Goal: Complete application form: Complete application form

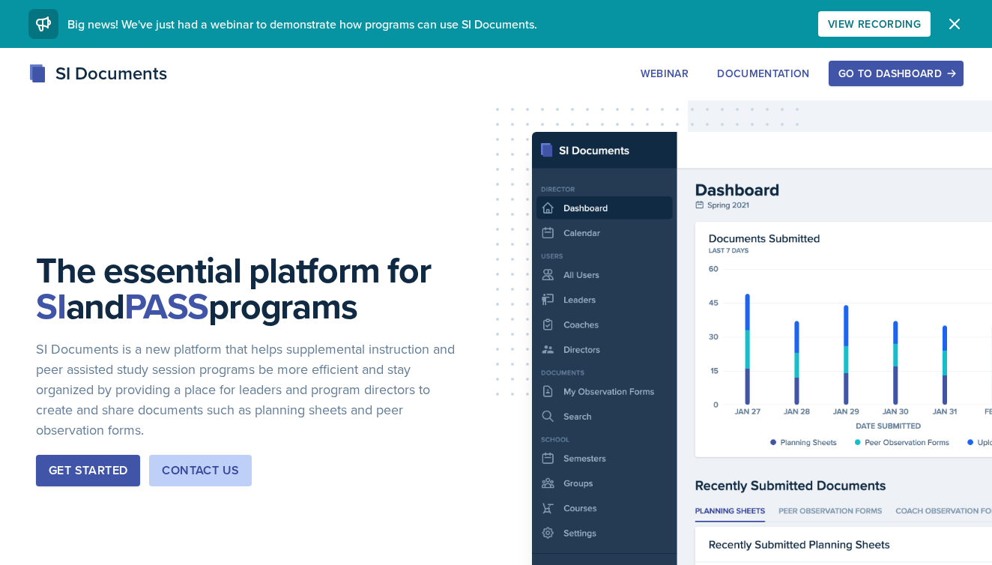
click at [877, 69] on div "Go to Dashboard" at bounding box center [896, 73] width 115 height 12
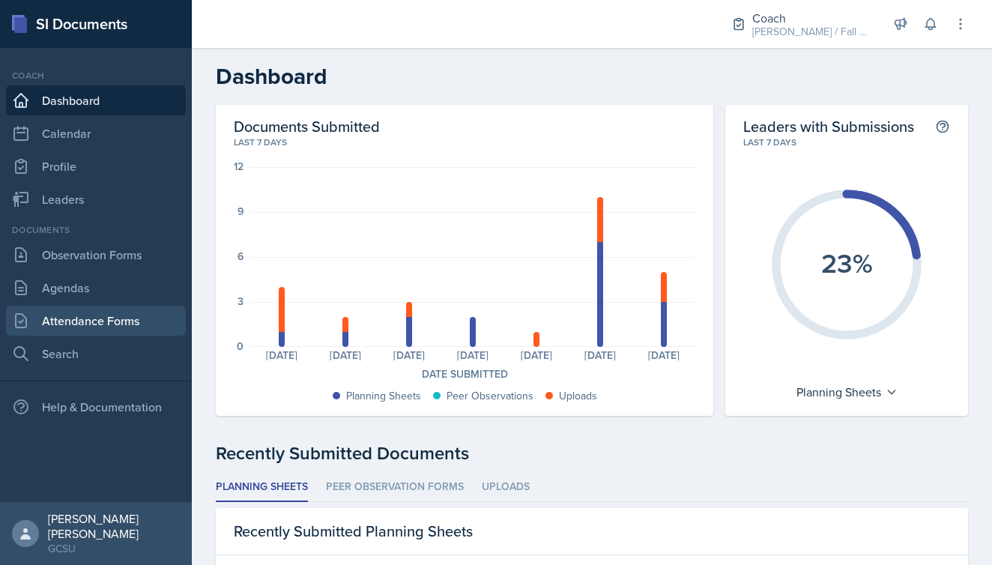
click at [73, 325] on link "Attendance Forms" at bounding box center [96, 321] width 180 height 30
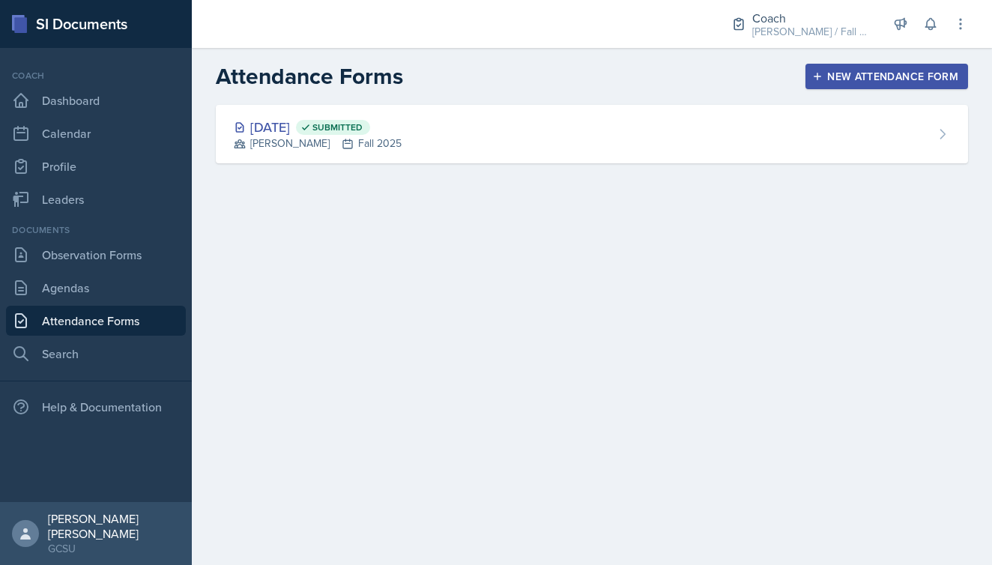
click at [829, 76] on div "New Attendance Form" at bounding box center [886, 76] width 143 height 12
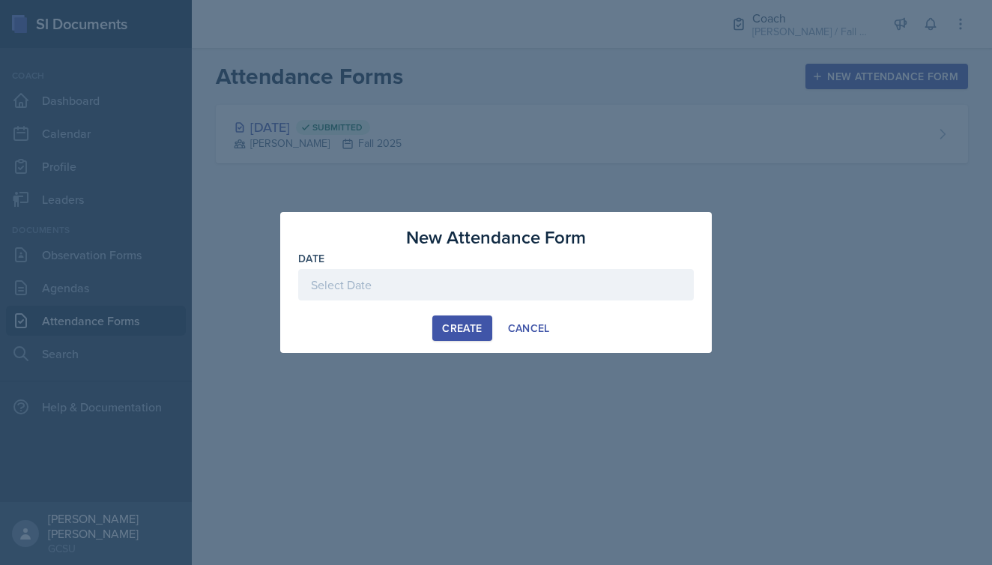
click at [402, 286] on div at bounding box center [496, 284] width 396 height 31
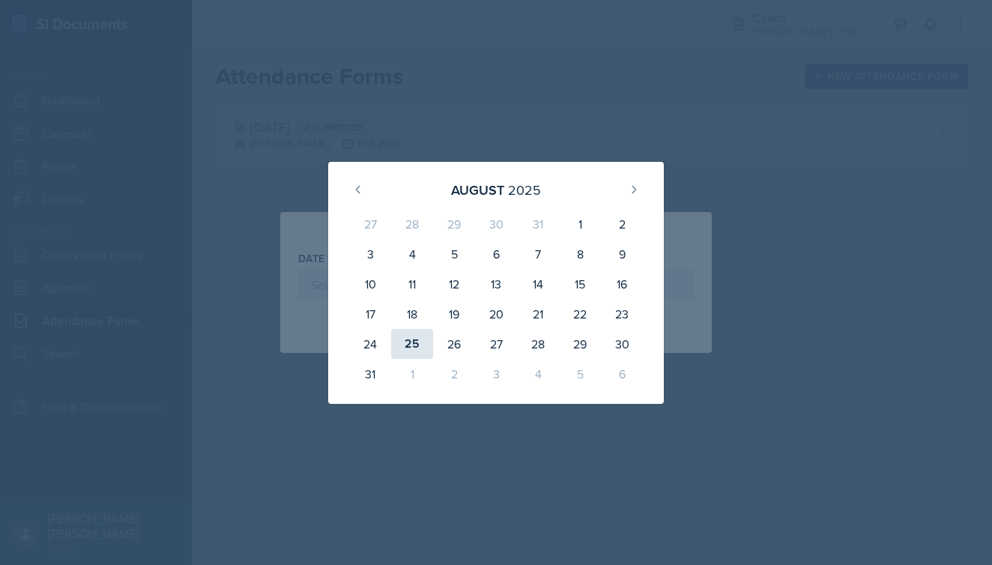
click at [410, 352] on div "25" at bounding box center [412, 344] width 42 height 30
type input "[DATE]"
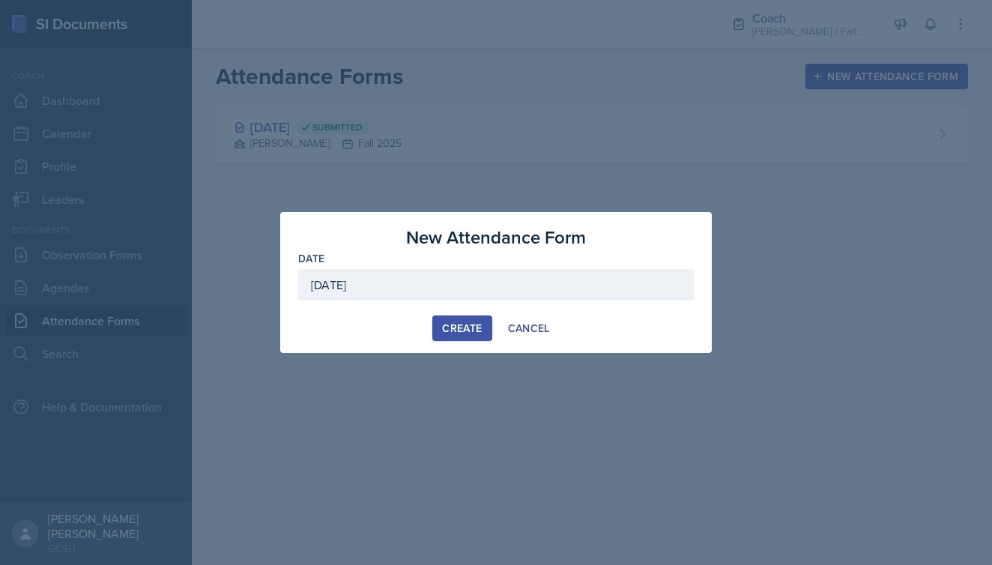
click at [443, 317] on button "Create" at bounding box center [461, 327] width 59 height 25
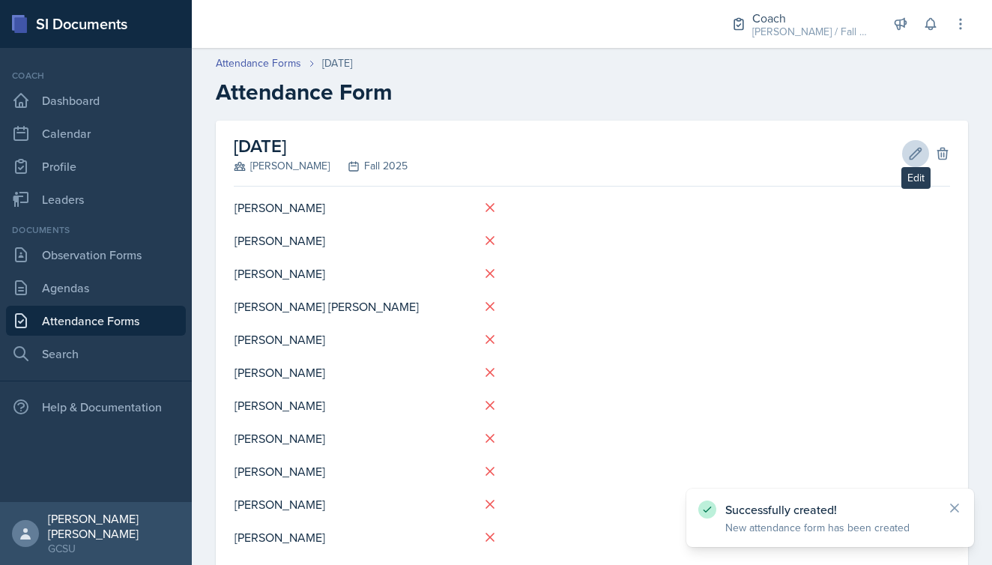
click at [906, 155] on button "Edit" at bounding box center [915, 153] width 27 height 27
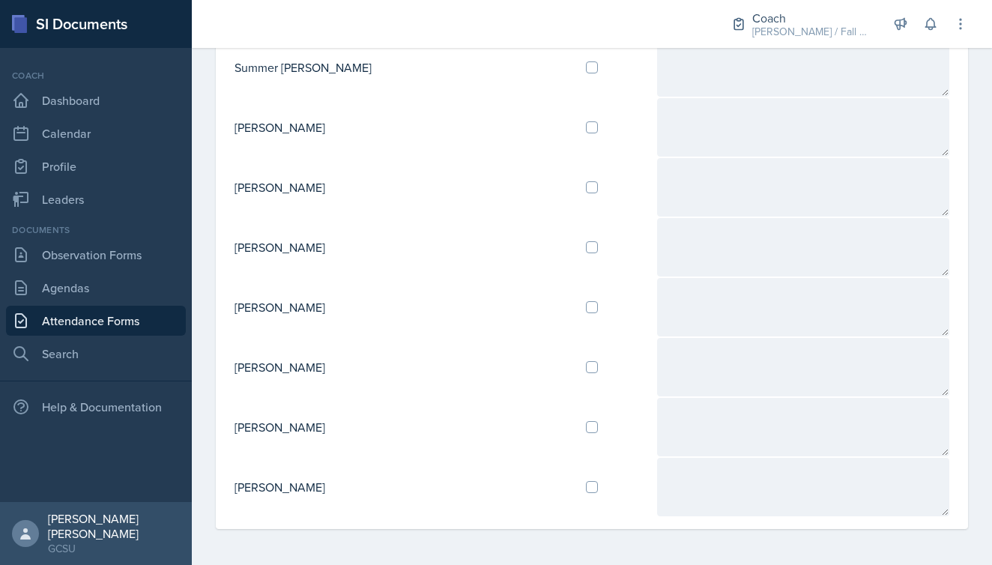
click at [586, 488] on input "checkbox" at bounding box center [592, 487] width 12 height 12
checkbox input "true"
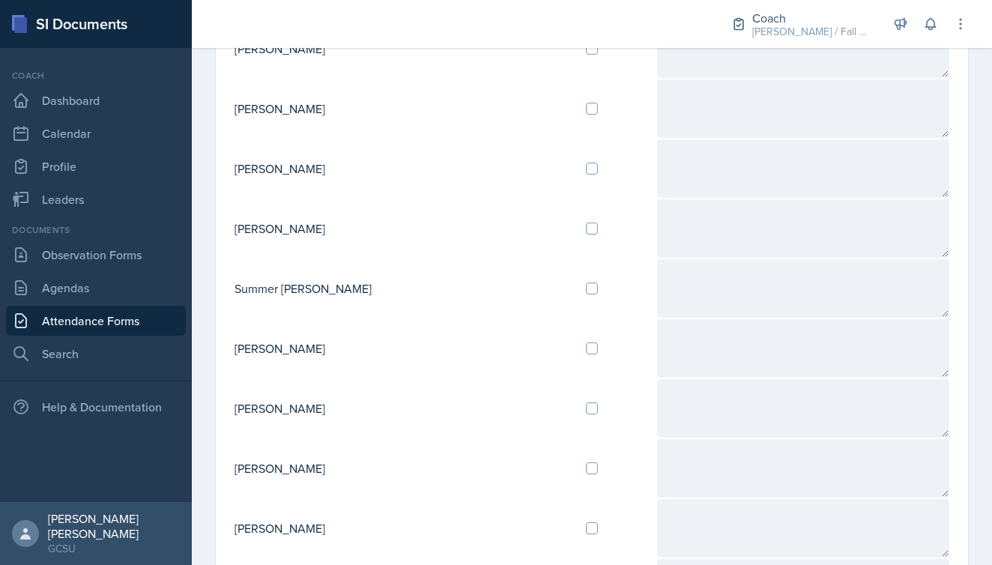
scroll to position [1258, 0]
click at [586, 291] on input "checkbox" at bounding box center [592, 290] width 12 height 12
checkbox input "true"
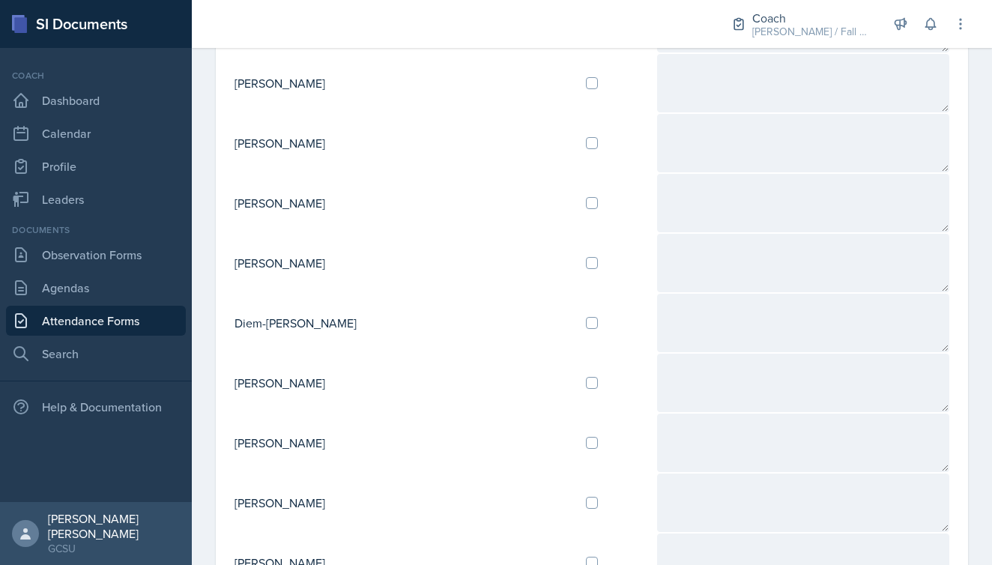
scroll to position [728, 0]
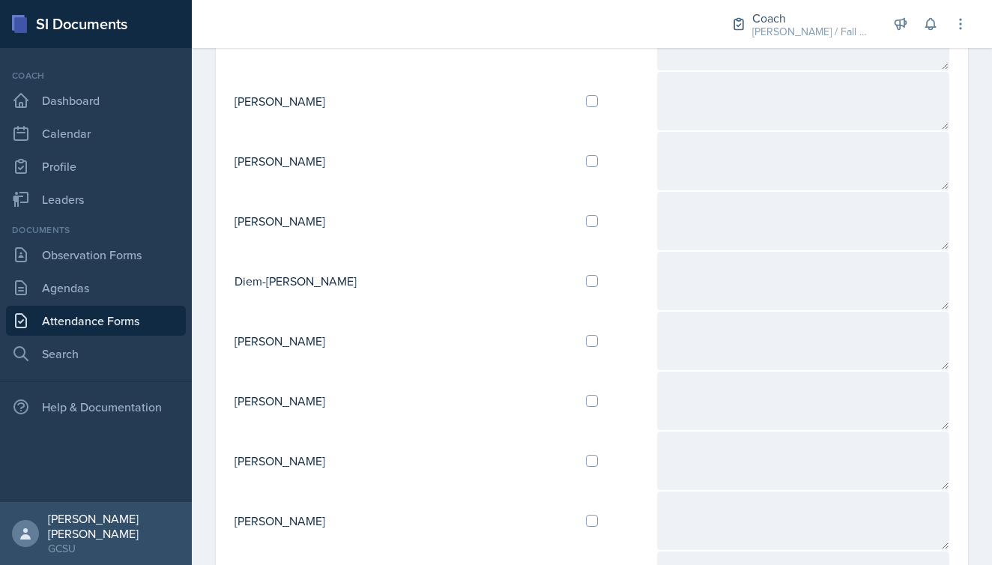
click at [586, 404] on input "checkbox" at bounding box center [592, 401] width 12 height 12
checkbox input "true"
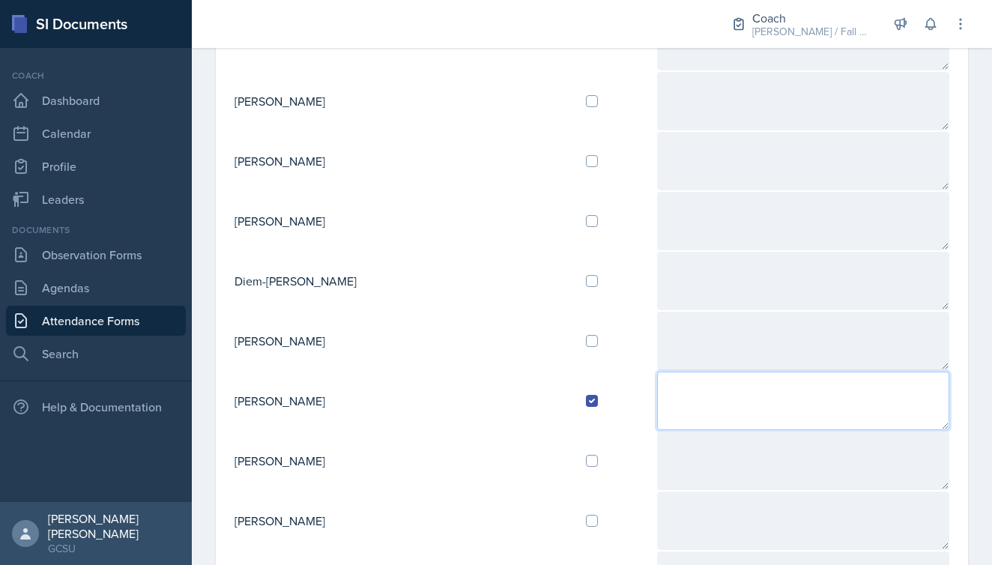
click at [659, 376] on textarea at bounding box center [803, 401] width 292 height 58
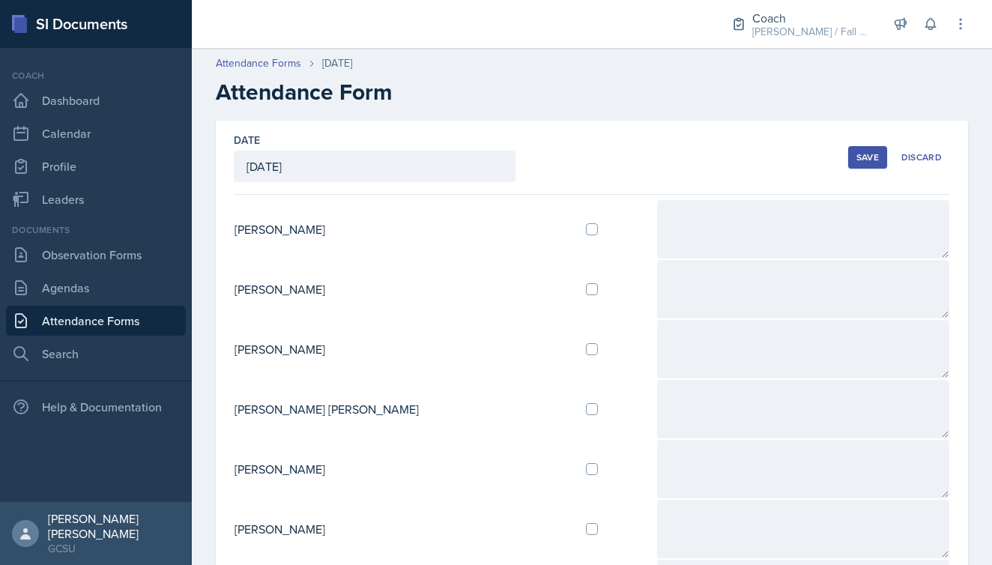
scroll to position [0, 0]
type textarea "All good ! She got the SI stuff cleared w [PERSON_NAME]."
click at [864, 163] on div "Save" at bounding box center [868, 157] width 22 height 12
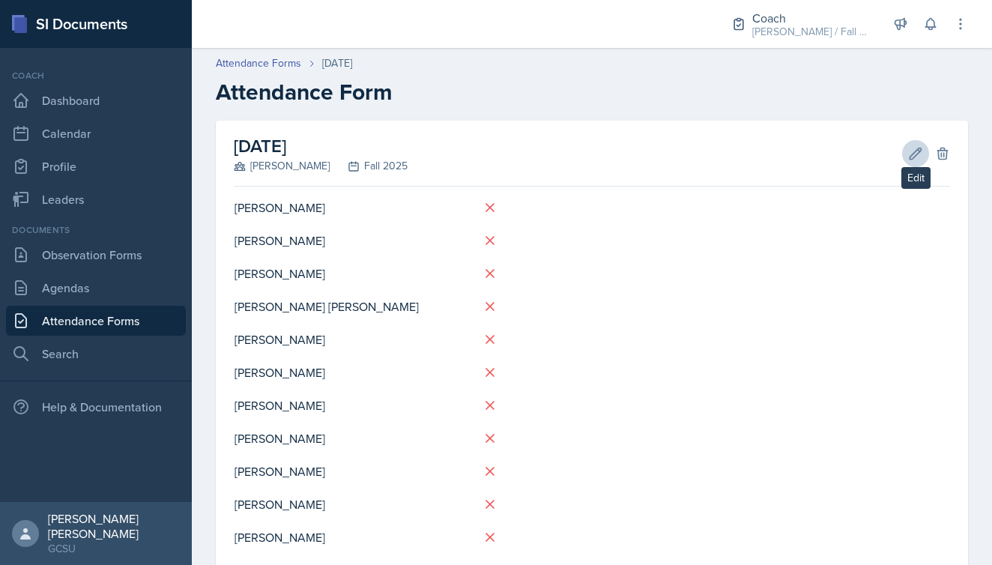
click at [916, 154] on icon at bounding box center [915, 153] width 15 height 15
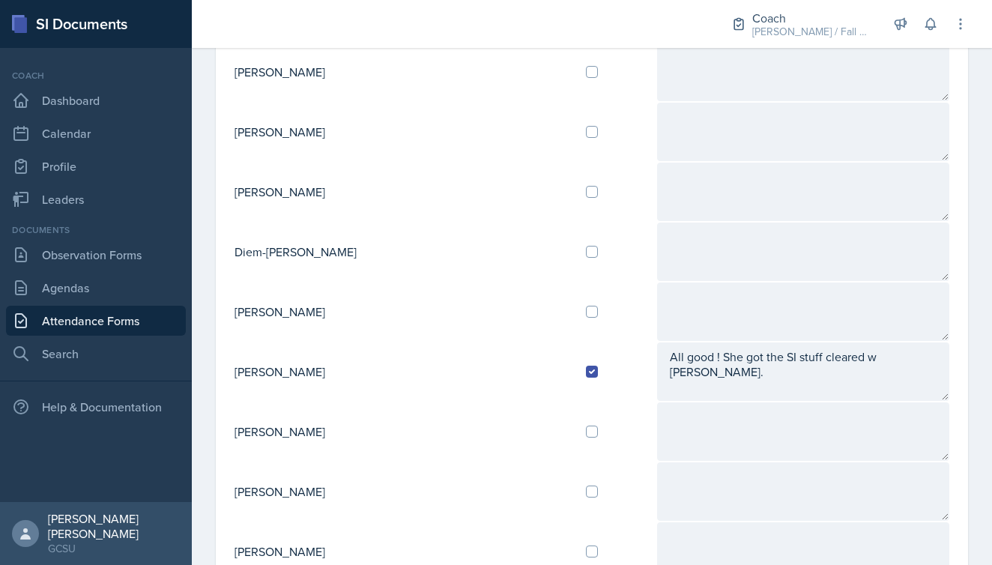
scroll to position [759, 0]
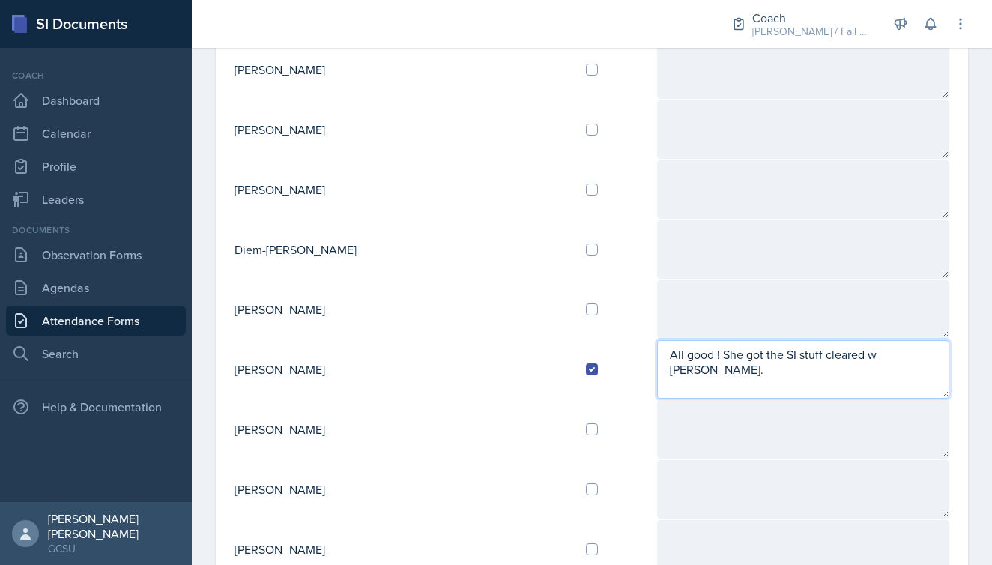
click at [884, 354] on textarea "All good ! She got the SI stuff cleared w [PERSON_NAME]." at bounding box center [803, 369] width 292 height 58
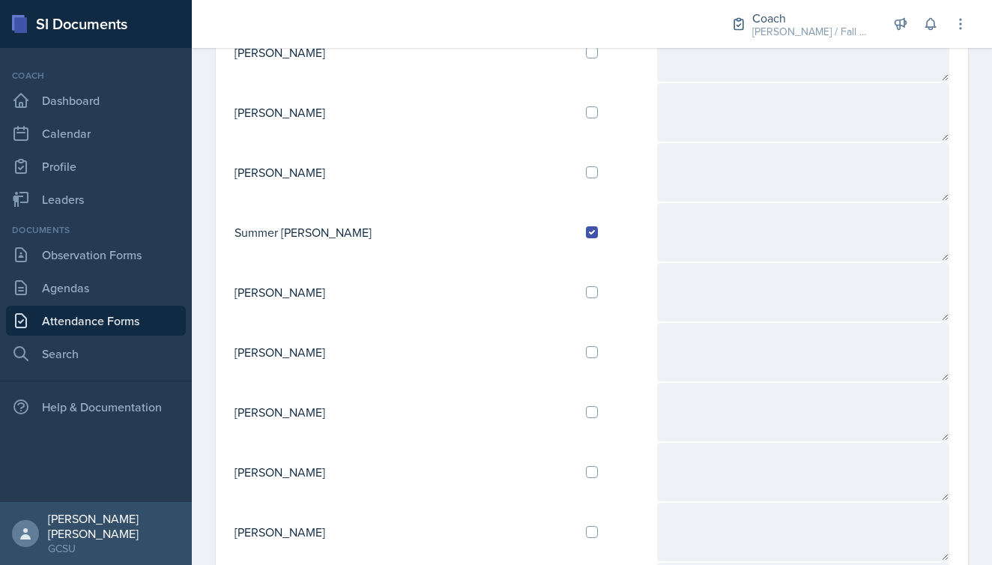
scroll to position [1322, 0]
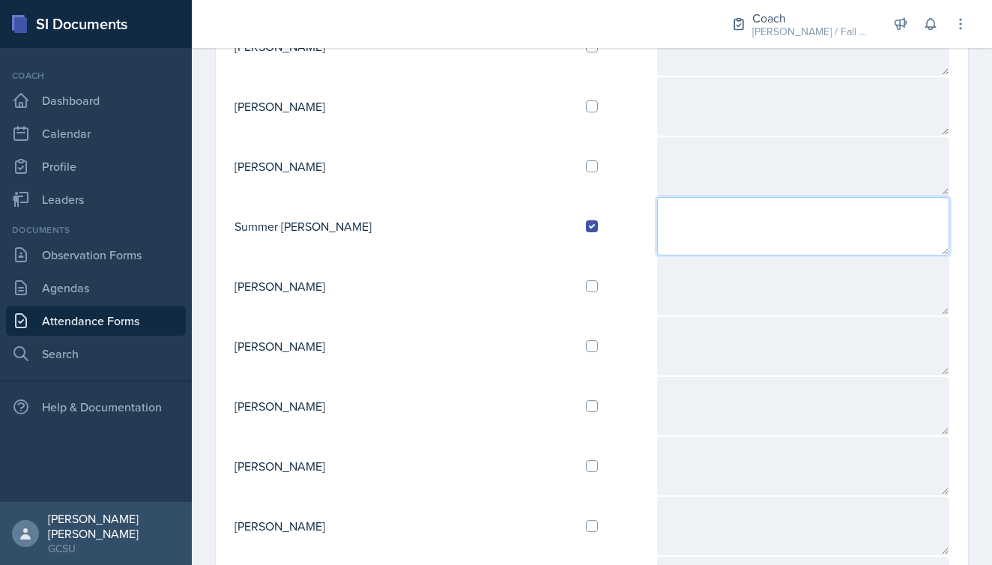
click at [657, 215] on textarea at bounding box center [803, 226] width 292 height 58
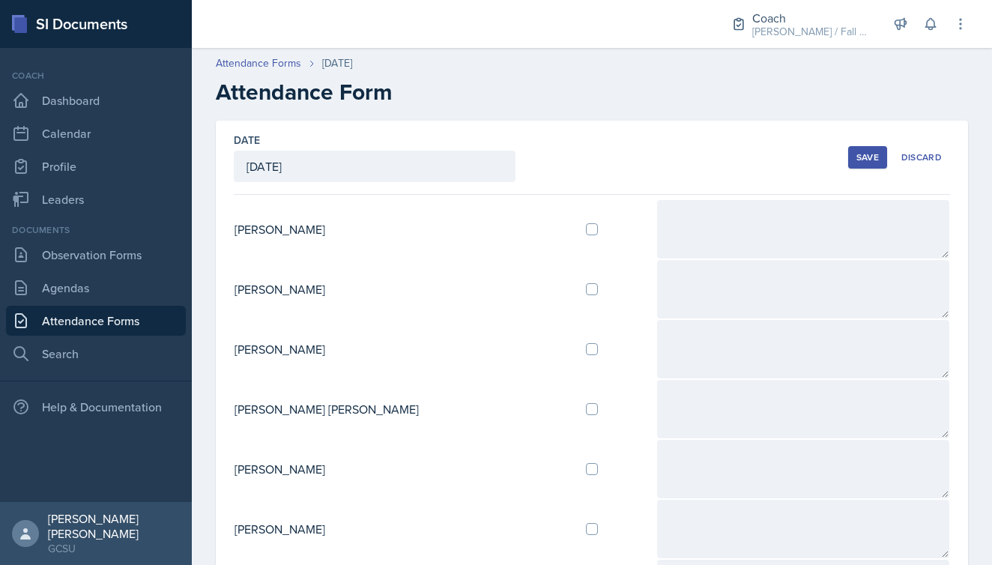
scroll to position [0, 0]
type textarea "First week was great and her speech was good. She had 29 people for her first s…"
click at [860, 154] on div "Save" at bounding box center [868, 157] width 22 height 12
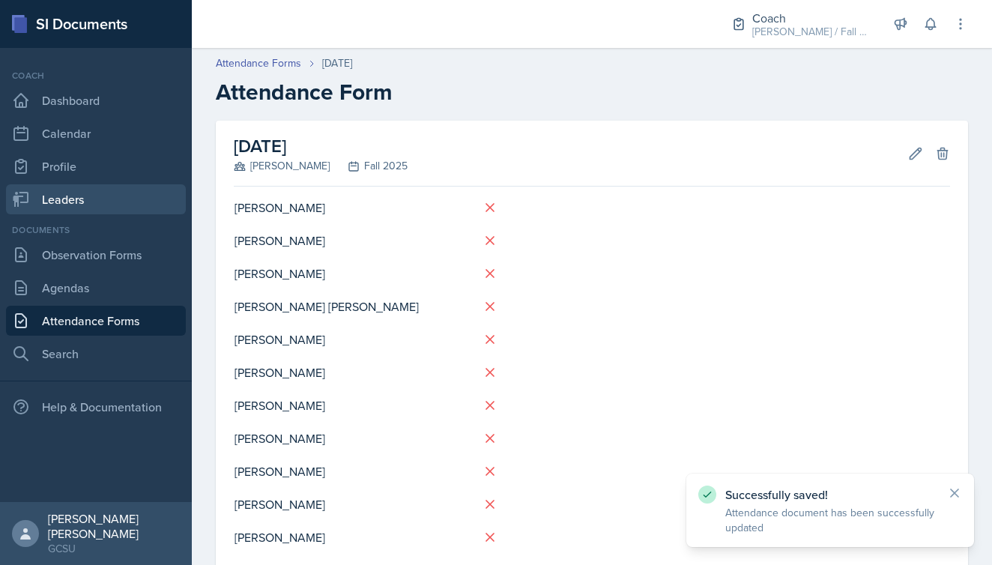
click at [66, 188] on link "Leaders" at bounding box center [96, 199] width 180 height 30
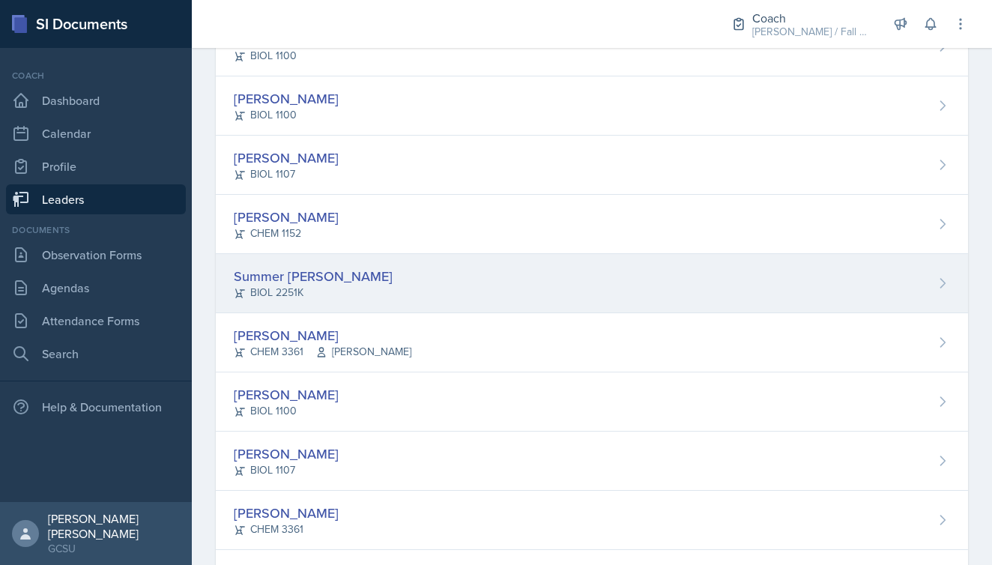
scroll to position [1248, 0]
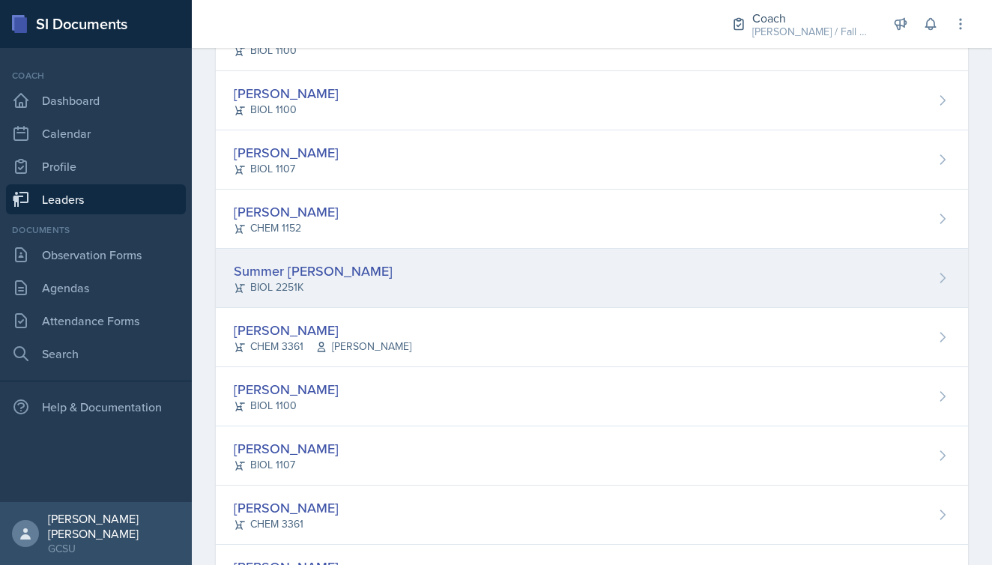
click at [296, 302] on div "Summer [PERSON_NAME] BIOL 2251K" at bounding box center [592, 278] width 752 height 59
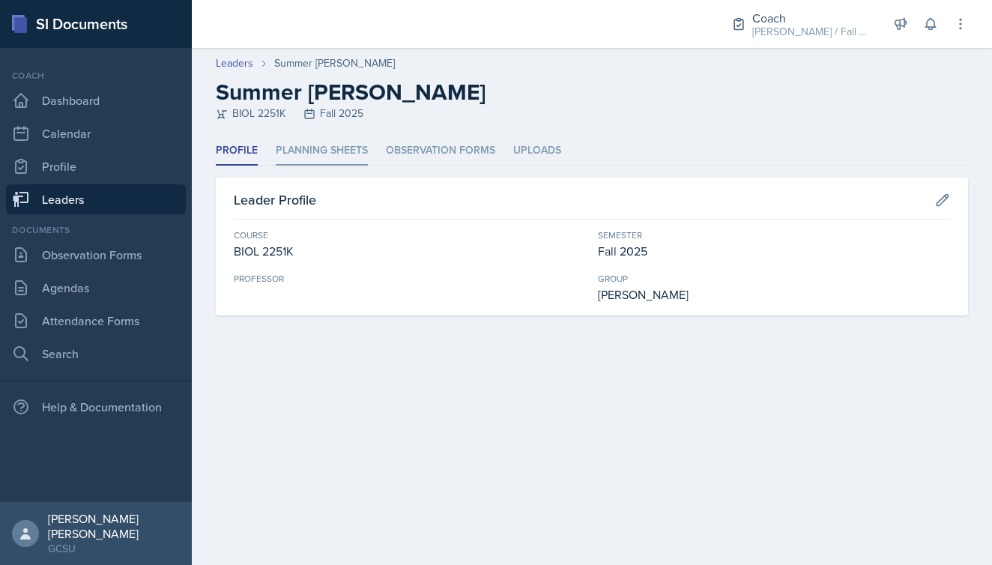
click at [356, 149] on li "Planning Sheets" at bounding box center [322, 150] width 92 height 29
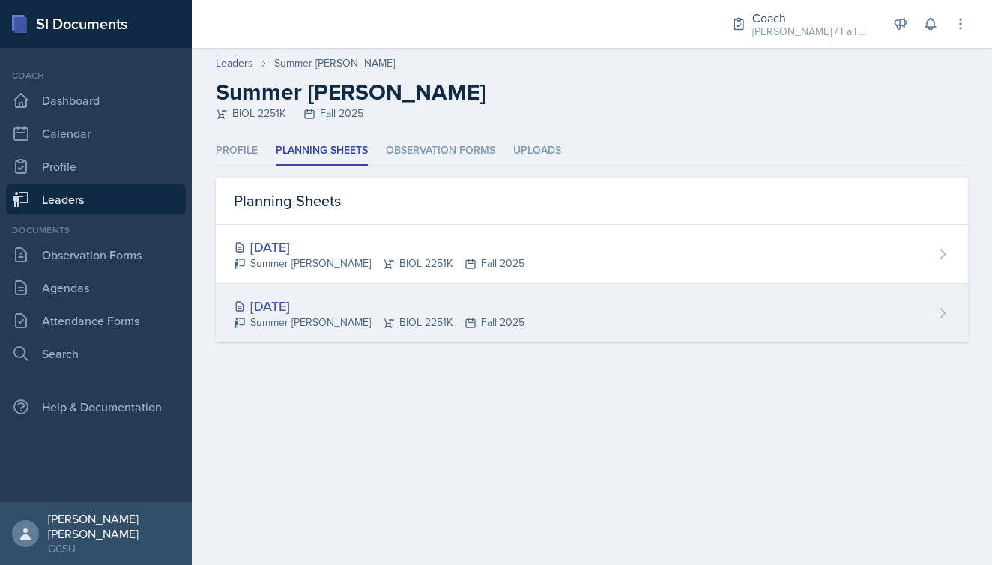
click at [276, 303] on div "[DATE]" at bounding box center [379, 306] width 291 height 20
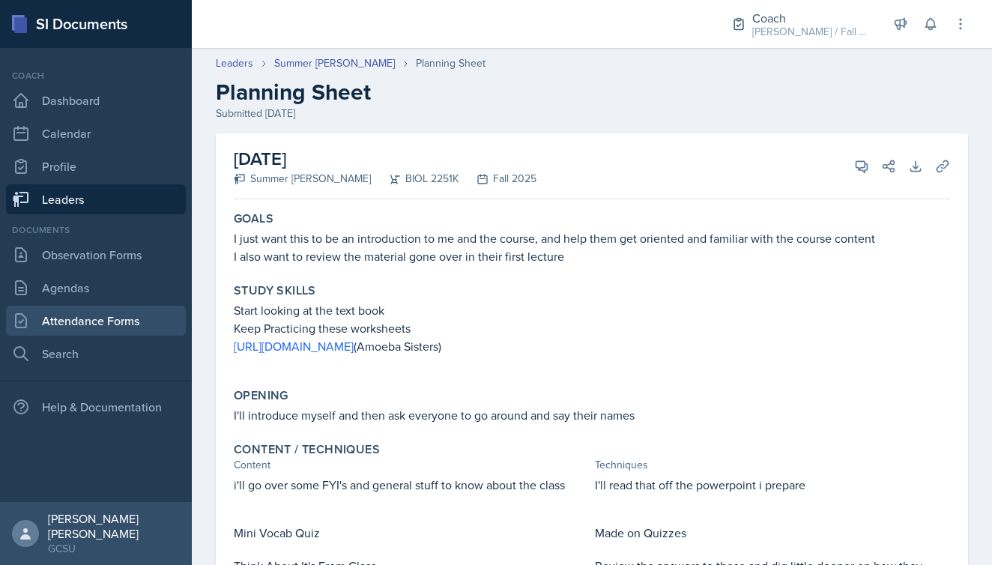
click at [43, 317] on link "Attendance Forms" at bounding box center [96, 321] width 180 height 30
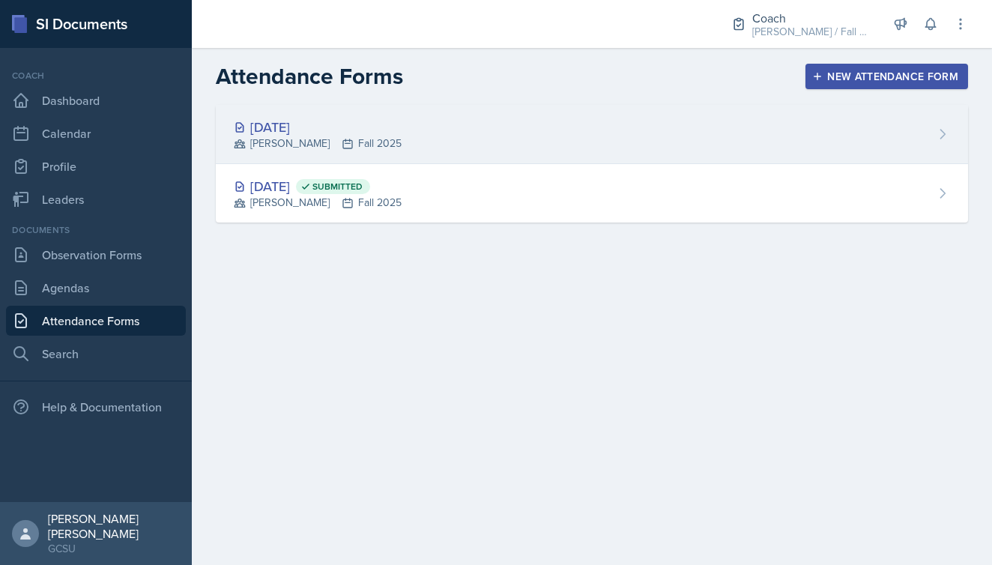
click at [521, 145] on div "[DATE] [PERSON_NAME] Fall 2025" at bounding box center [592, 134] width 752 height 59
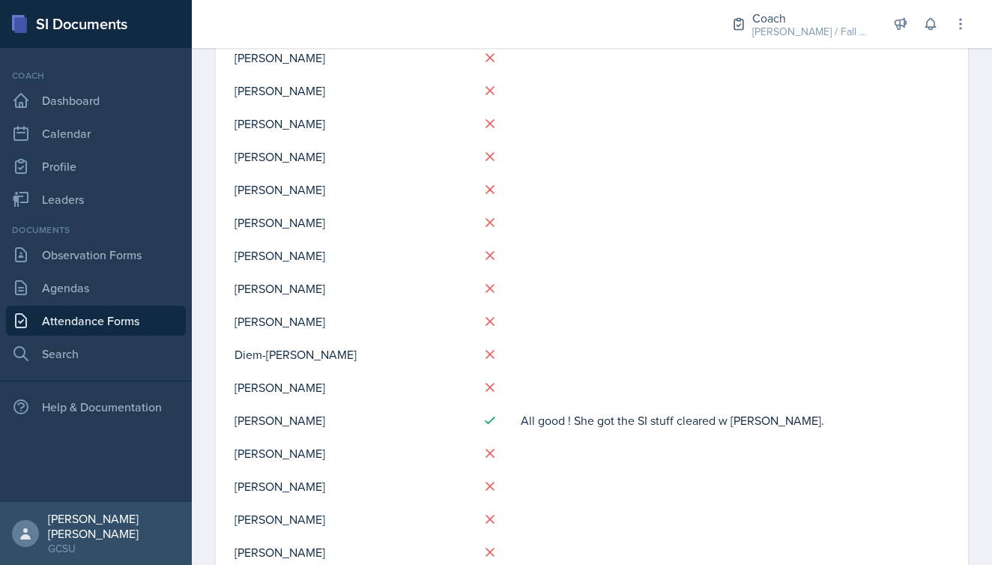
scroll to position [36, 0]
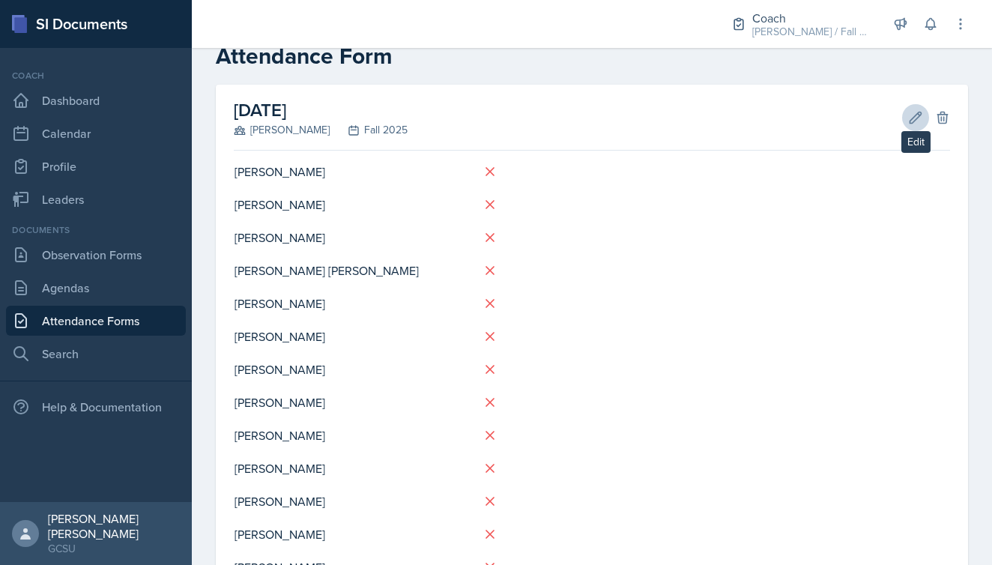
click at [910, 125] on button "Edit" at bounding box center [915, 117] width 27 height 27
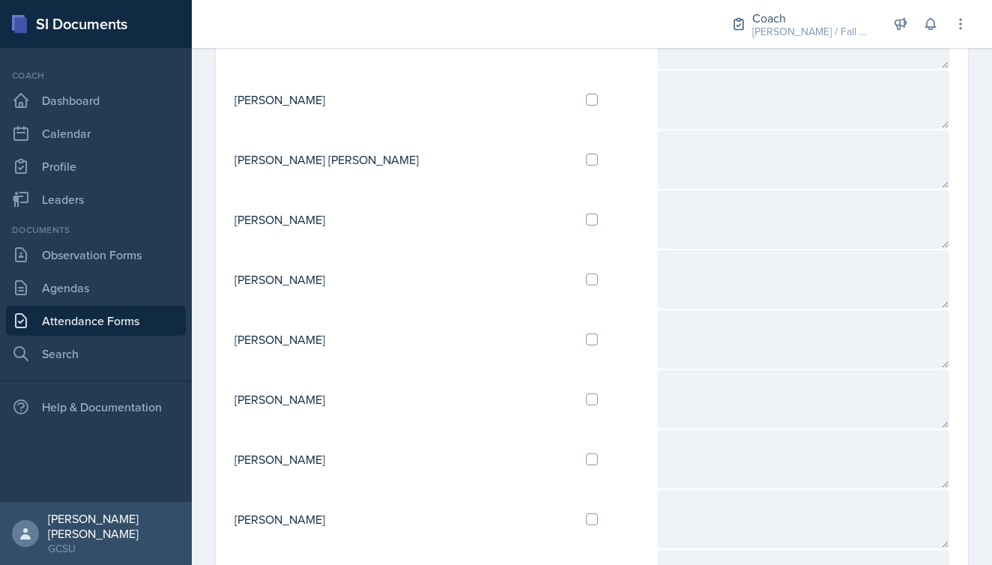
scroll to position [250, 0]
click at [586, 336] on input "checkbox" at bounding box center [592, 339] width 12 height 12
checkbox input "true"
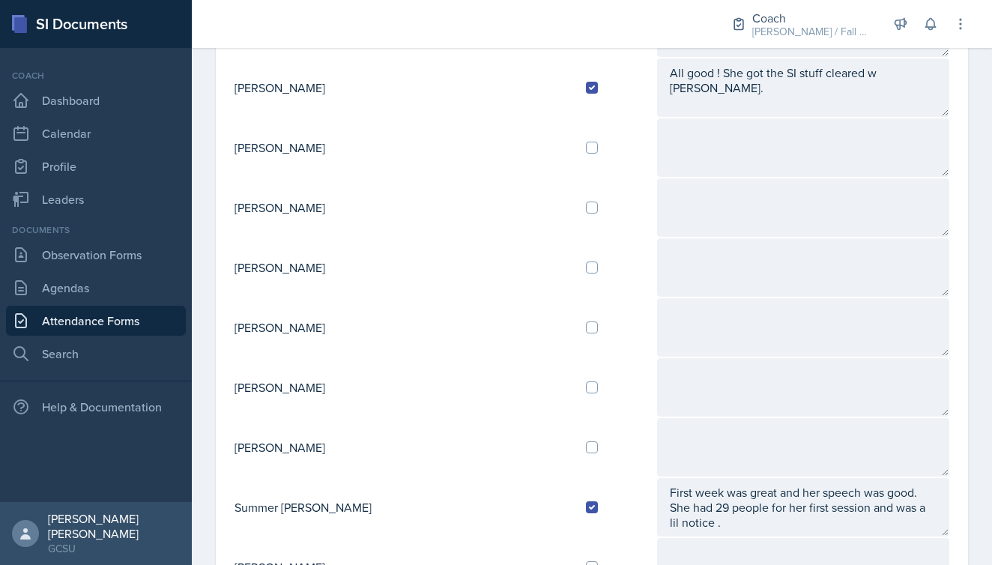
scroll to position [1195, 0]
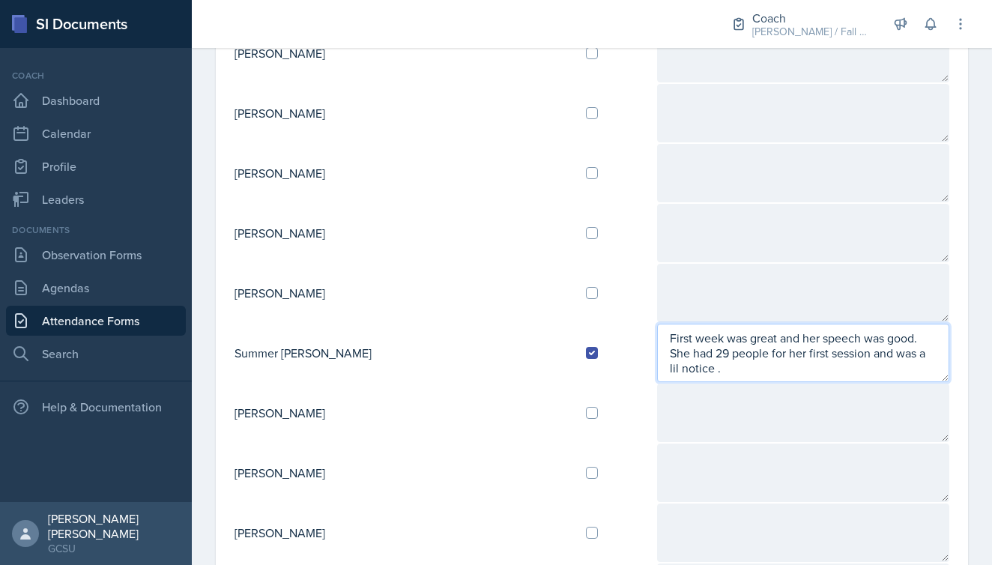
click at [872, 354] on textarea "First week was great and her speech was good. She had 29 people for her first s…" at bounding box center [803, 353] width 292 height 58
click at [904, 357] on textarea "First week was great and her speech was good. She had 29 people for her first s…" at bounding box center [803, 353] width 292 height 58
click at [852, 370] on textarea "First week was great and her speech was good. She had 29 people for her first s…" at bounding box center [803, 353] width 292 height 58
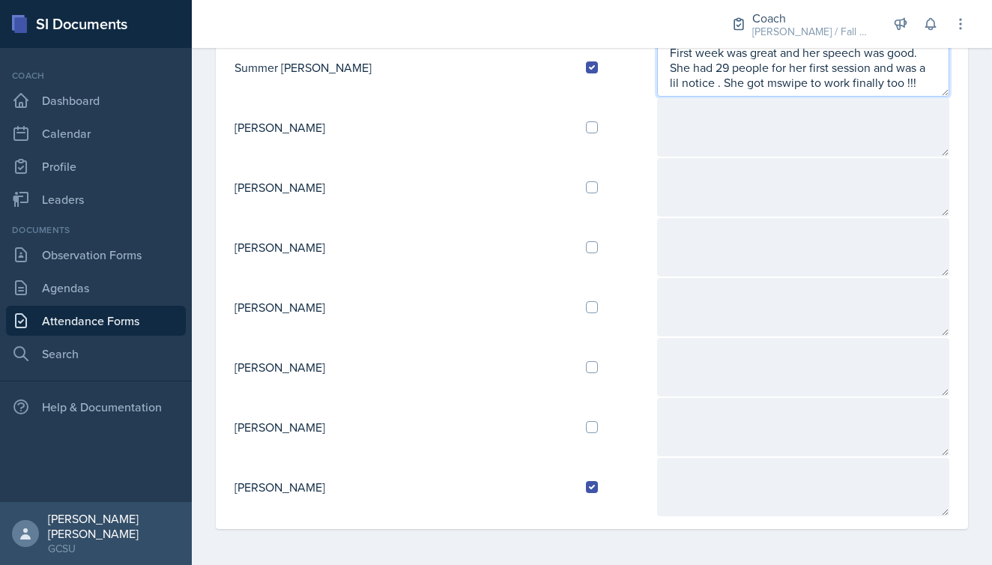
scroll to position [1481, 0]
type textarea "First week was great and her speech was good. She had 29 people for her first s…"
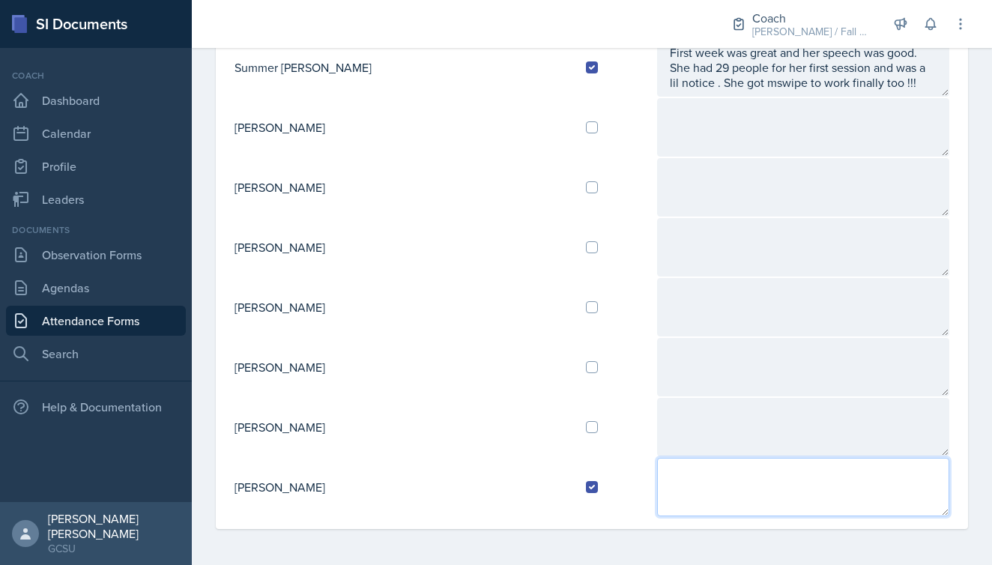
click at [657, 473] on textarea at bounding box center [803, 487] width 292 height 58
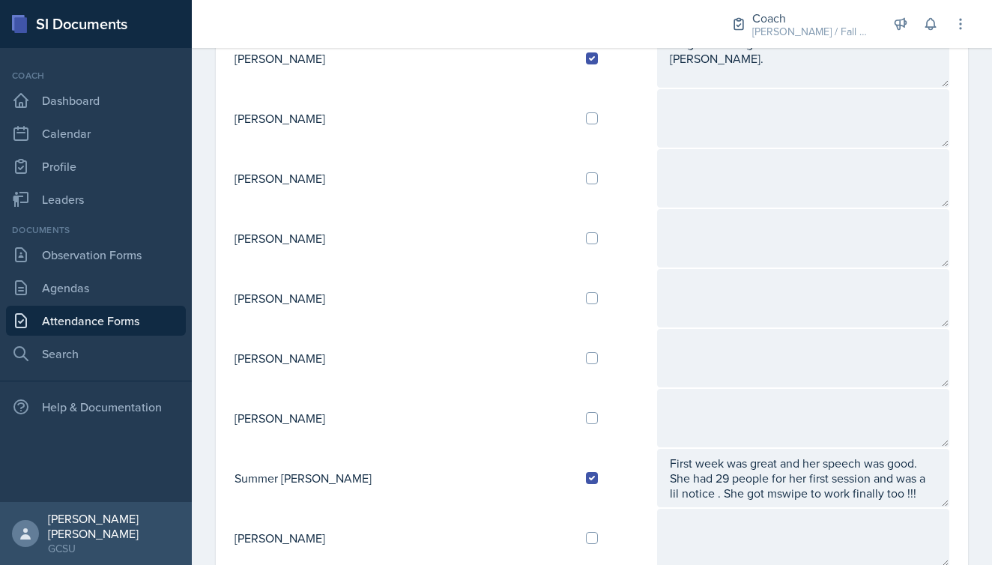
scroll to position [1058, 0]
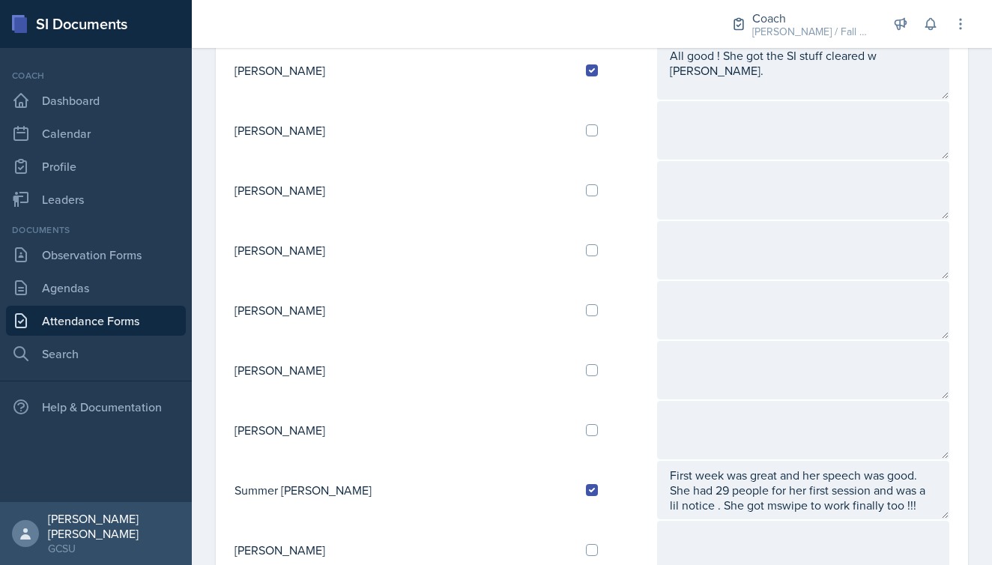
type textarea "First week was good! Her semester is gonna be hard."
click at [586, 369] on input "checkbox" at bounding box center [592, 370] width 12 height 12
checkbox input "true"
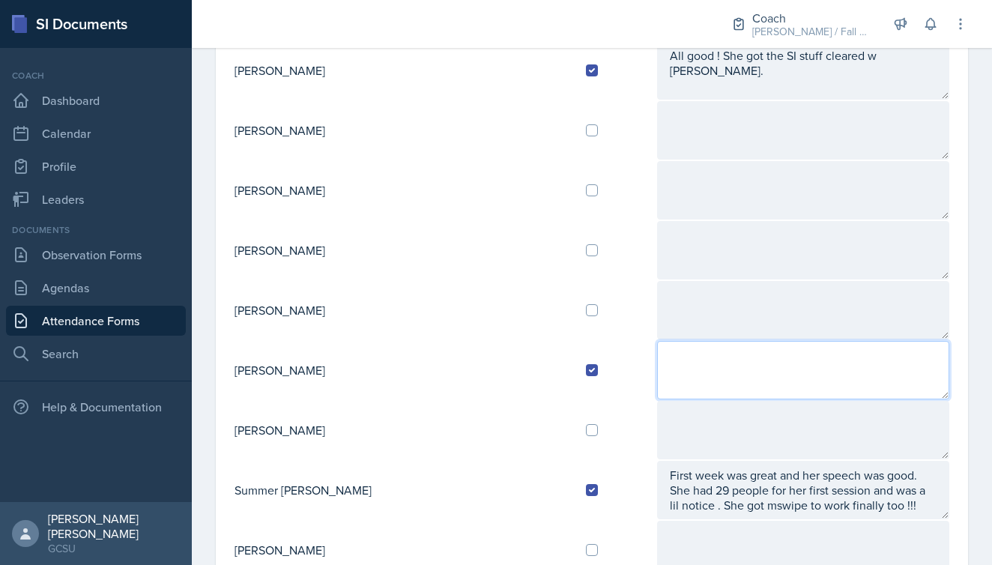
click at [681, 364] on textarea at bounding box center [803, 370] width 292 height 58
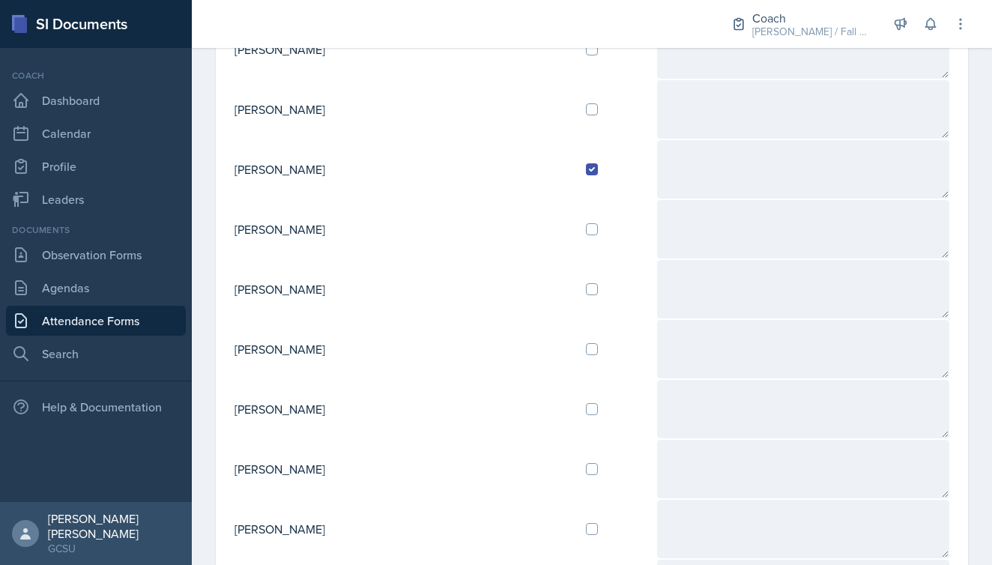
scroll to position [405, 0]
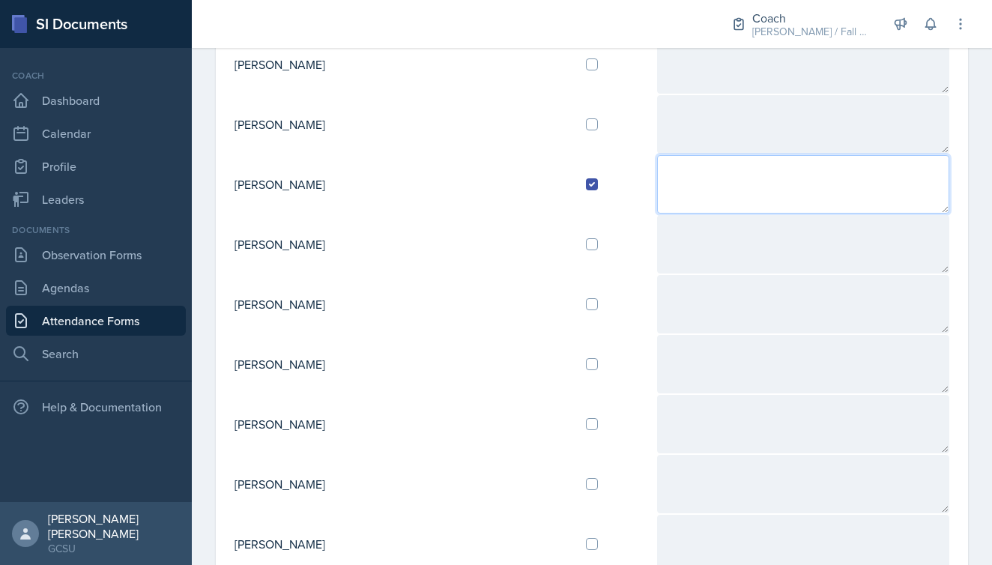
click at [657, 172] on textarea at bounding box center [803, 184] width 292 height 58
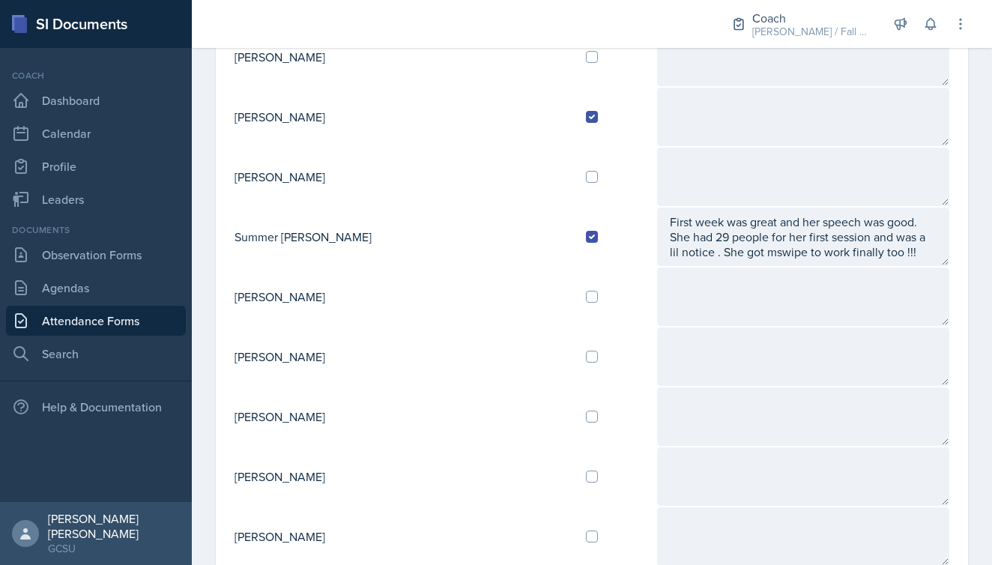
scroll to position [1312, 0]
type textarea "Good week but he didn't have any sessions this week, he plans on having his fir…"
click at [586, 296] on input "checkbox" at bounding box center [592, 296] width 12 height 12
checkbox input "true"
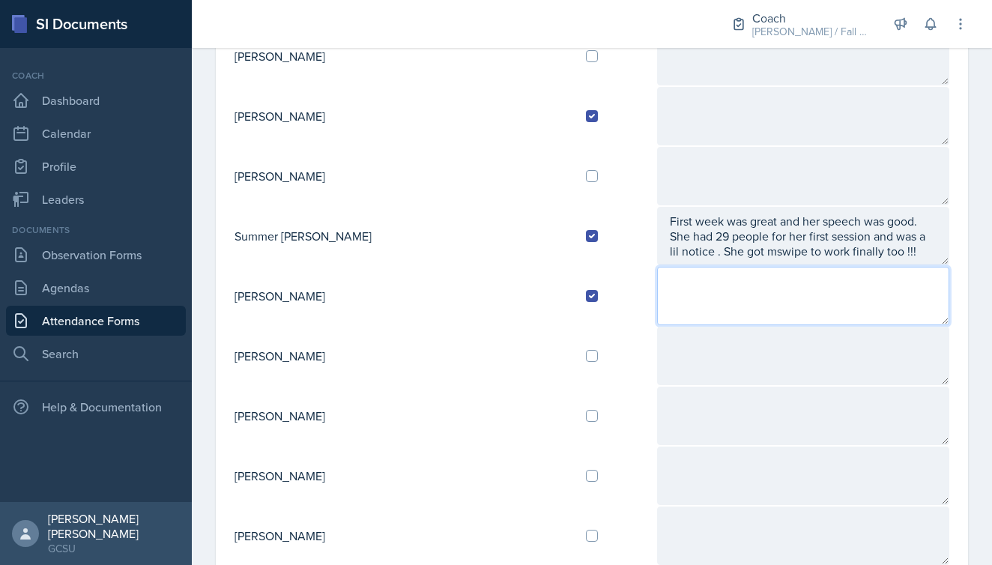
click at [710, 301] on textarea at bounding box center [803, 296] width 292 height 58
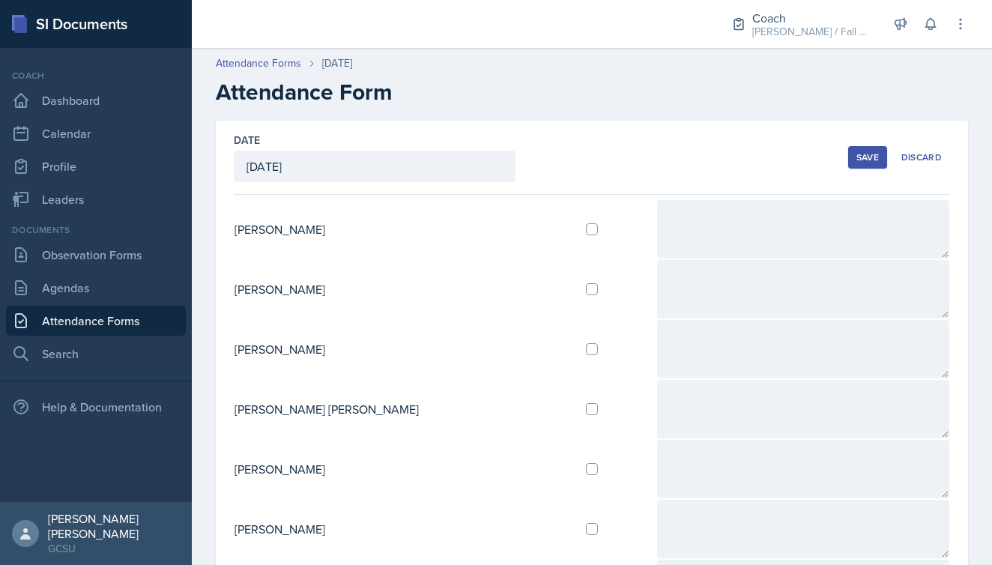
scroll to position [0, 0]
type textarea "First week was good ! She's got a session for [DATE] and she's a lil nervous."
click at [871, 163] on div "Save" at bounding box center [868, 157] width 22 height 12
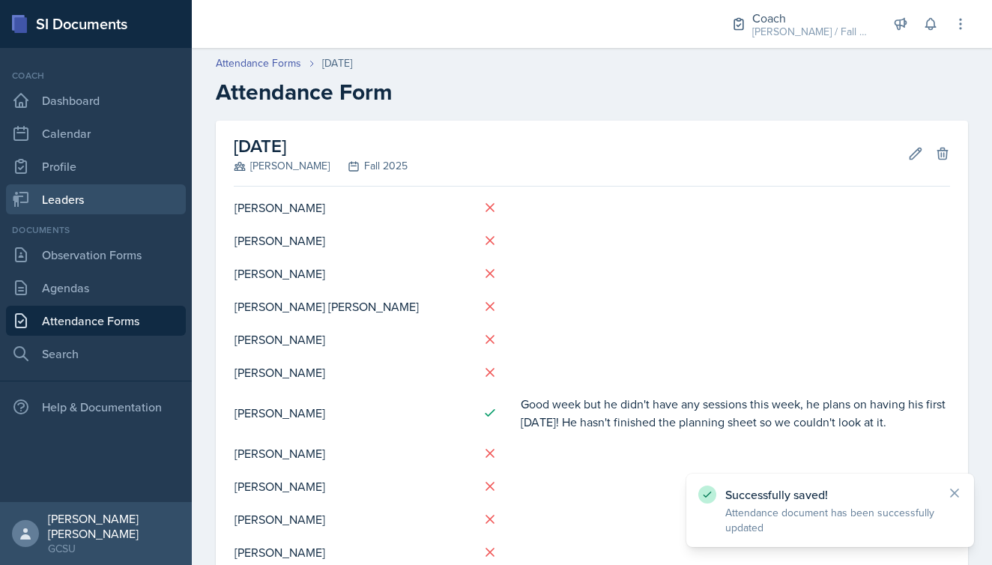
click at [81, 204] on link "Leaders" at bounding box center [96, 199] width 180 height 30
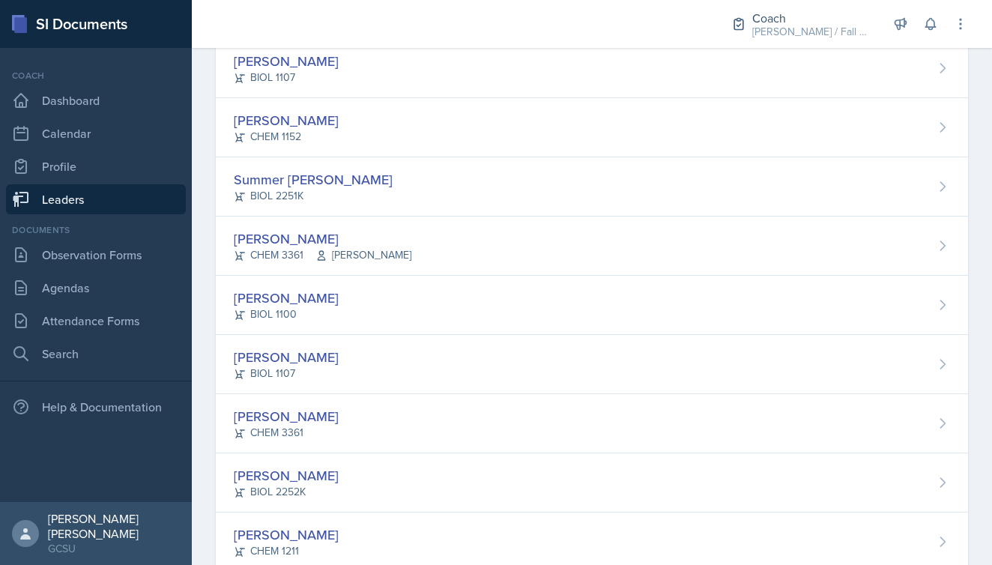
scroll to position [1395, 0]
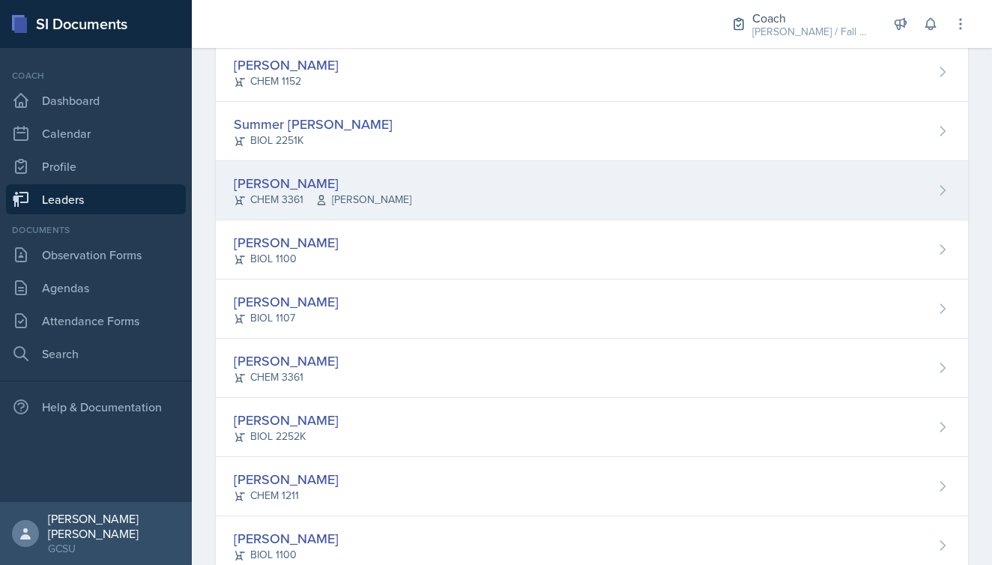
click at [320, 194] on icon at bounding box center [321, 200] width 12 height 12
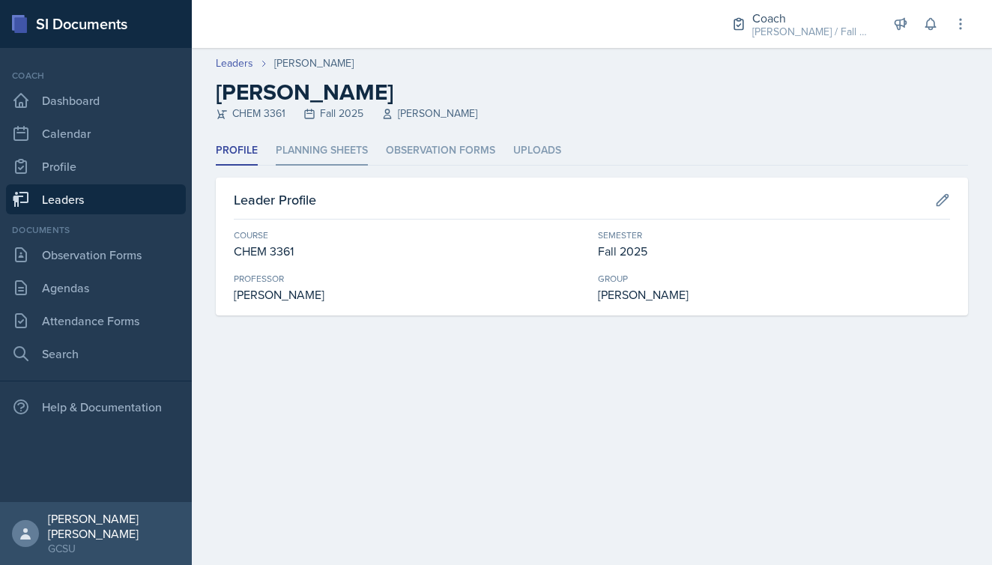
click at [329, 156] on li "Planning Sheets" at bounding box center [322, 150] width 92 height 29
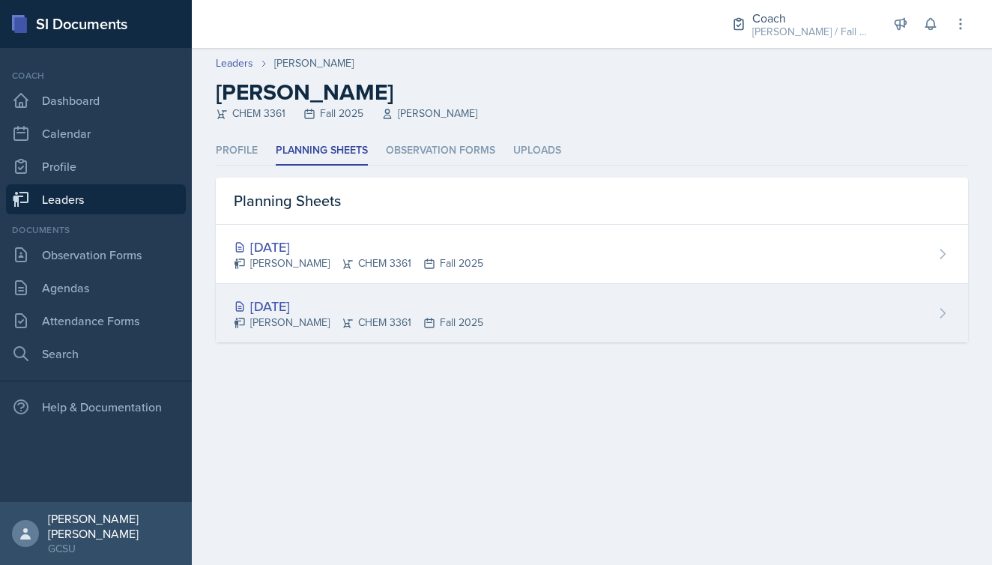
click at [303, 313] on div "[DATE]" at bounding box center [359, 306] width 250 height 20
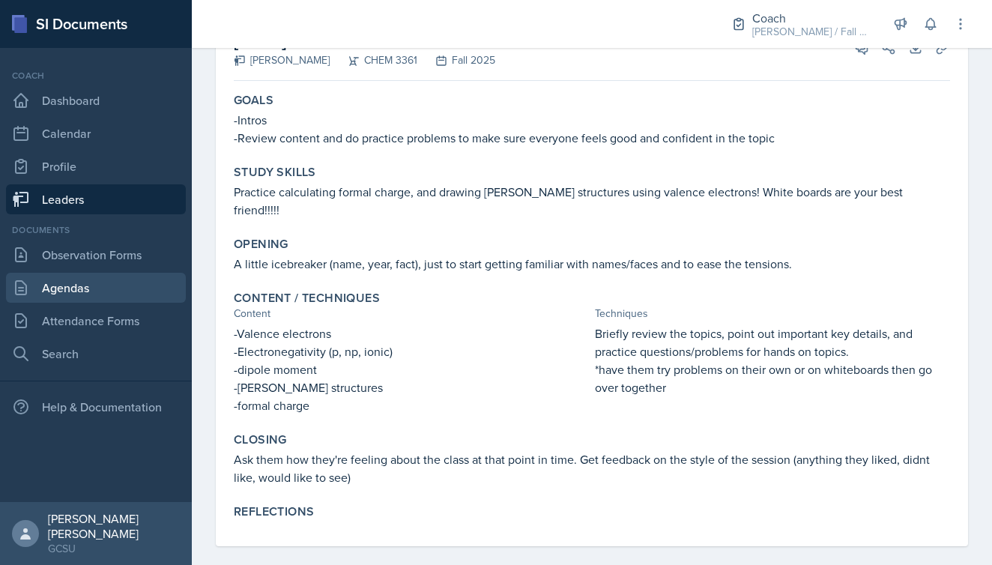
scroll to position [118, 0]
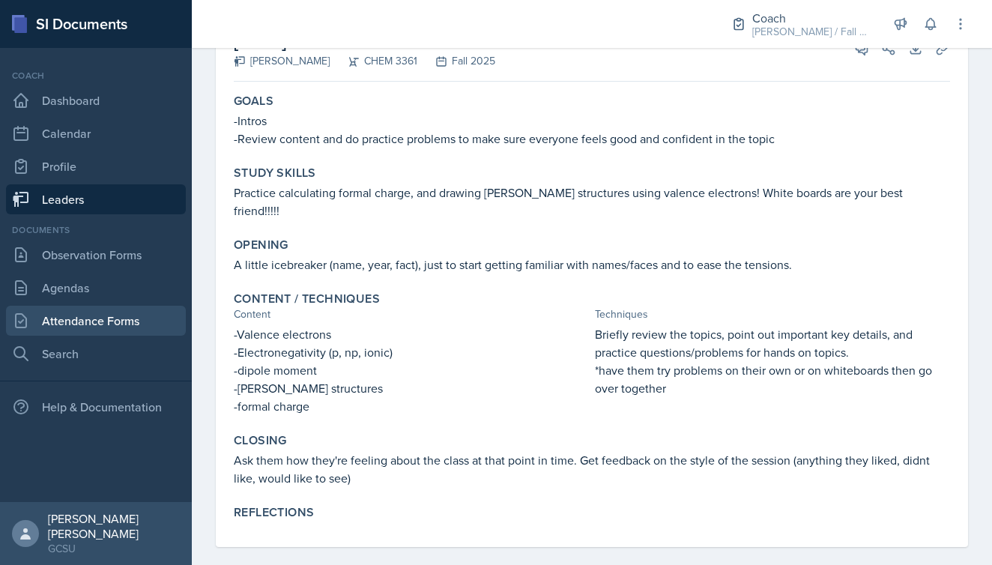
click at [103, 319] on link "Attendance Forms" at bounding box center [96, 321] width 180 height 30
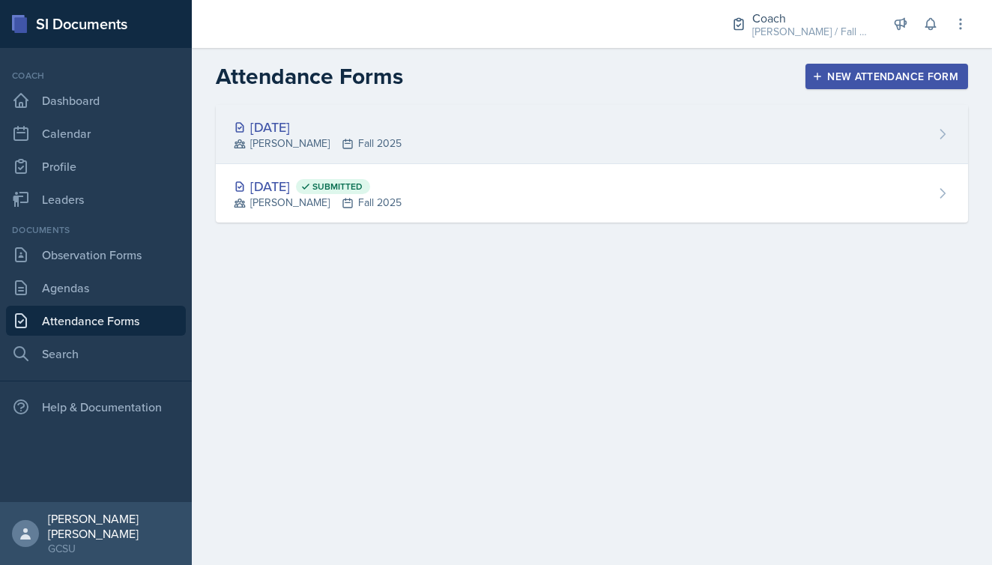
click at [332, 126] on div "[DATE]" at bounding box center [318, 127] width 168 height 20
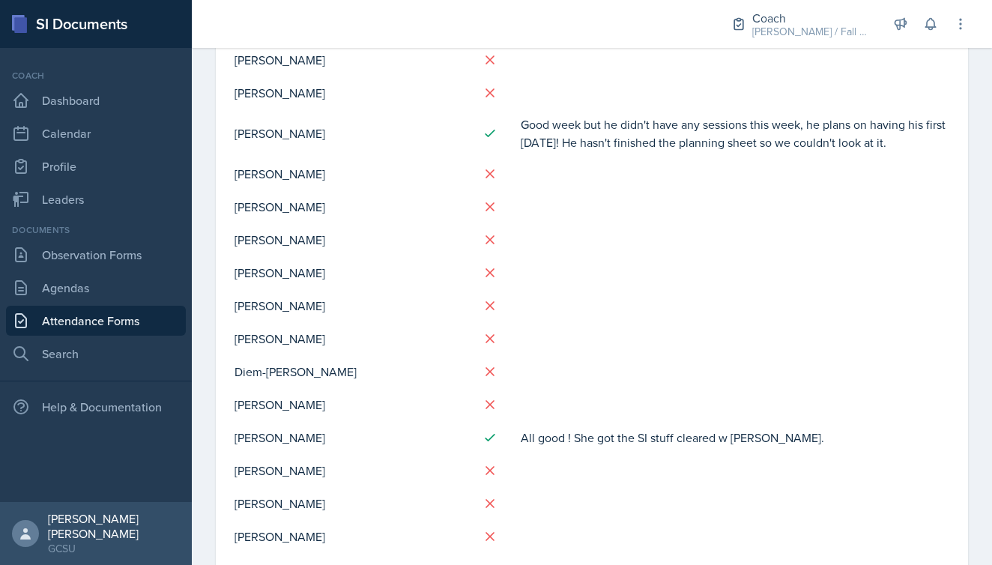
scroll to position [36, 0]
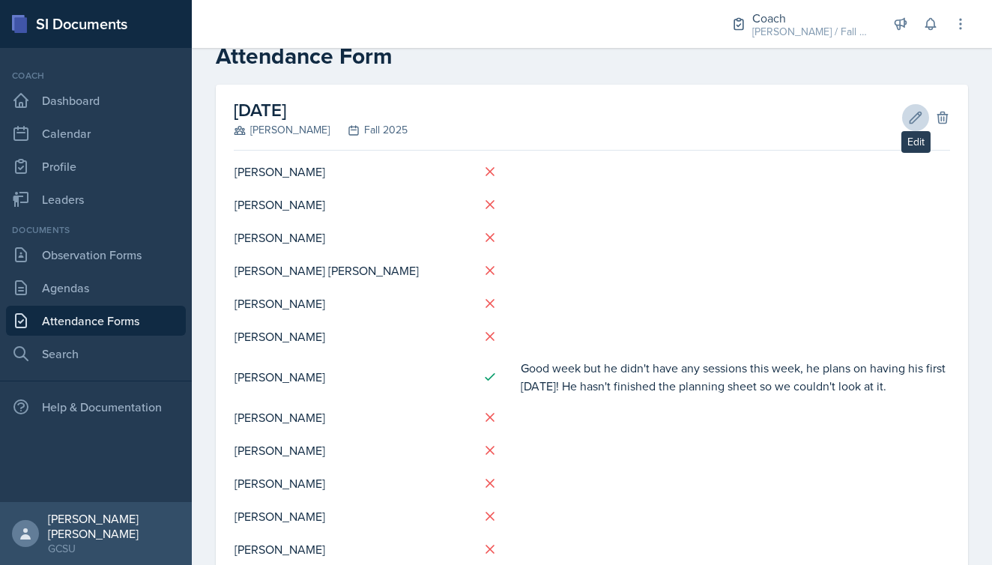
click at [906, 120] on button "Edit" at bounding box center [915, 117] width 27 height 27
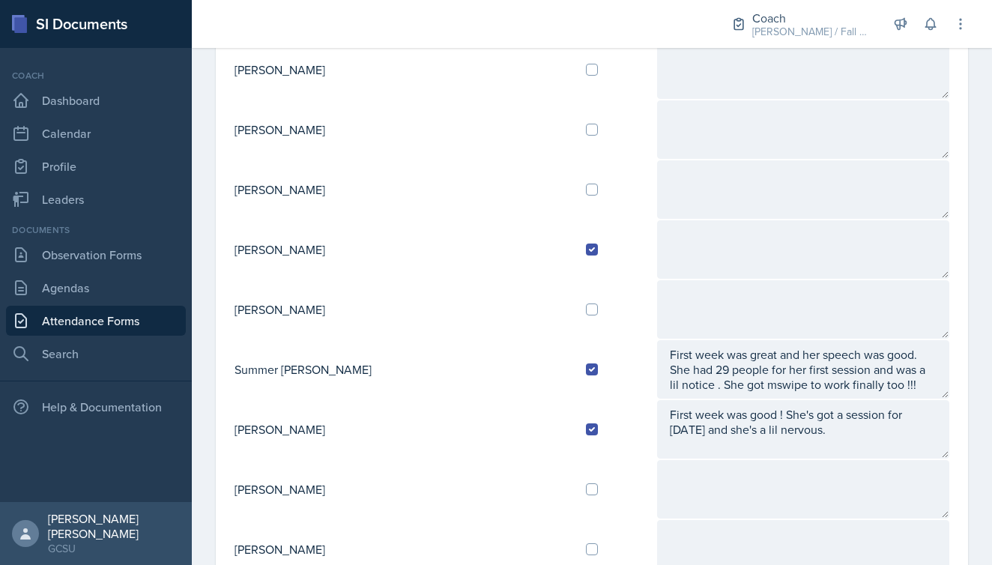
scroll to position [1184, 0]
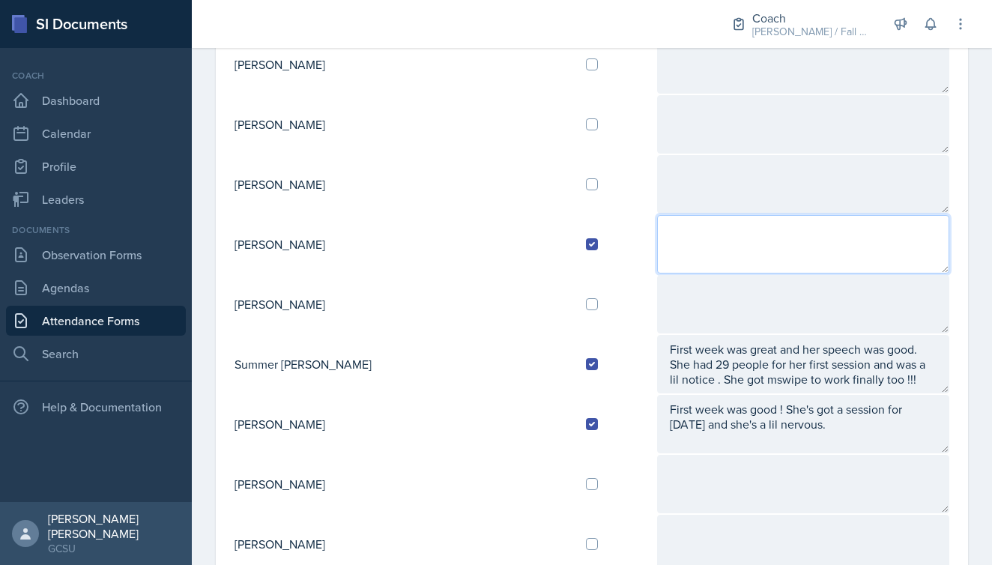
click at [657, 247] on textarea at bounding box center [803, 244] width 292 height 58
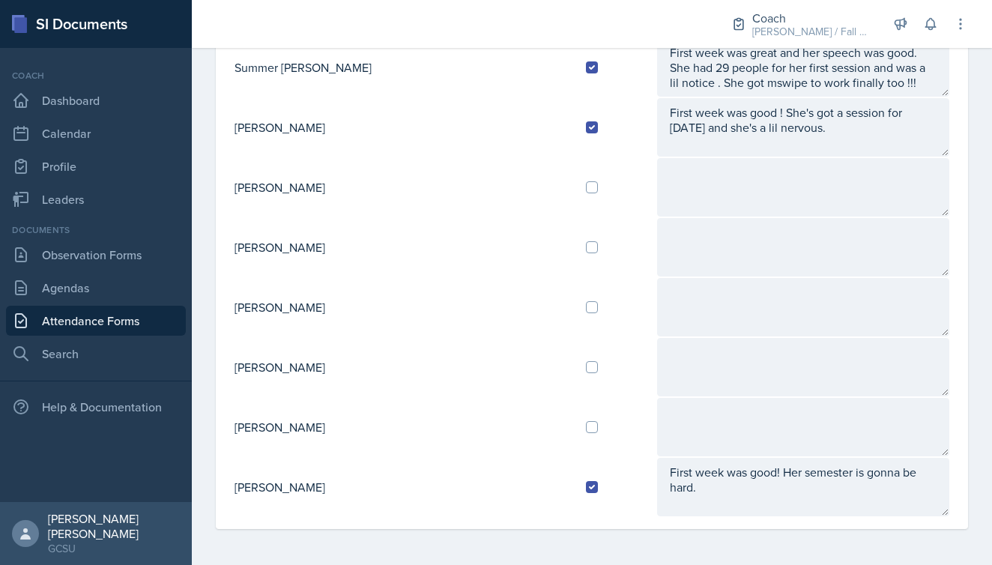
scroll to position [1481, 0]
type textarea "First week was good ! She was comfortable with the speech and her first session…"
click at [586, 427] on input "checkbox" at bounding box center [592, 427] width 12 height 12
checkbox input "true"
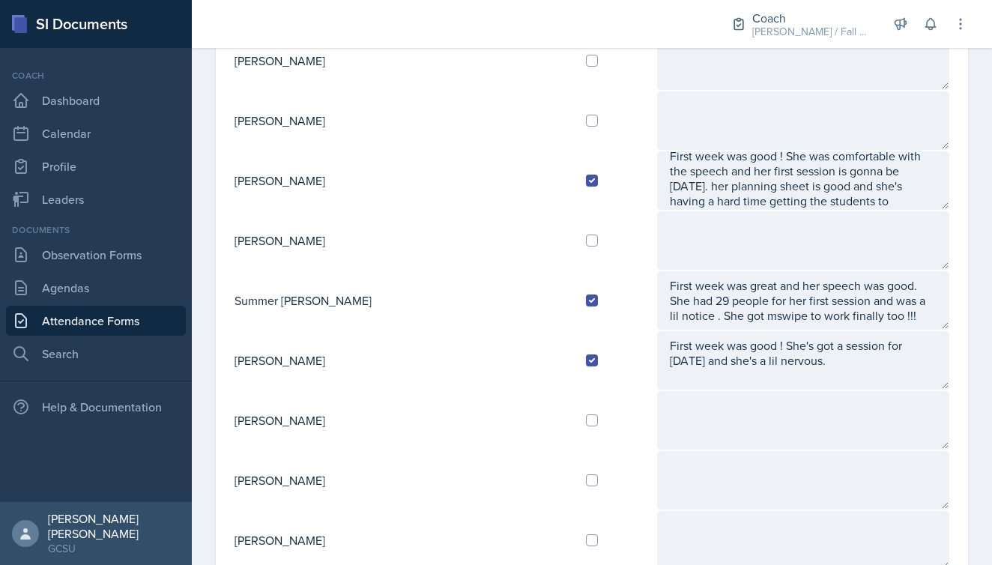
scroll to position [1272, 0]
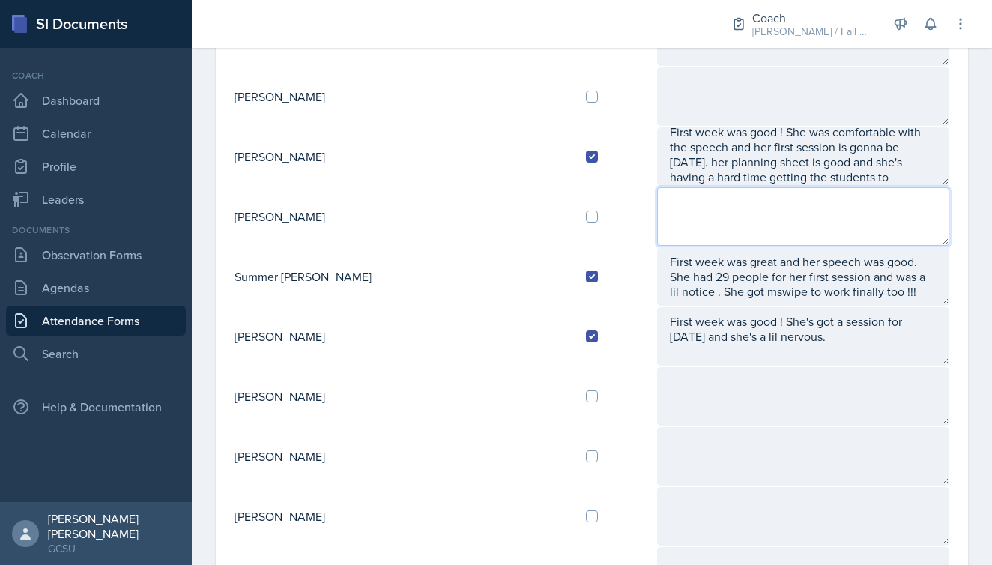
click at [657, 212] on textarea at bounding box center [803, 216] width 292 height 58
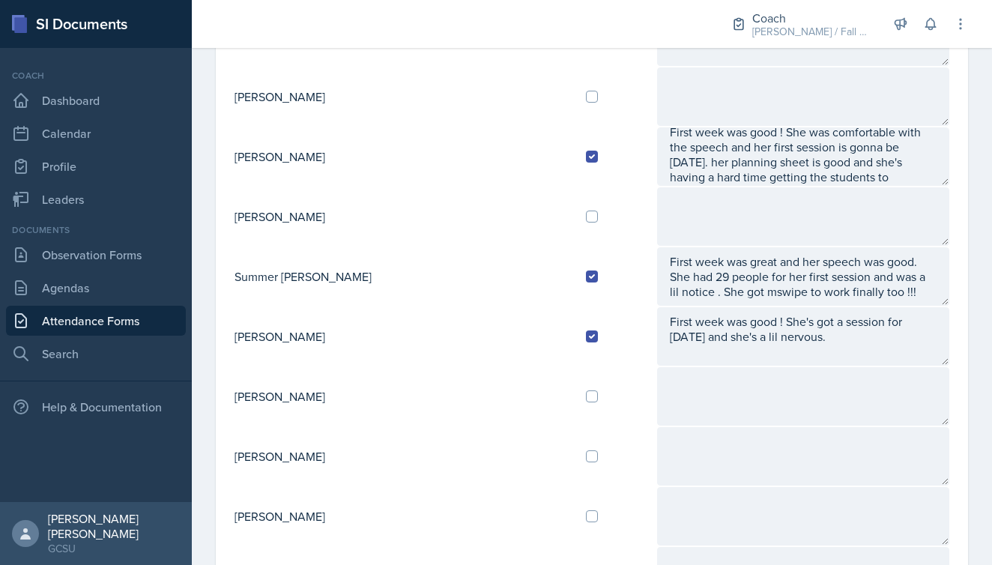
click at [586, 211] on input "checkbox" at bounding box center [592, 217] width 12 height 12
checkbox input "true"
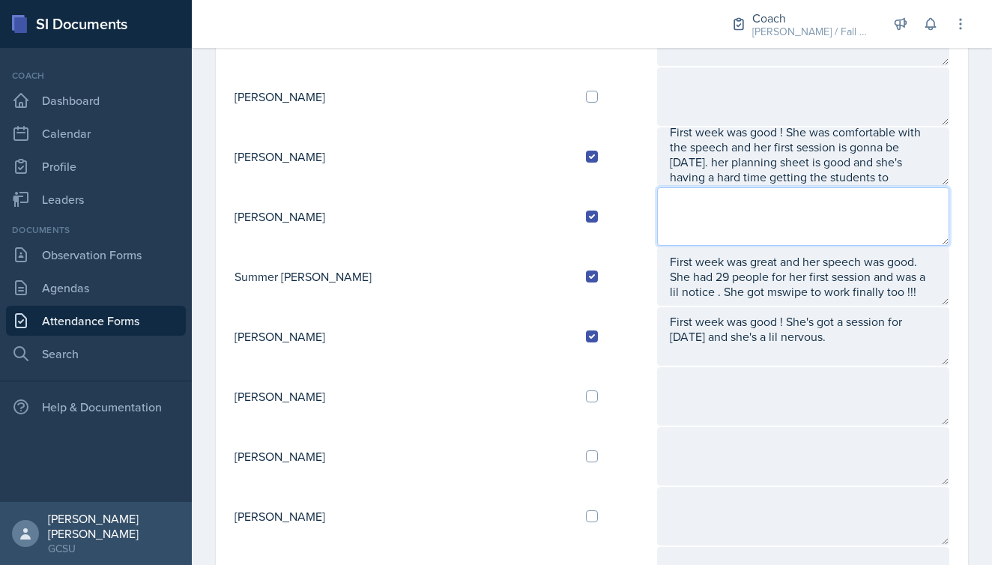
click at [683, 220] on textarea at bounding box center [803, 216] width 292 height 58
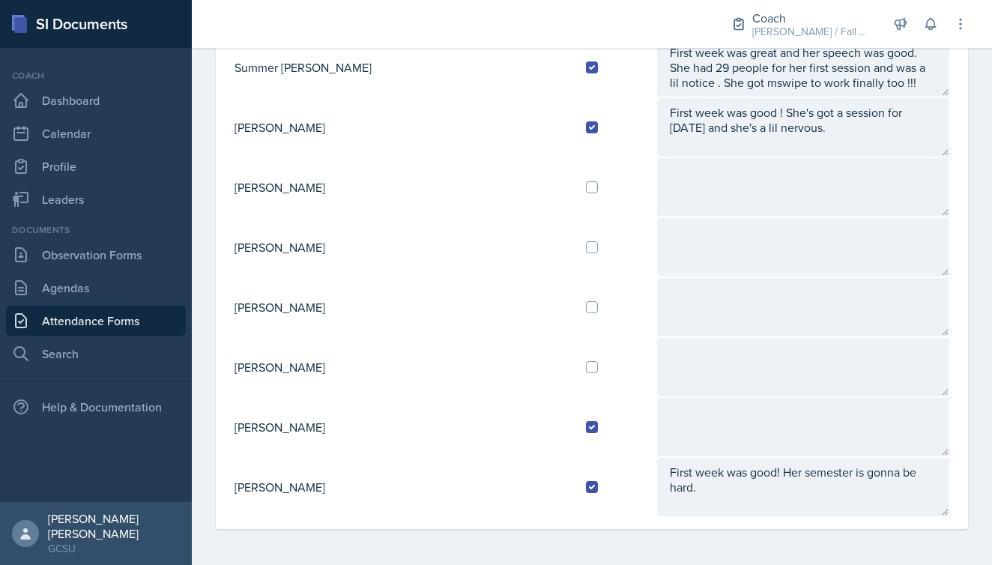
scroll to position [0, 0]
type textarea "She can't get into GA view and or the text book."
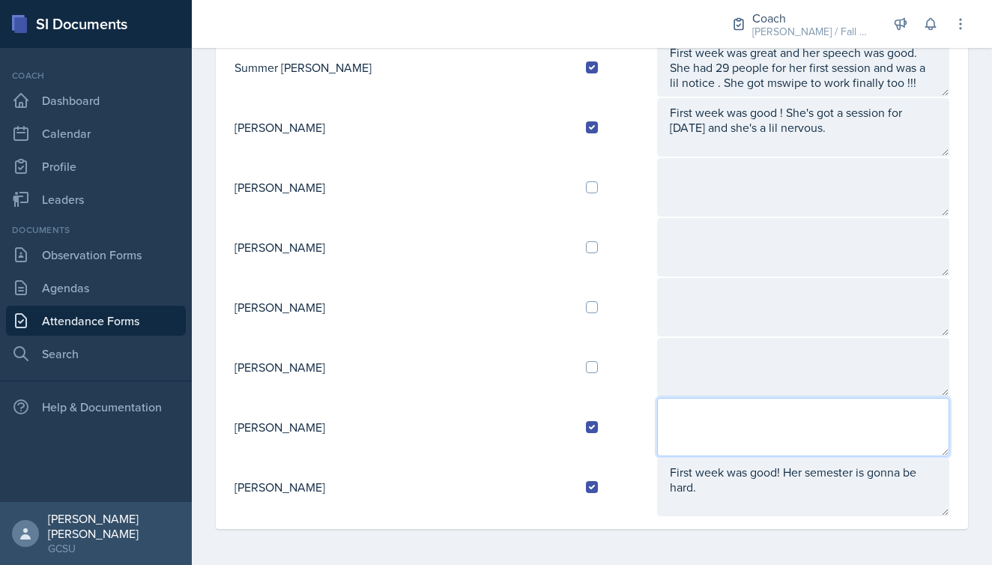
click at [665, 422] on textarea at bounding box center [803, 427] width 292 height 58
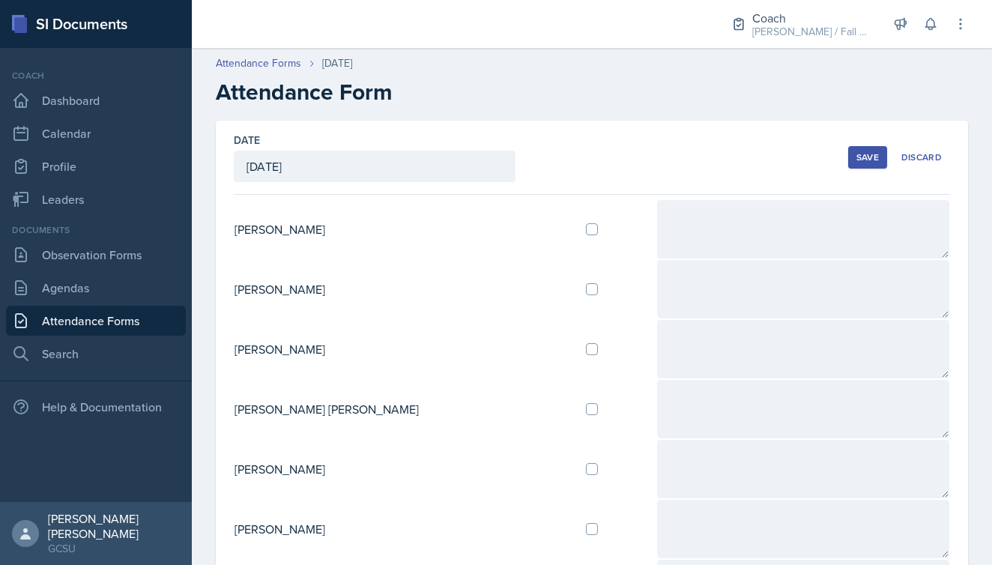
type textarea "Good first week. Speech went well and she's got everyone in the groupme."
click at [862, 161] on div "Save" at bounding box center [868, 157] width 22 height 12
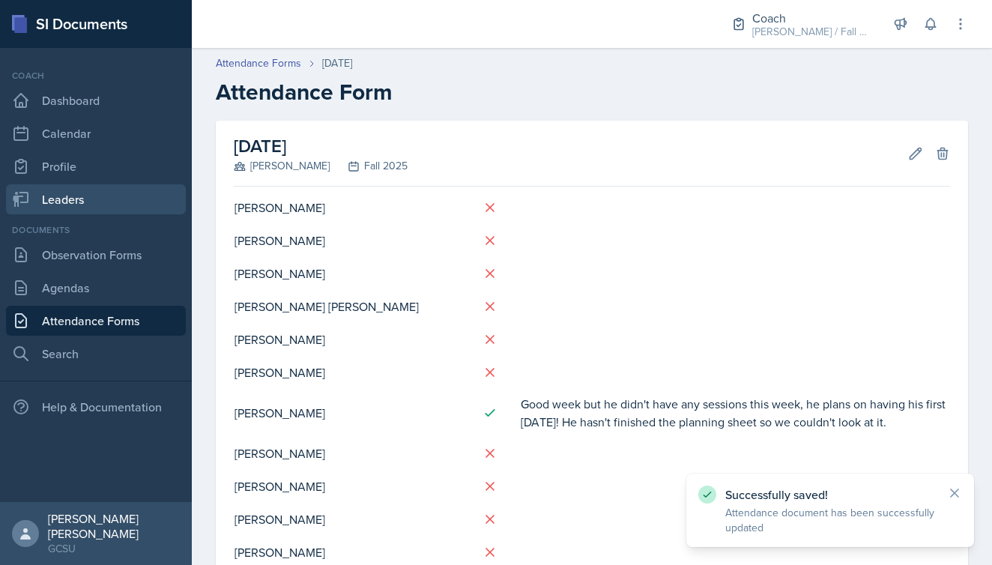
click at [98, 195] on link "Leaders" at bounding box center [96, 199] width 180 height 30
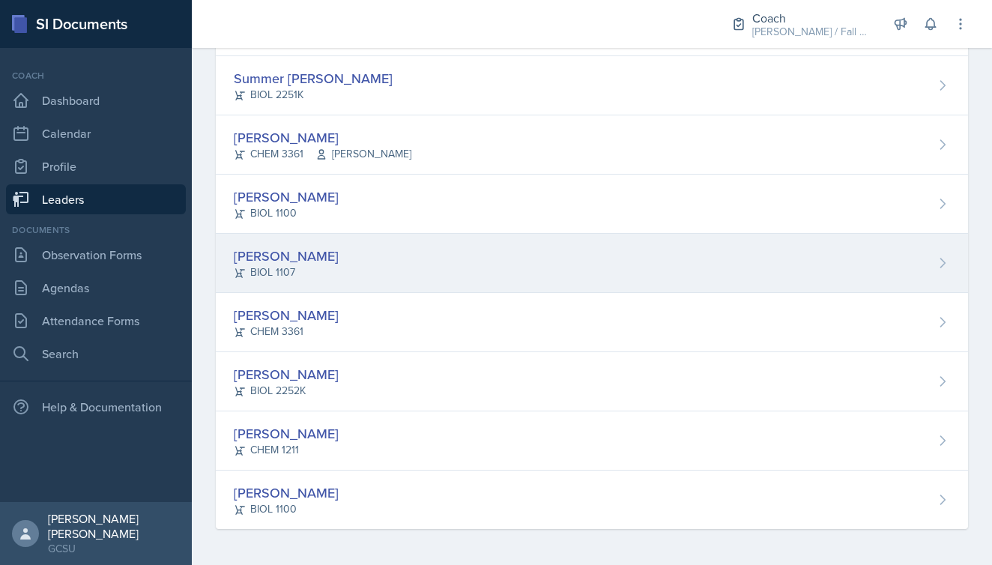
scroll to position [1441, 0]
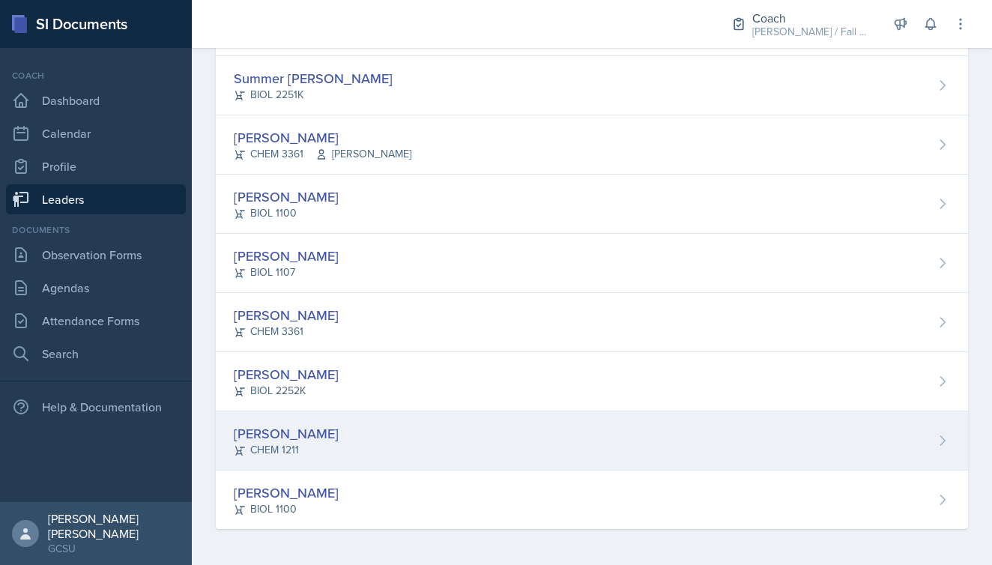
click at [282, 441] on div "[PERSON_NAME]" at bounding box center [286, 433] width 105 height 20
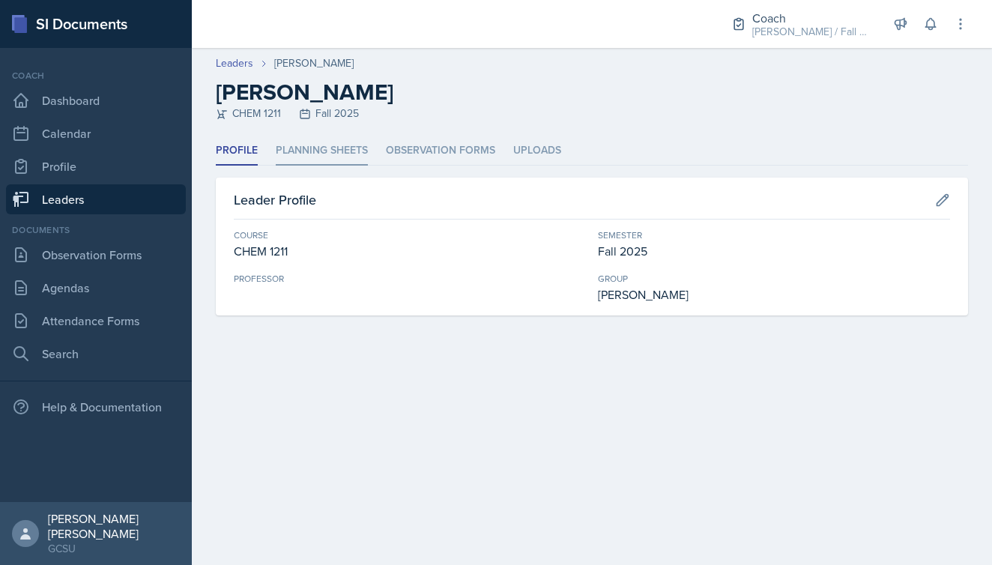
click at [346, 156] on li "Planning Sheets" at bounding box center [322, 150] width 92 height 29
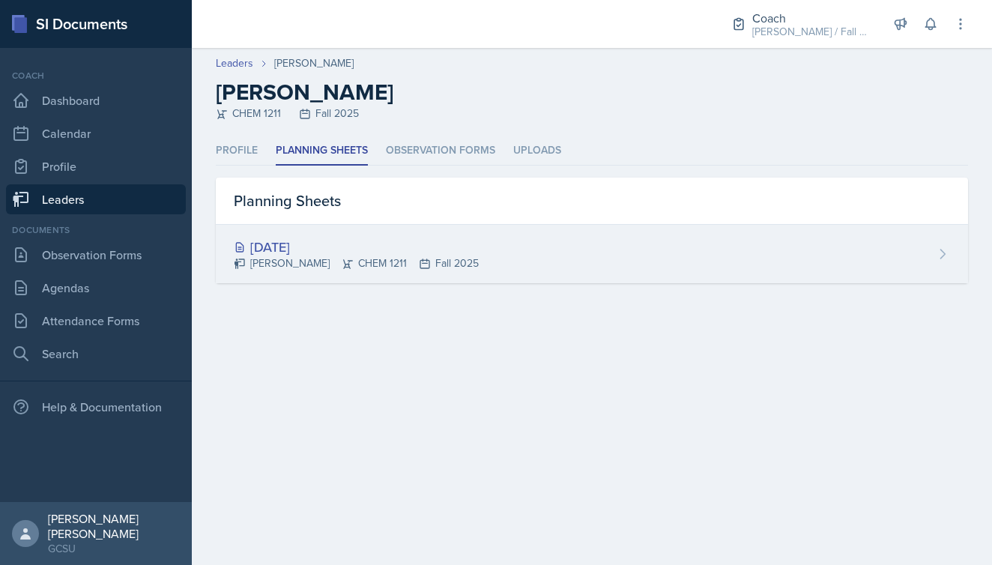
click at [273, 253] on div "[DATE]" at bounding box center [356, 247] width 245 height 20
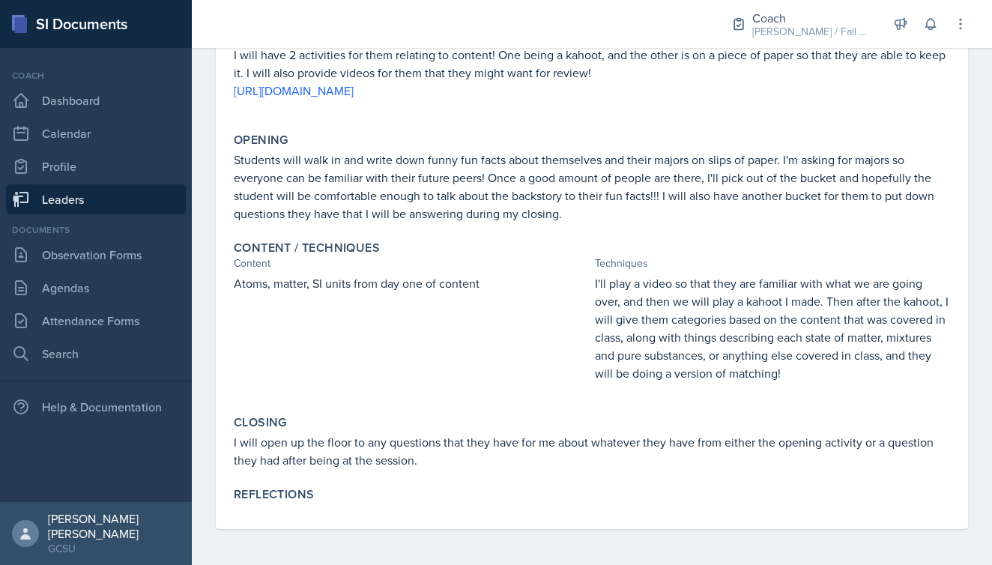
scroll to position [274, 0]
click at [82, 324] on link "Attendance Forms" at bounding box center [96, 321] width 180 height 30
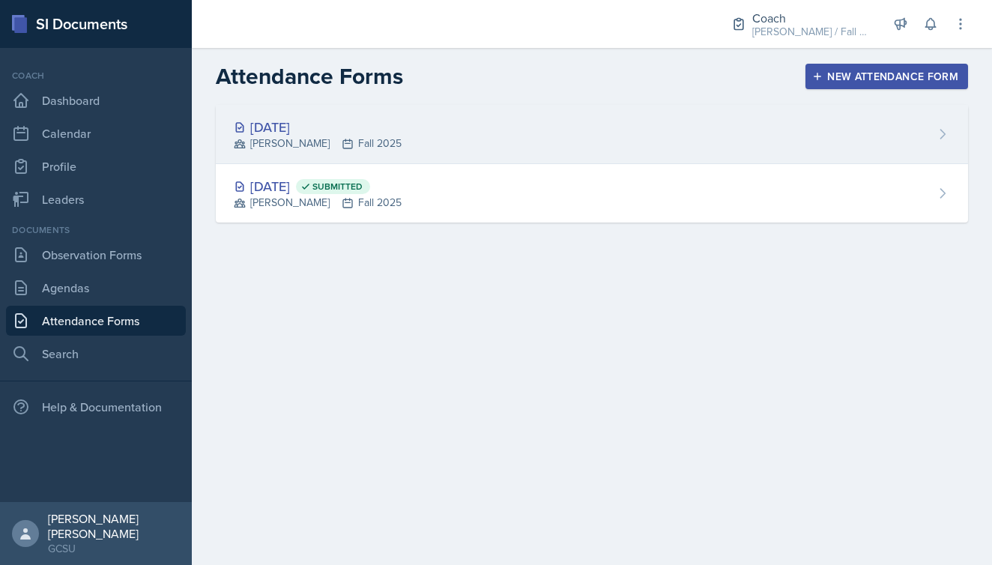
click at [384, 142] on div "[DATE] [PERSON_NAME] Fall 2025" at bounding box center [592, 134] width 752 height 59
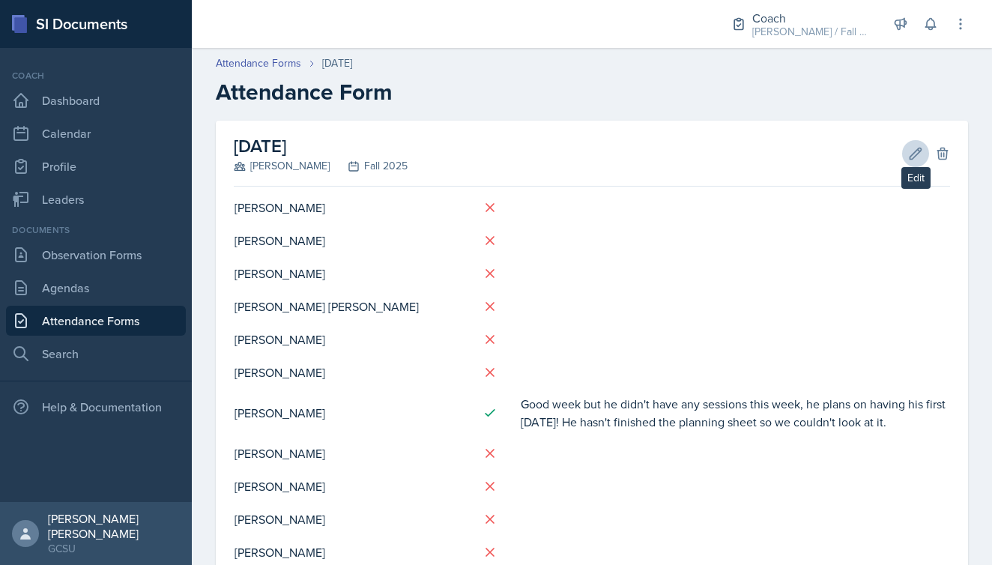
click at [910, 145] on button "Edit" at bounding box center [915, 153] width 27 height 27
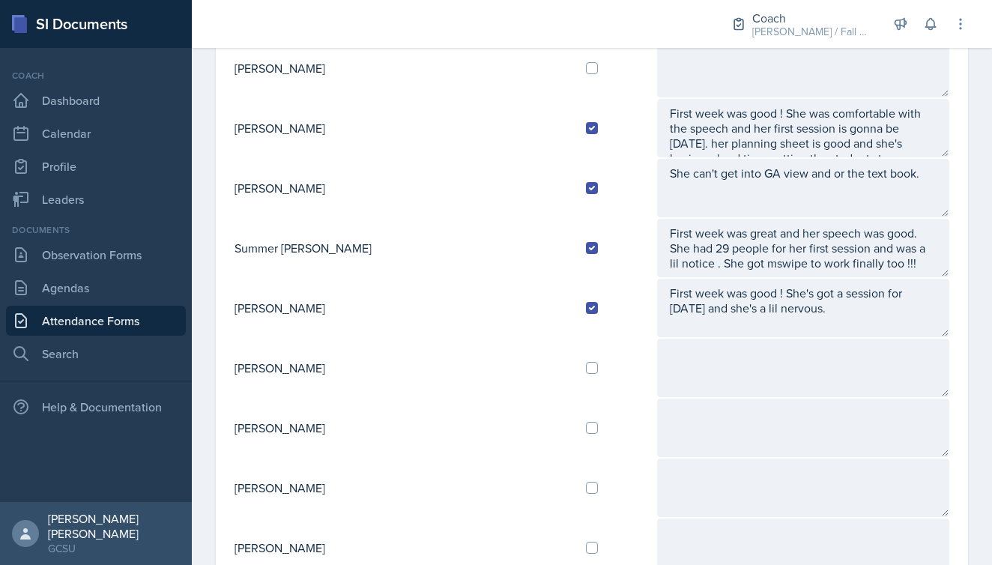
scroll to position [1301, 0]
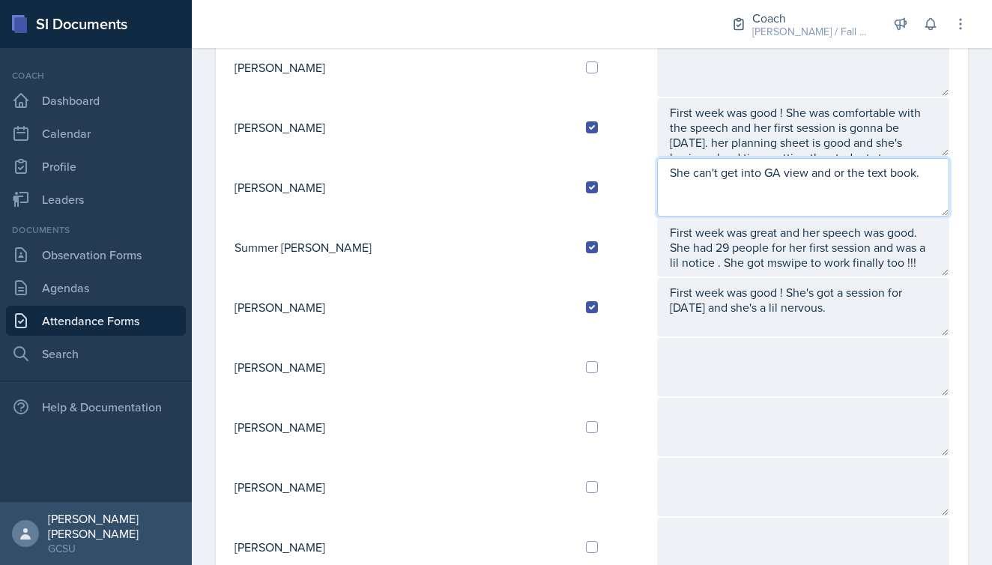
click at [877, 193] on textarea "She can't get into GA view and or the text book." at bounding box center [803, 187] width 292 height 58
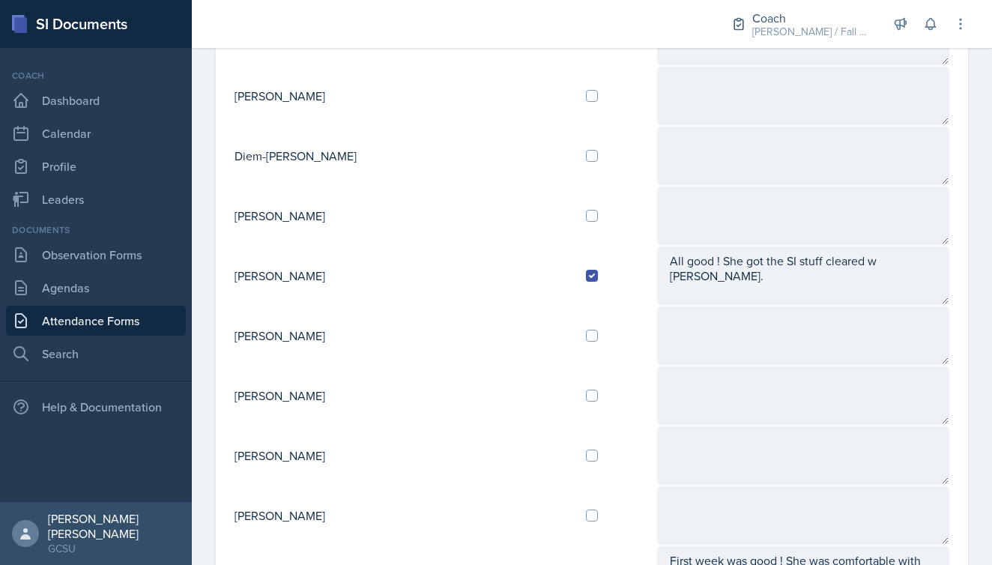
scroll to position [854, 0]
click at [586, 333] on input "checkbox" at bounding box center [592, 335] width 12 height 12
checkbox input "true"
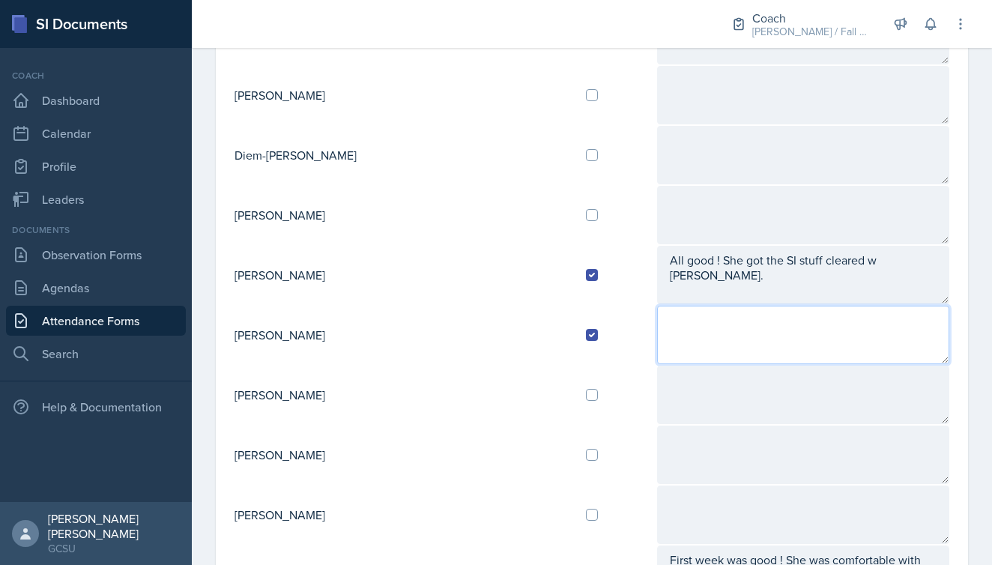
click at [672, 324] on textarea at bounding box center [803, 335] width 292 height 58
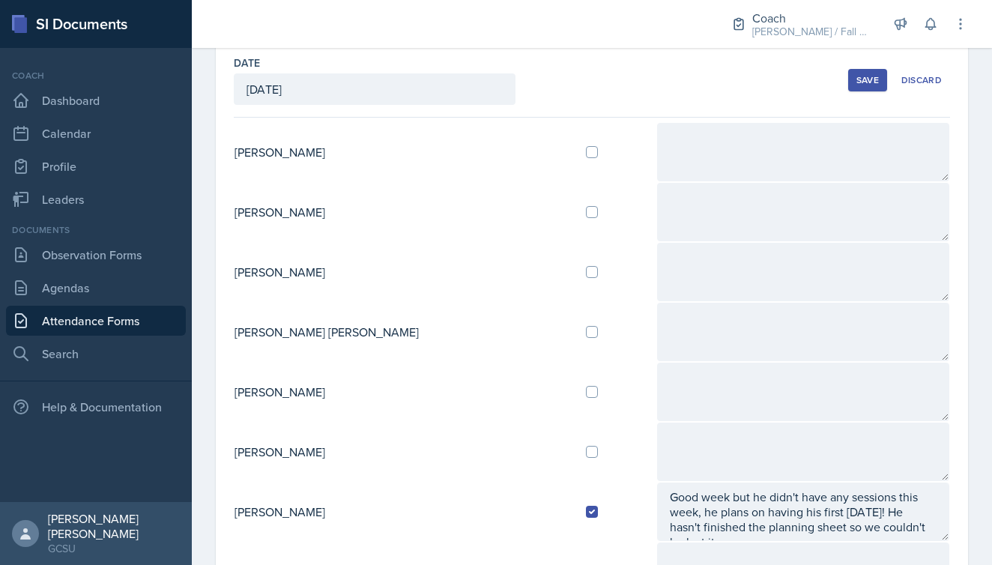
scroll to position [73, 0]
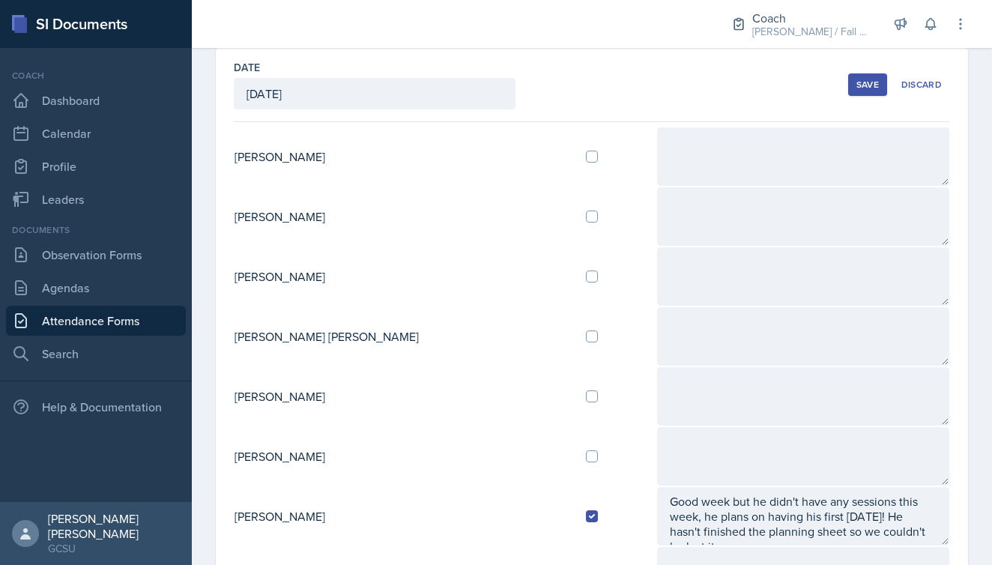
type textarea "She had a chaotic week bc of a mold problem in her apartment!! Otherwise good w…"
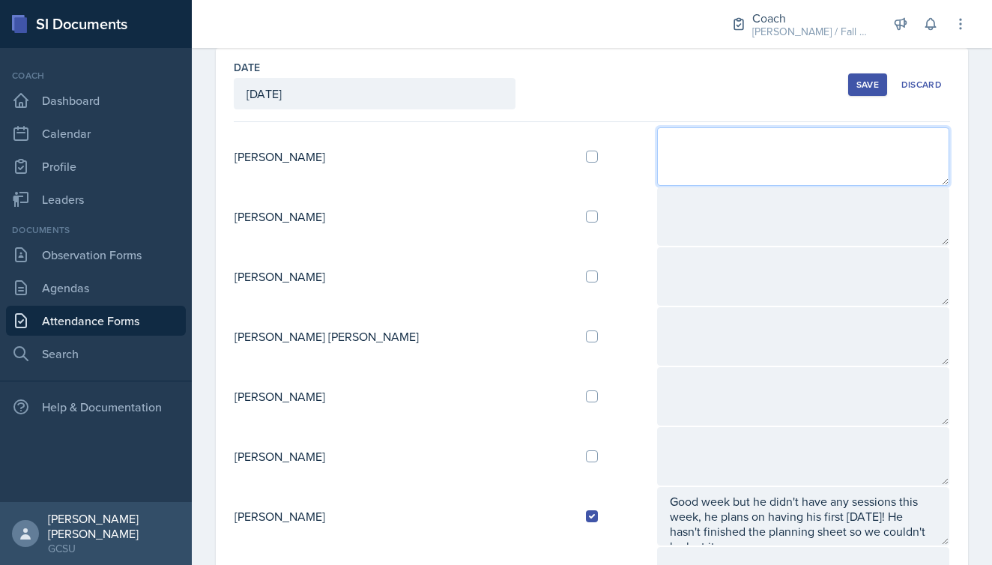
click at [672, 137] on textarea at bounding box center [803, 156] width 292 height 58
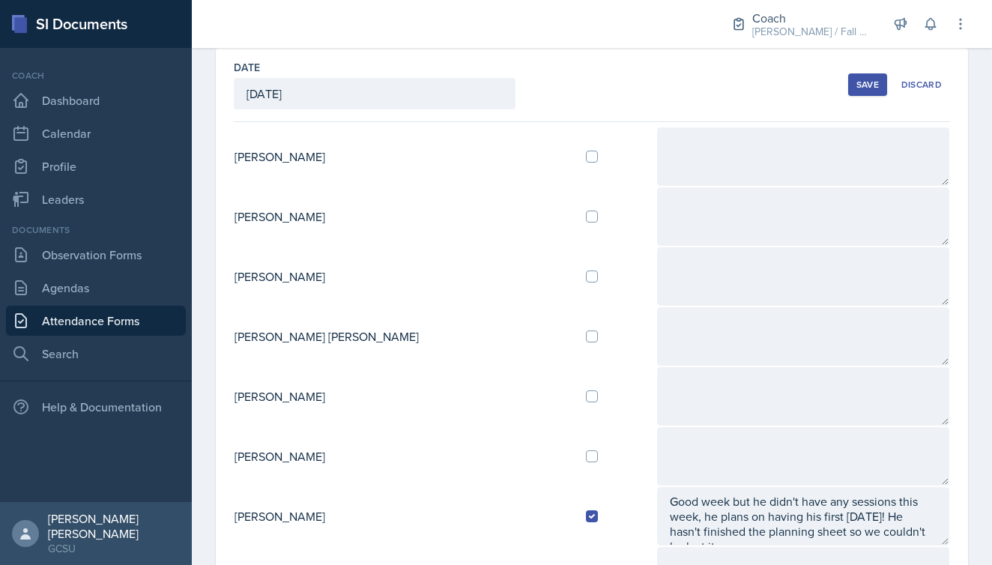
click at [586, 158] on input "checkbox" at bounding box center [592, 157] width 12 height 12
checkbox input "true"
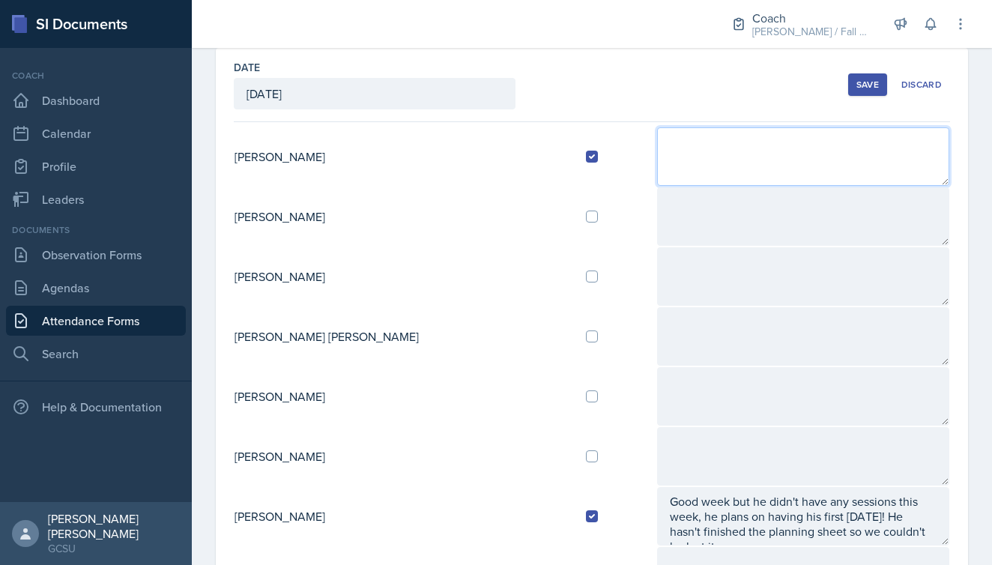
click at [681, 139] on textarea at bounding box center [803, 156] width 292 height 58
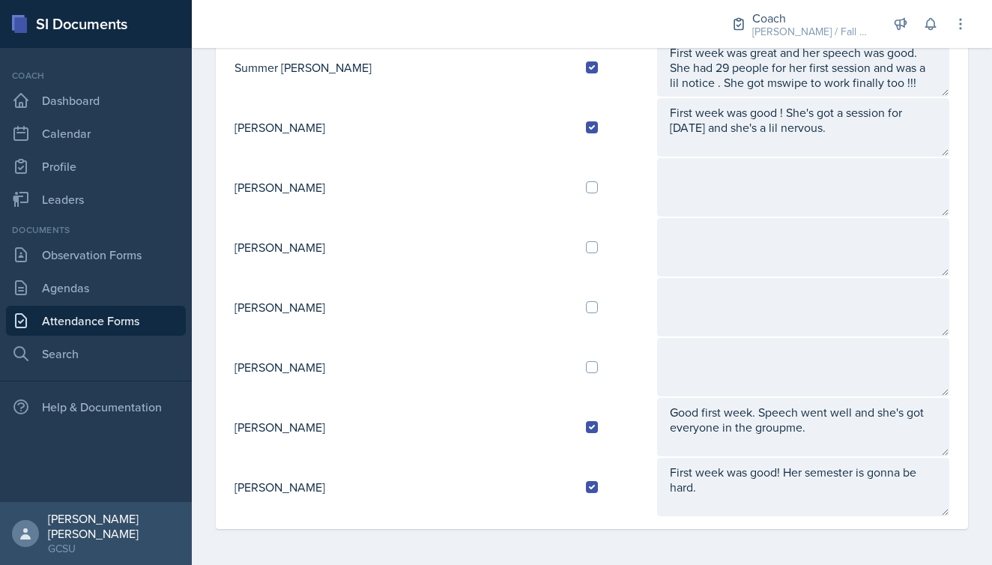
scroll to position [1481, 0]
type textarea "Good first week. First session was good but she had a student that was pushing …"
click at [586, 368] on input "checkbox" at bounding box center [592, 367] width 12 height 12
checkbox input "true"
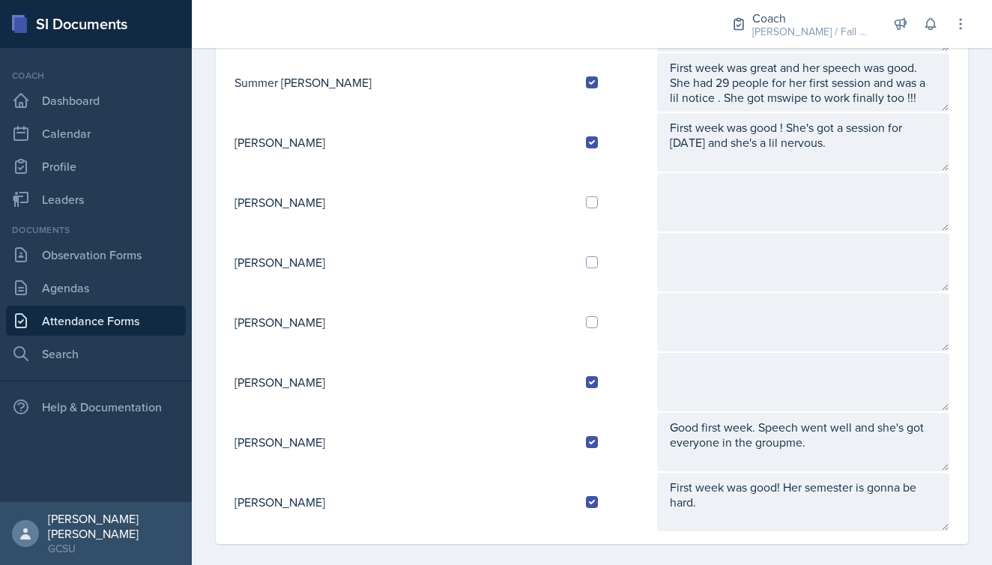
scroll to position [1473, 0]
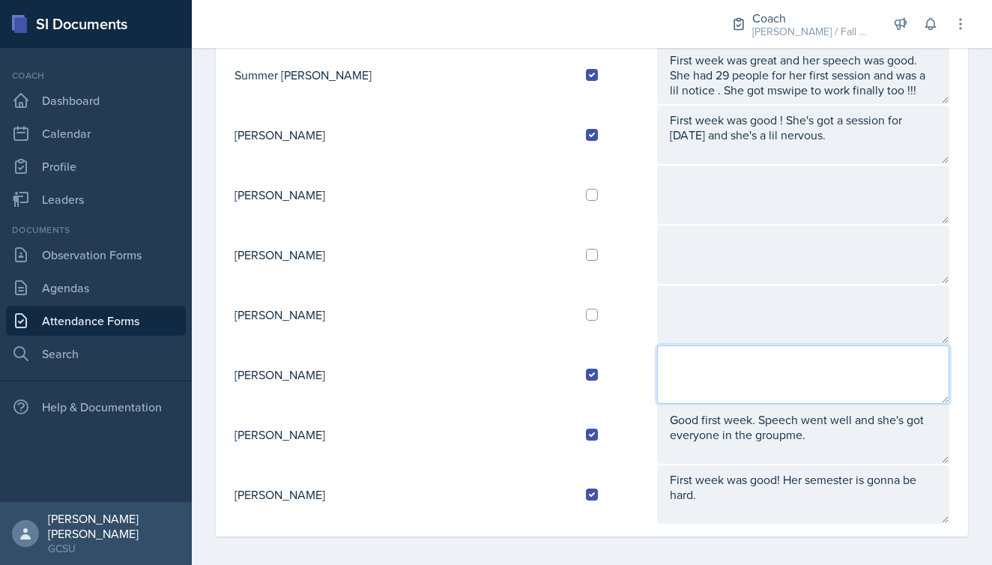
click at [657, 382] on textarea at bounding box center [803, 374] width 292 height 58
type textarea "S"
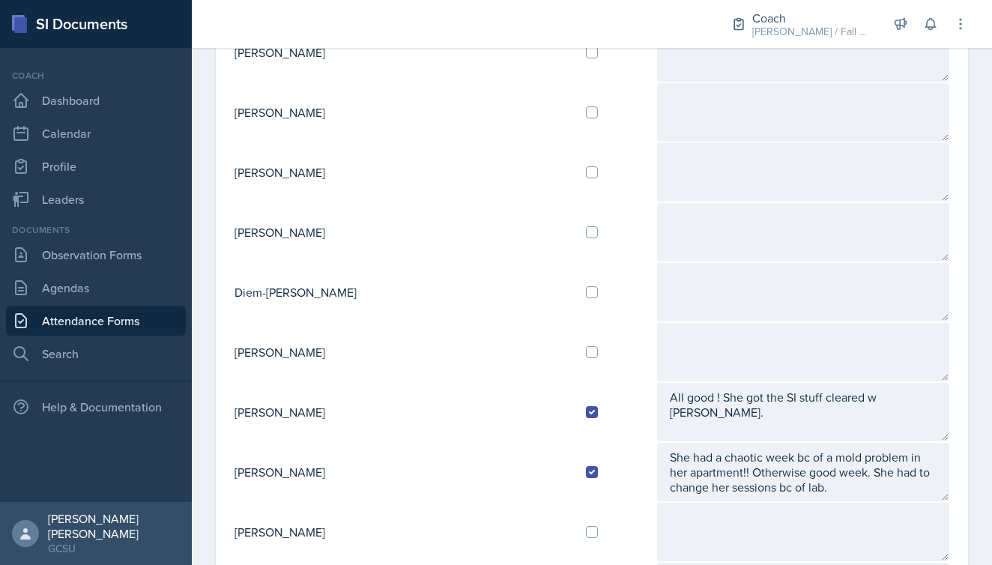
scroll to position [713, 0]
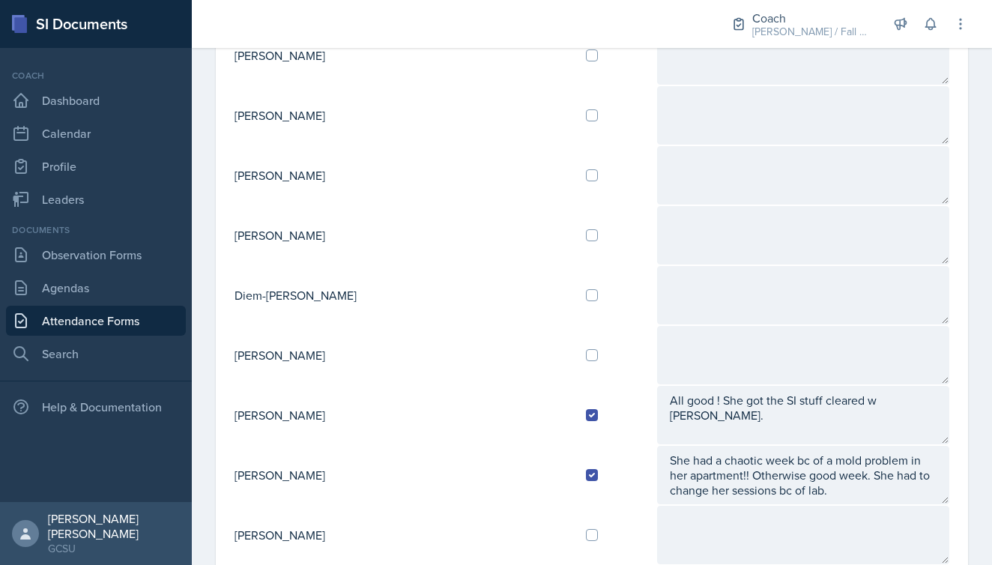
type textarea "She had a busy week so her plans weren't great."
click at [586, 298] on input "checkbox" at bounding box center [592, 295] width 12 height 12
checkbox input "true"
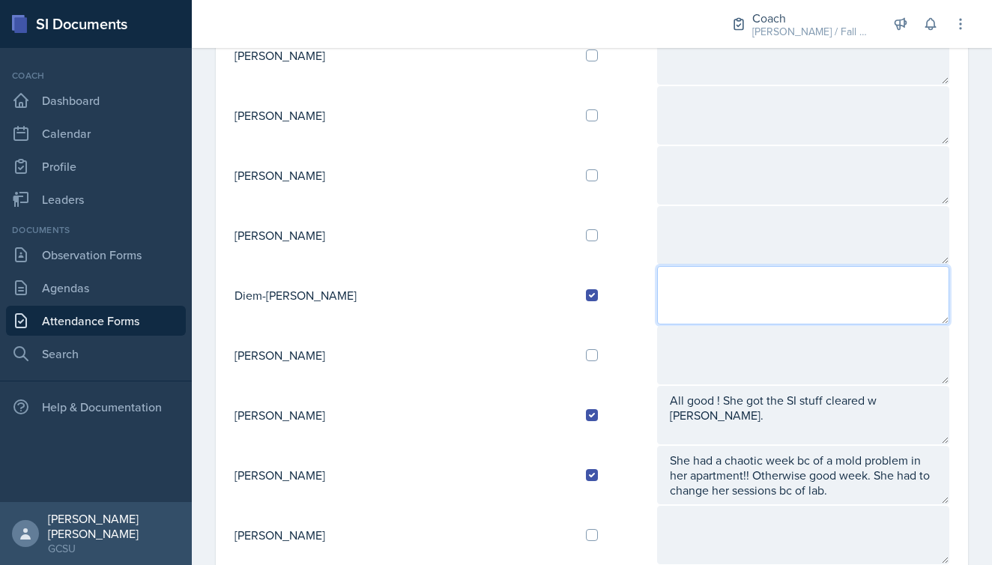
click at [668, 285] on textarea at bounding box center [803, 295] width 292 height 58
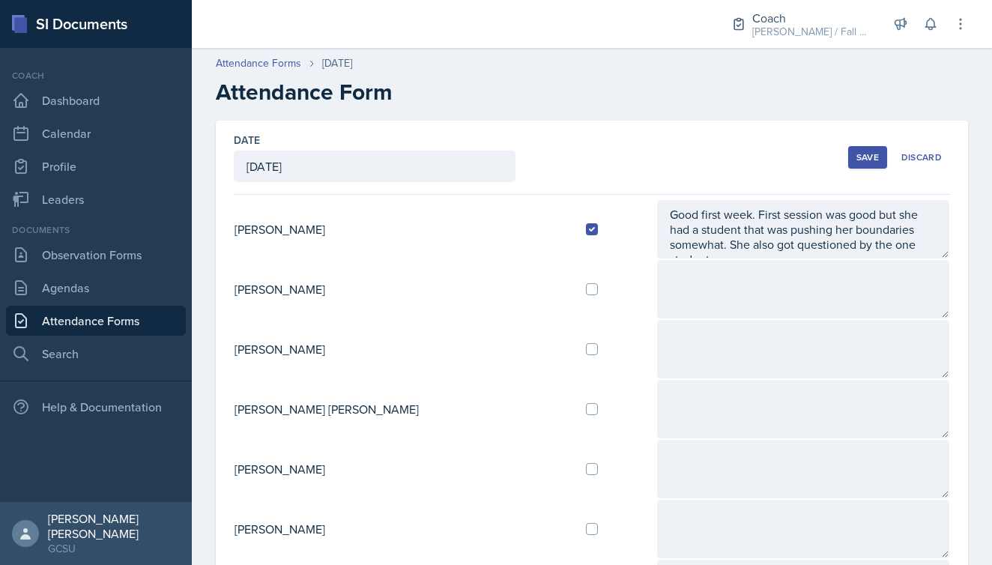
scroll to position [0, 0]
type textarea "First session went pretty well. Classes went well too."
click at [867, 157] on div "Save" at bounding box center [868, 157] width 22 height 12
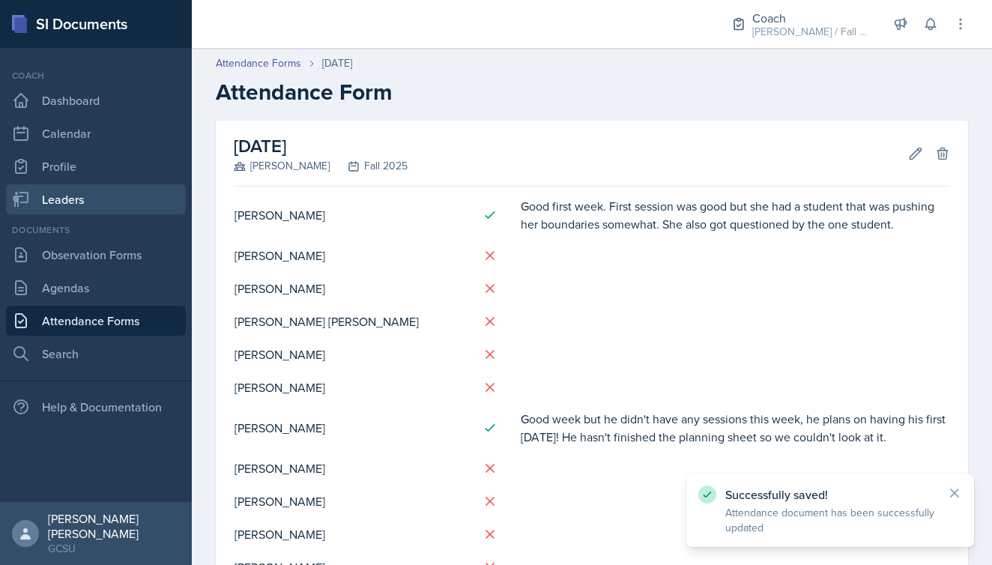
click at [73, 202] on link "Leaders" at bounding box center [96, 199] width 180 height 30
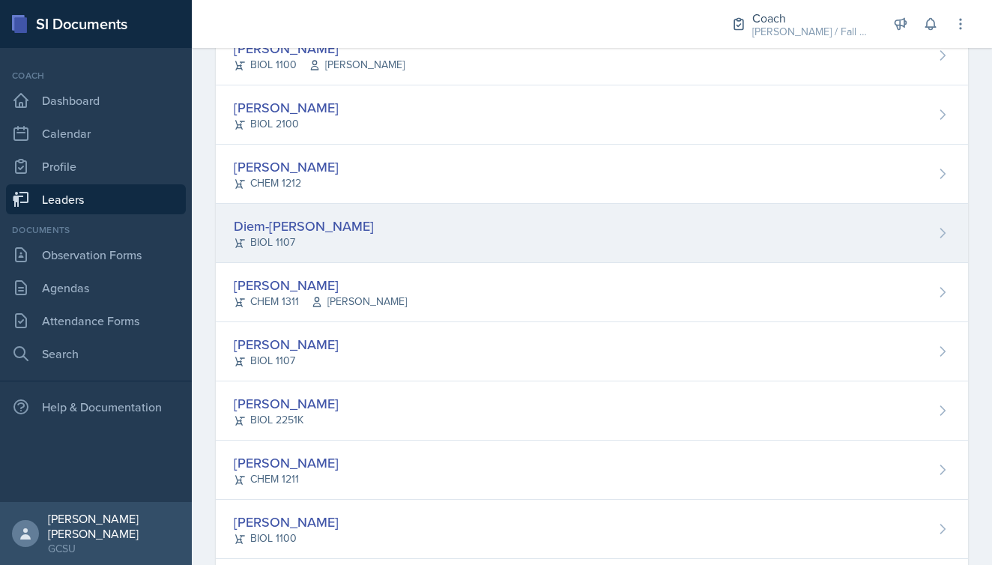
scroll to position [762, 0]
click at [271, 239] on div "BIOL 1107" at bounding box center [304, 241] width 140 height 16
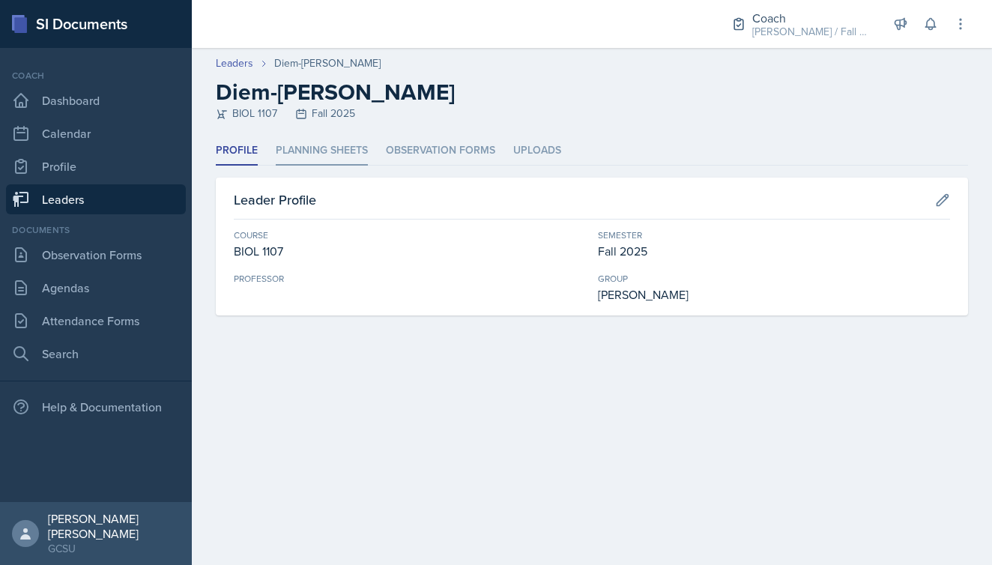
click at [295, 155] on li "Planning Sheets" at bounding box center [322, 150] width 92 height 29
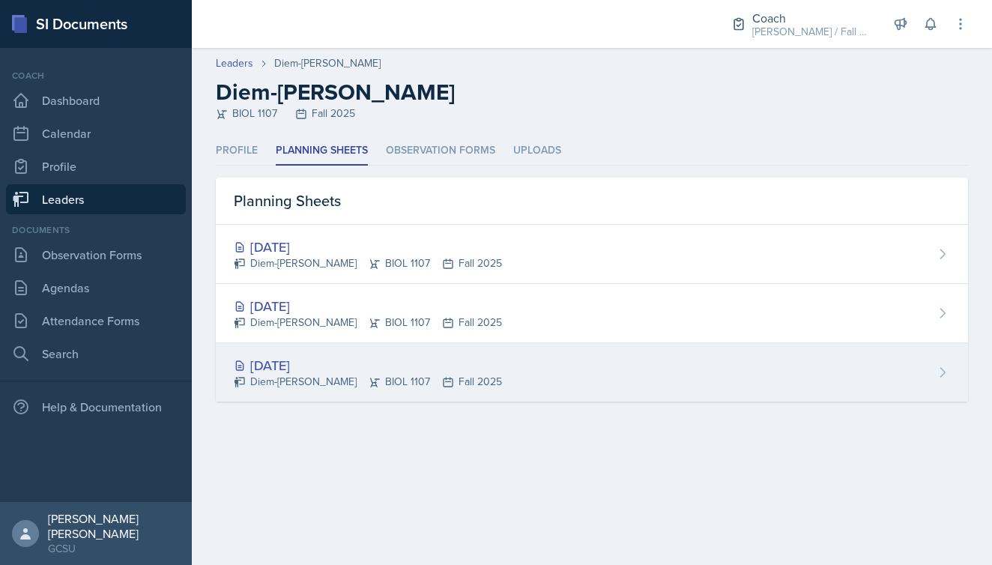
click at [283, 372] on div "[DATE]" at bounding box center [368, 365] width 268 height 20
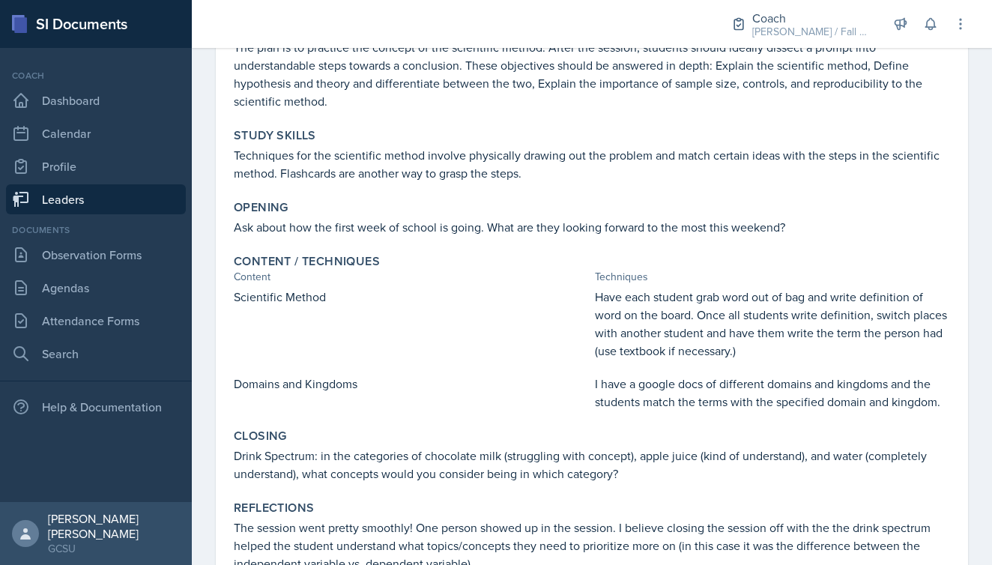
scroll to position [199, 0]
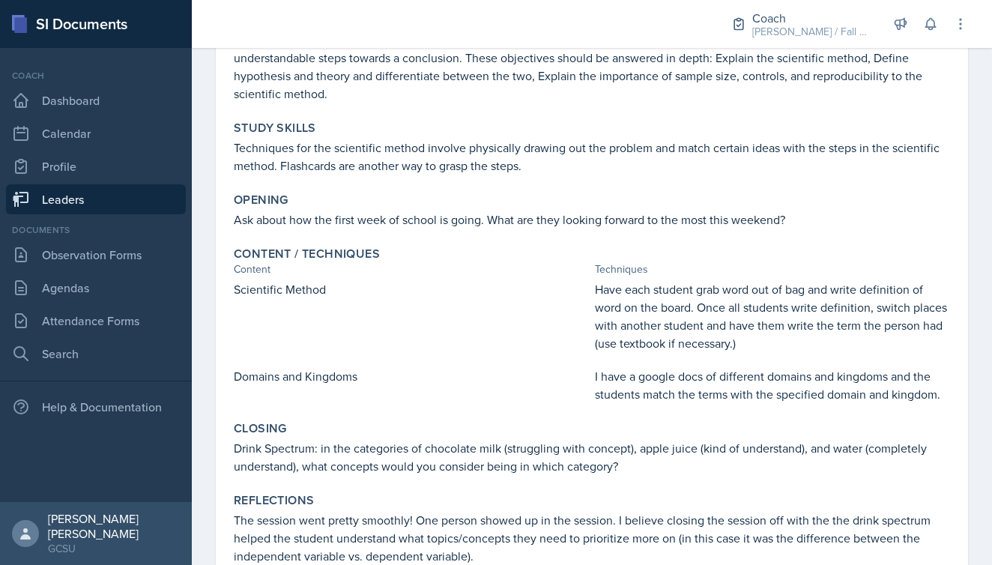
click at [79, 190] on link "Leaders" at bounding box center [96, 199] width 180 height 30
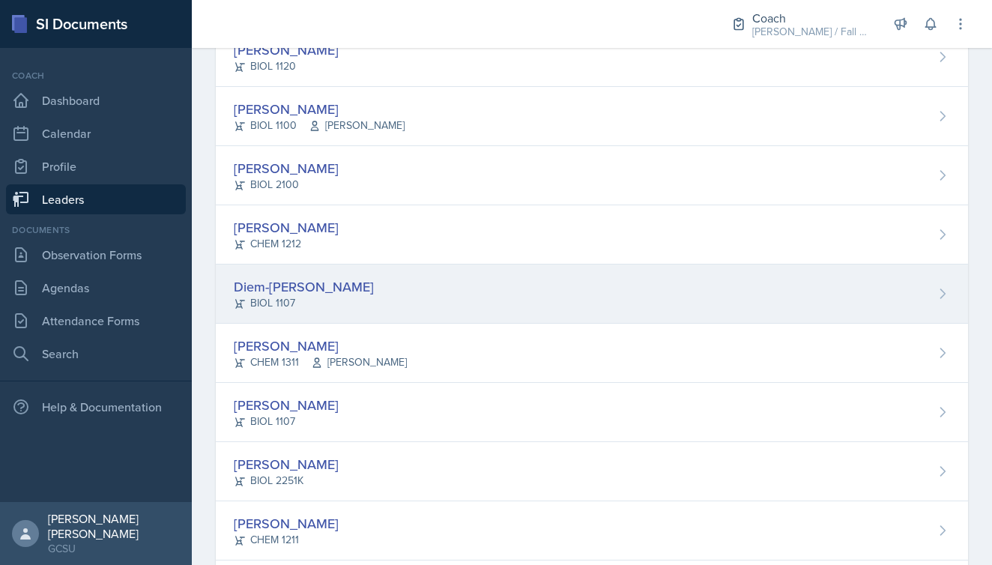
scroll to position [667, 0]
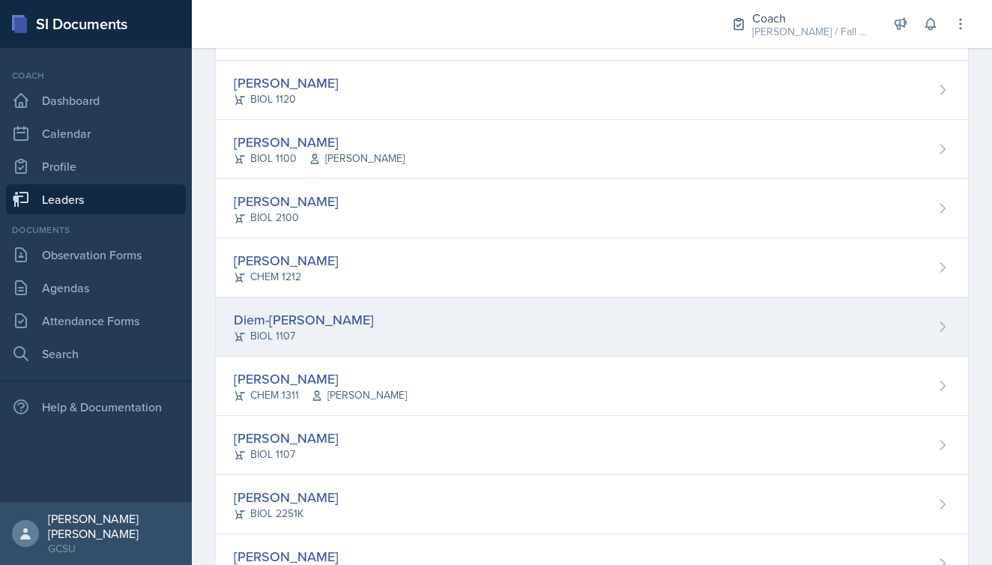
click at [270, 325] on div "Diem-[PERSON_NAME]" at bounding box center [304, 319] width 140 height 20
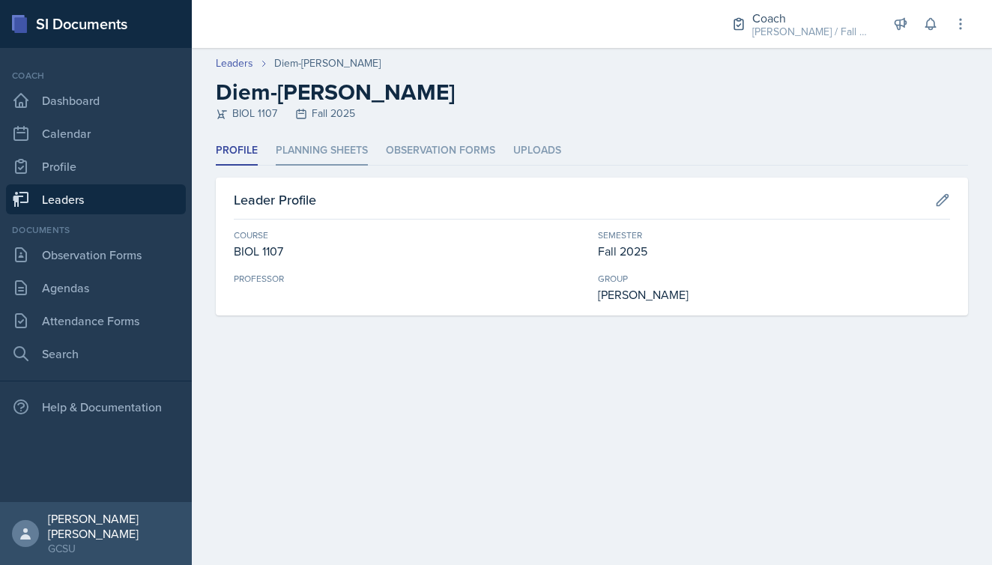
click at [326, 158] on li "Planning Sheets" at bounding box center [322, 150] width 92 height 29
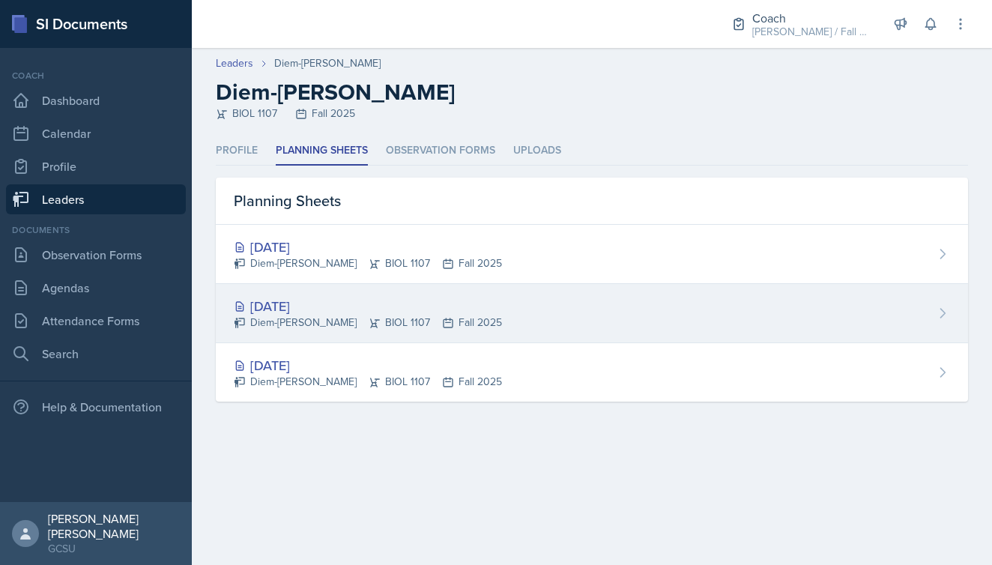
click at [280, 306] on div "[DATE]" at bounding box center [368, 306] width 268 height 20
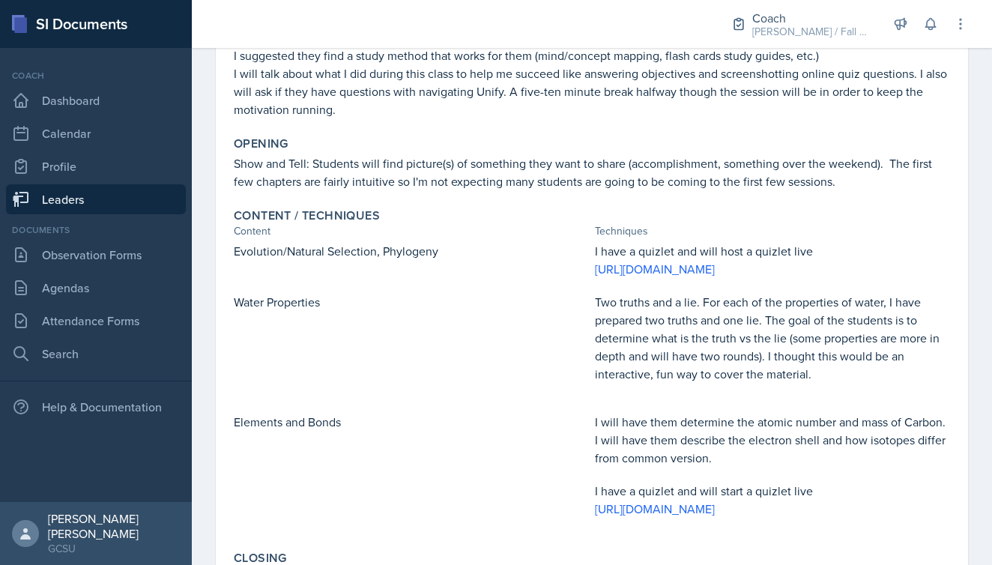
scroll to position [405, 0]
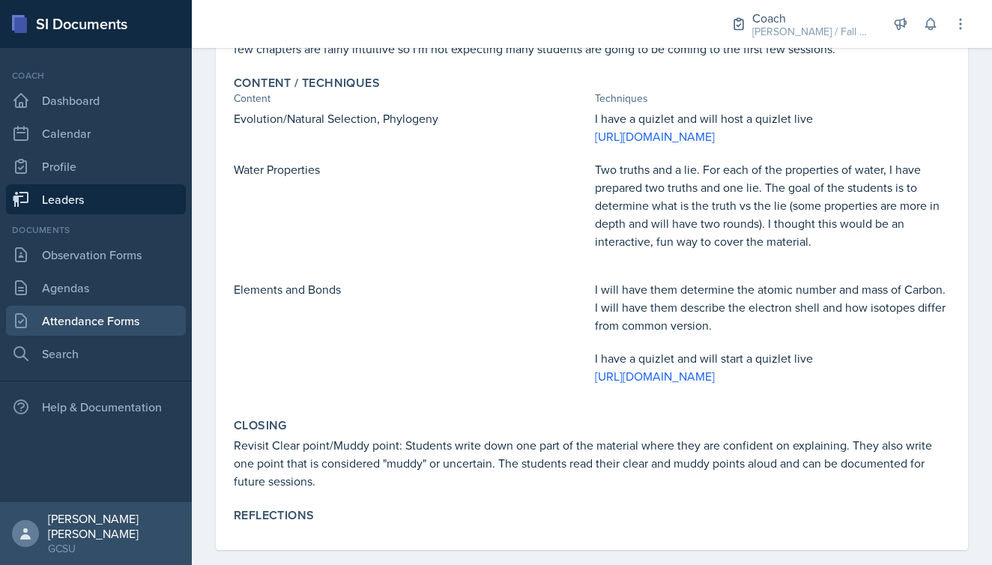
click at [79, 319] on link "Attendance Forms" at bounding box center [96, 321] width 180 height 30
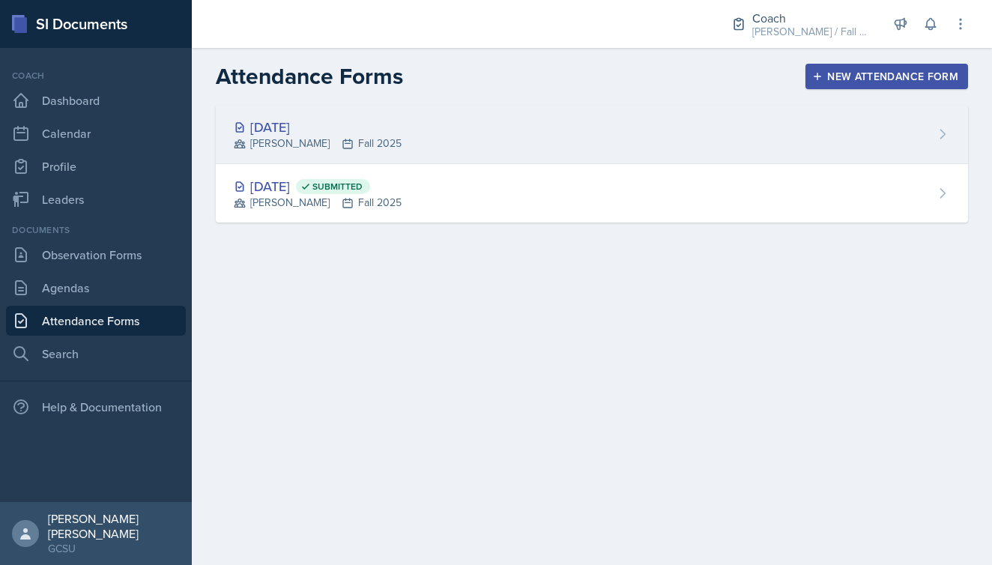
click at [357, 133] on div "[DATE] [PERSON_NAME] Fall 2025" at bounding box center [592, 134] width 752 height 59
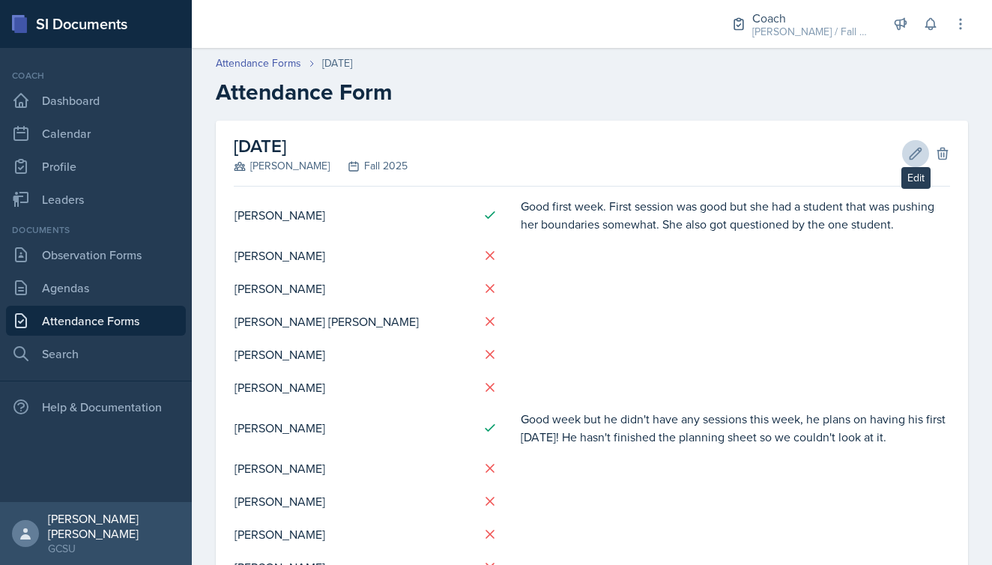
click at [912, 160] on icon at bounding box center [915, 153] width 15 height 15
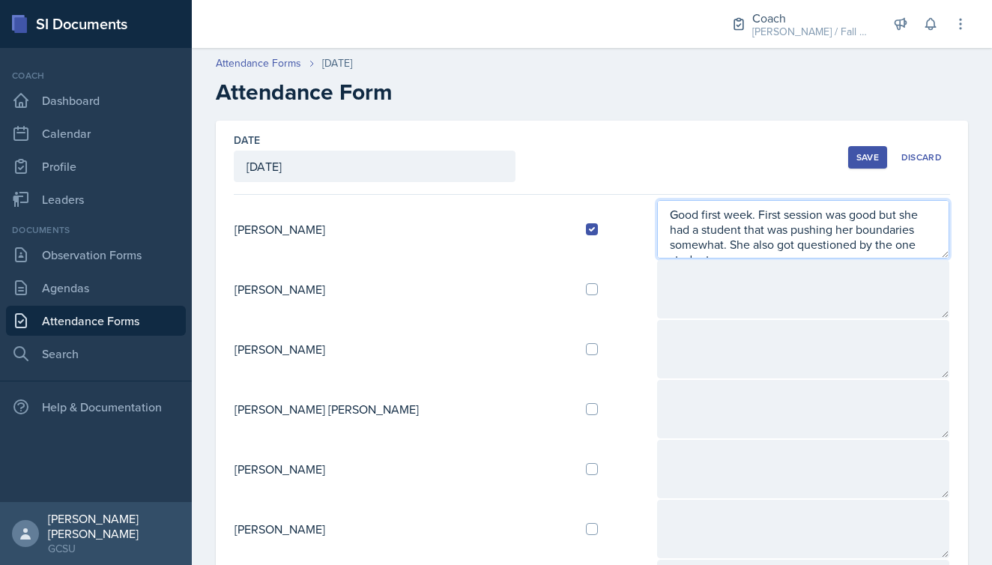
click at [657, 210] on textarea "Good first week. First session was good but she had a student that was pushing …" at bounding box center [803, 229] width 292 height 58
drag, startPoint x: 621, startPoint y: 214, endPoint x: 608, endPoint y: 216, distance: 13.7
click at [657, 216] on textarea "C: Good first week. First session was good but she had a student that was pushi…" at bounding box center [803, 229] width 292 height 58
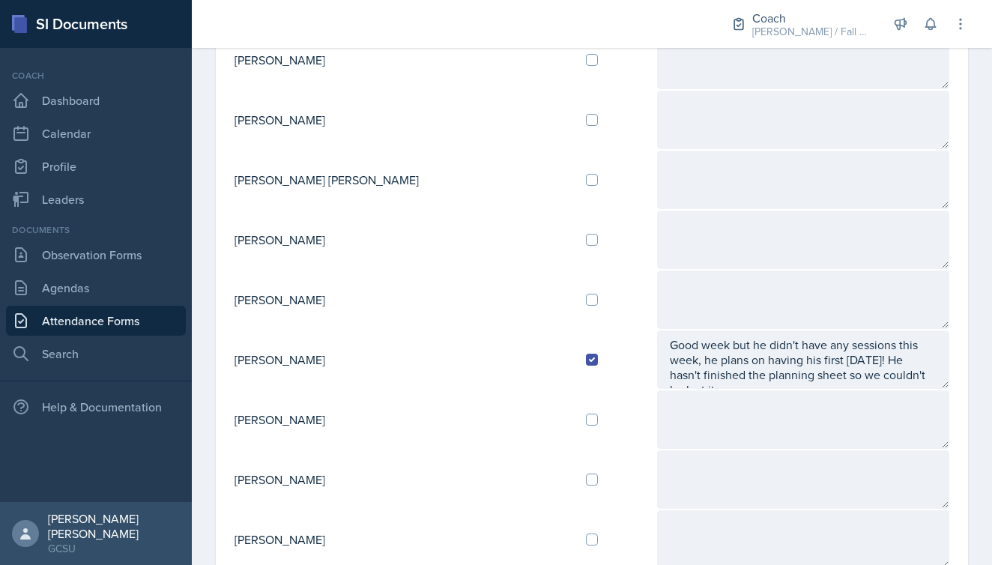
scroll to position [238, 0]
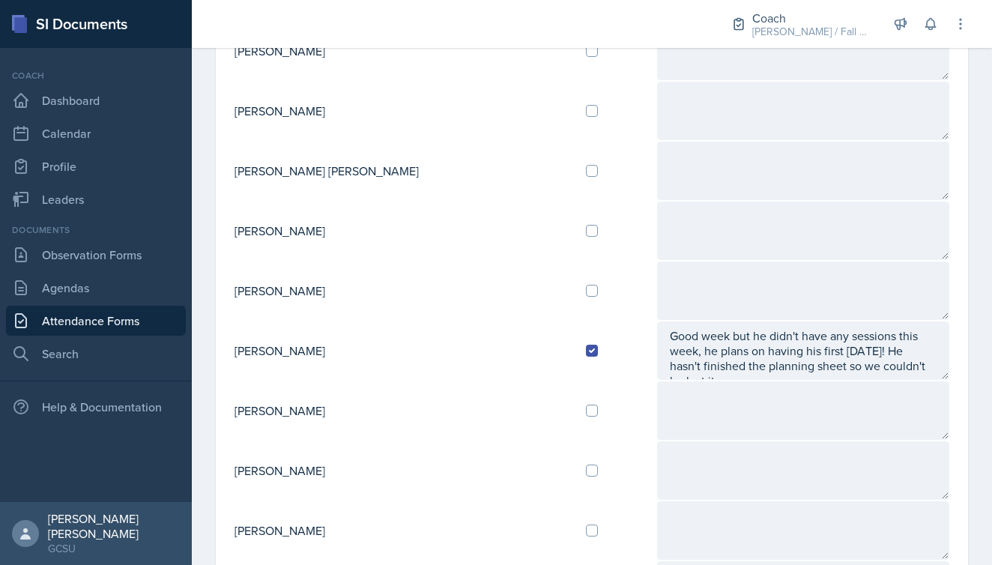
type textarea "C: Good first week. First session was good but she had a student that was pushi…"
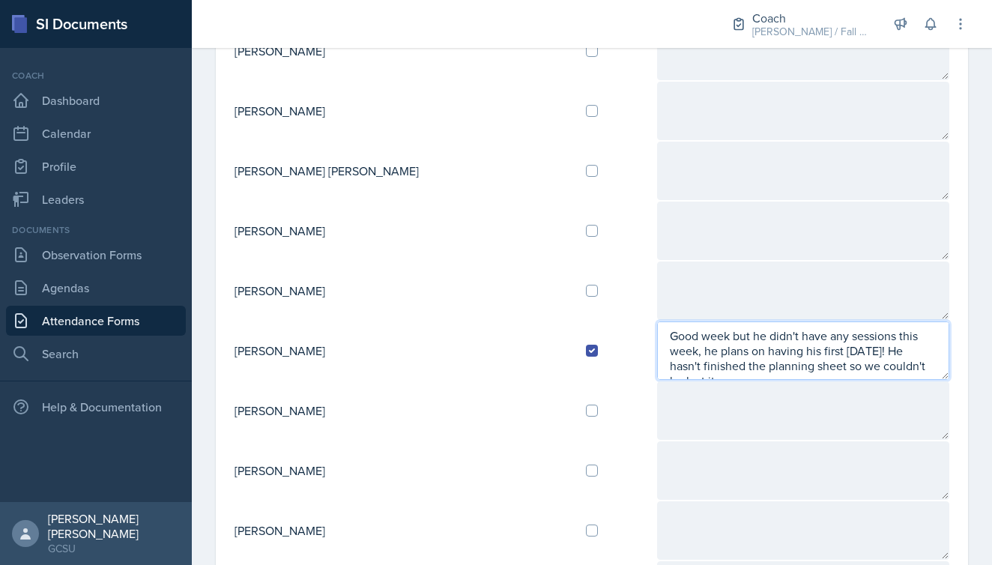
click at [657, 332] on textarea "Good week but he didn't have any sessions this week, he plans on having his fir…" at bounding box center [803, 350] width 292 height 58
paste textarea "C:"
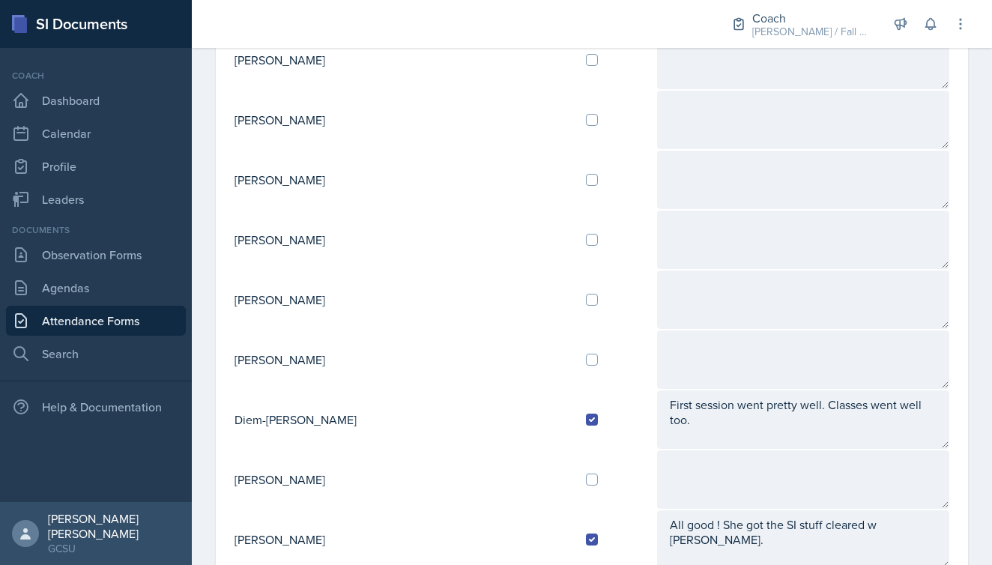
scroll to position [612, 0]
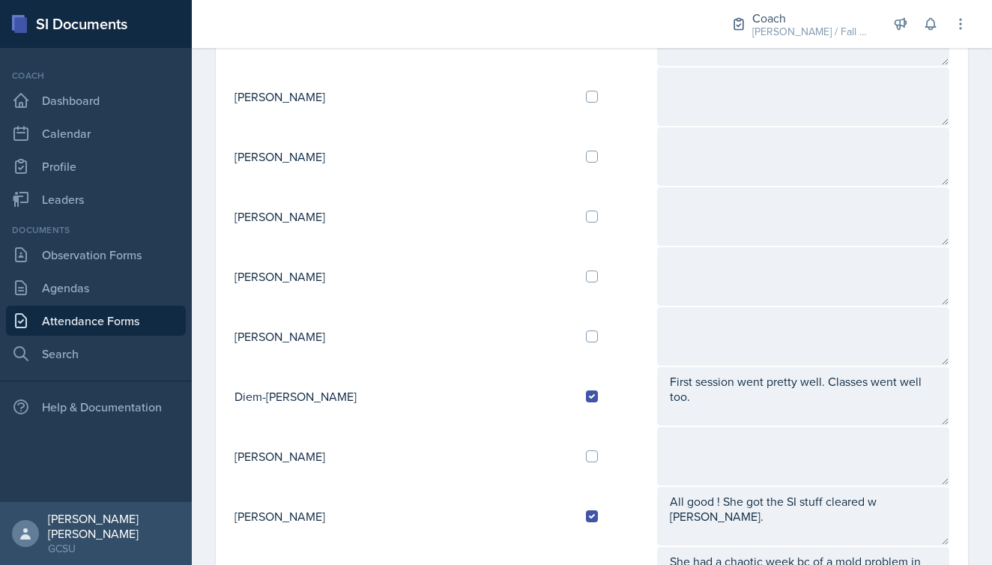
type textarea "C: Good week but he didn't have any sessions this week, he plans on having his …"
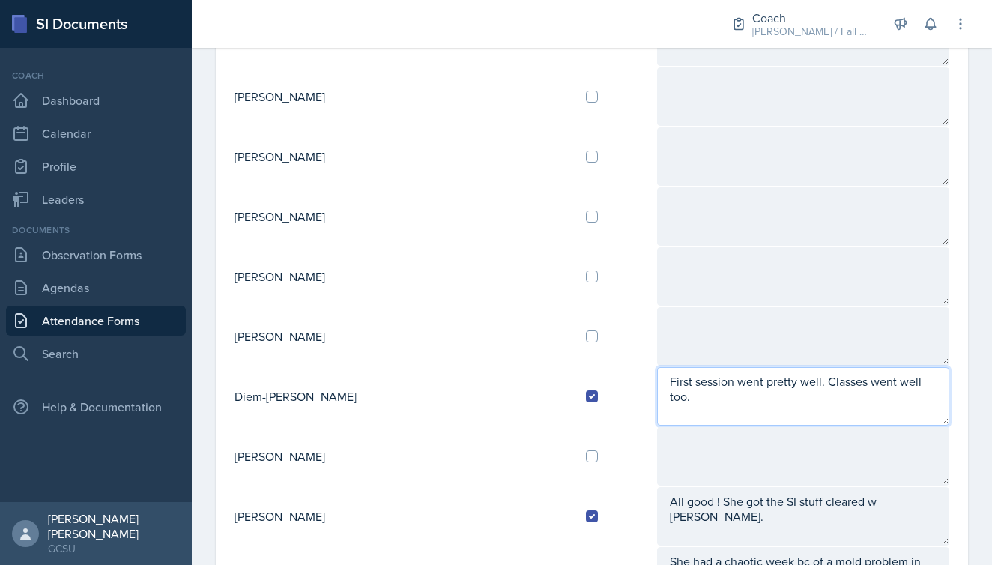
click at [657, 383] on textarea "First session went pretty well. Classes went well too." at bounding box center [803, 396] width 292 height 58
paste textarea "C:"
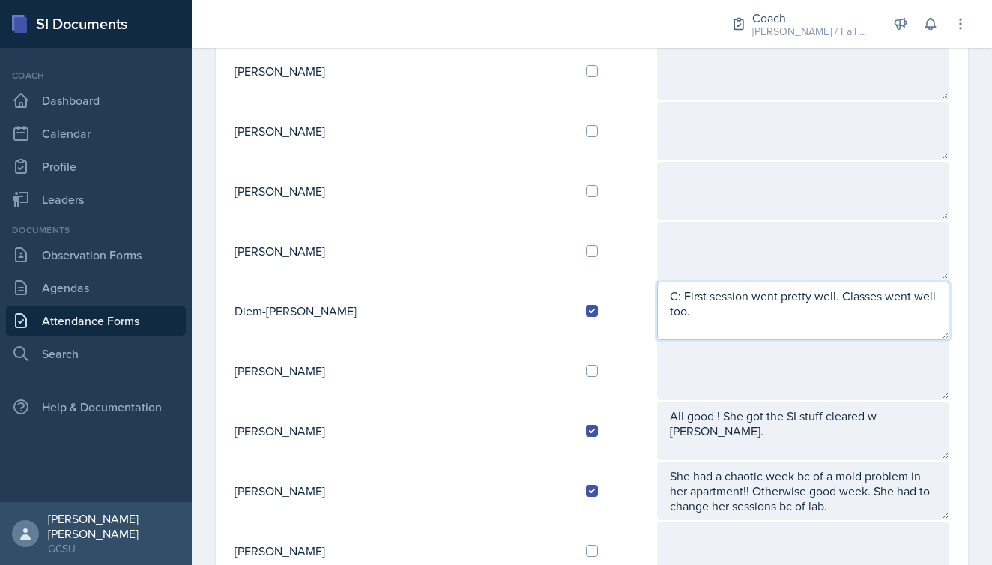
scroll to position [710, 0]
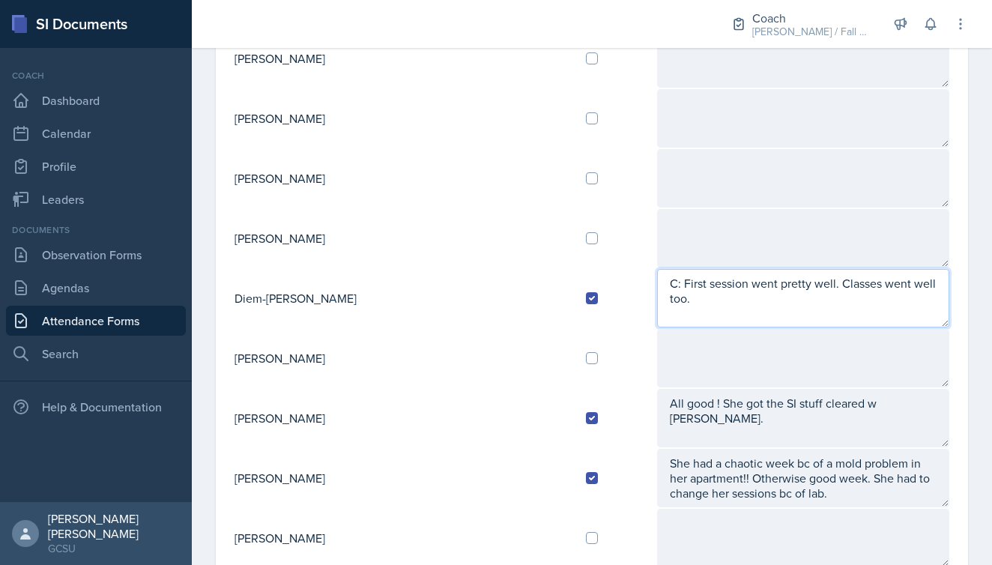
type textarea "C: First session went pretty well. Classes went well too."
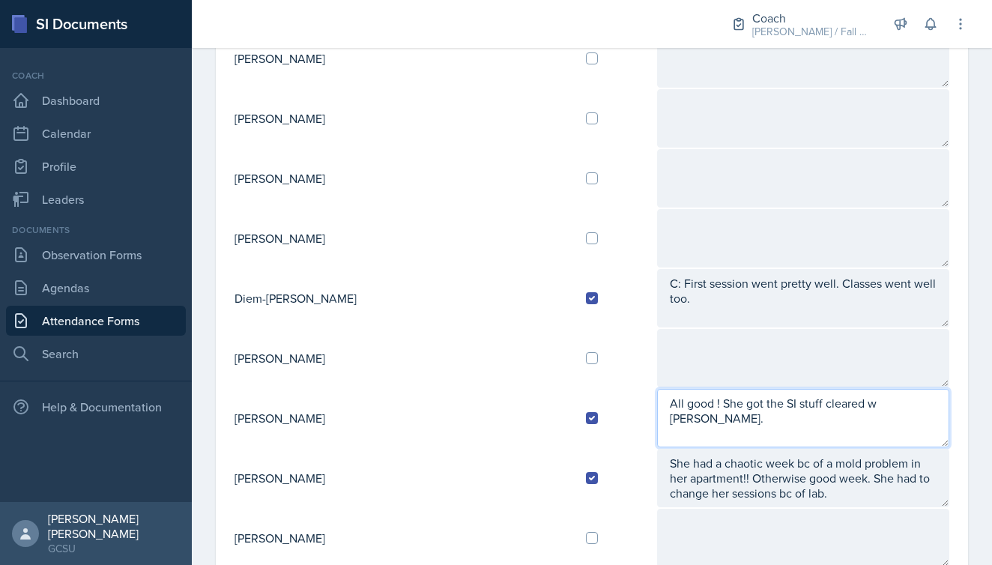
click at [657, 410] on textarea "All good ! She got the SI stuff cleared w [PERSON_NAME]." at bounding box center [803, 418] width 292 height 58
paste textarea "C:"
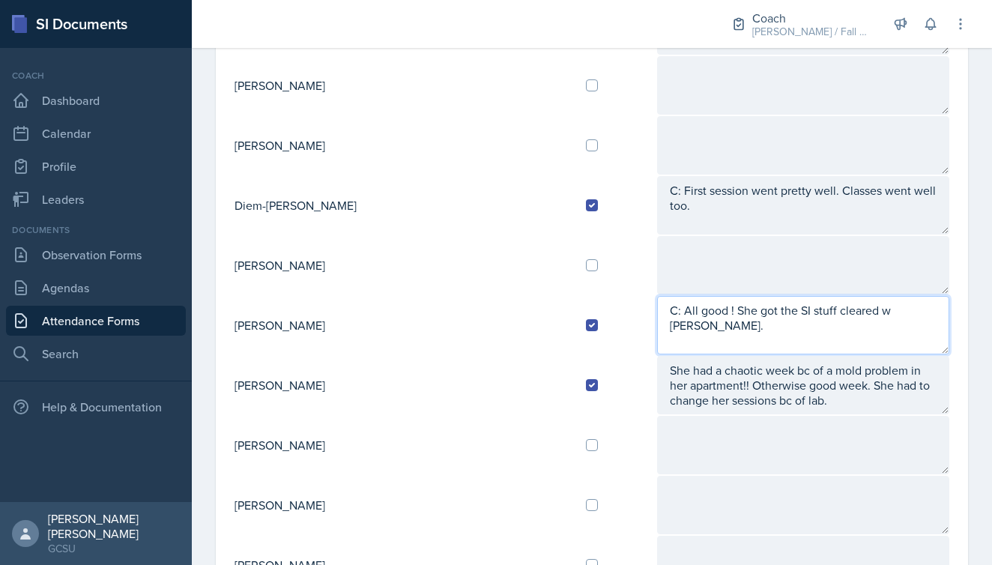
scroll to position [813, 0]
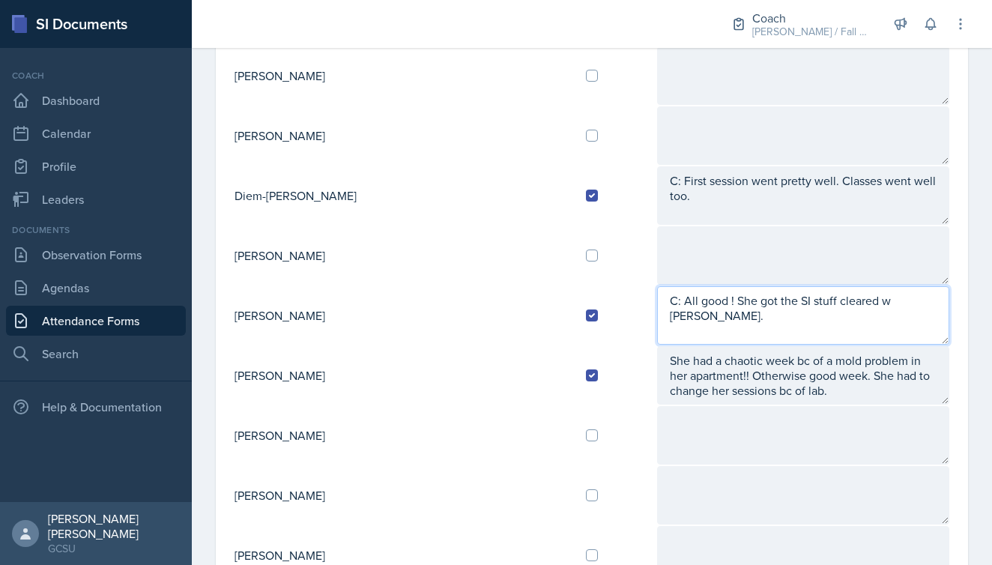
type textarea "C: All good ! She got the SI stuff cleared w [PERSON_NAME]."
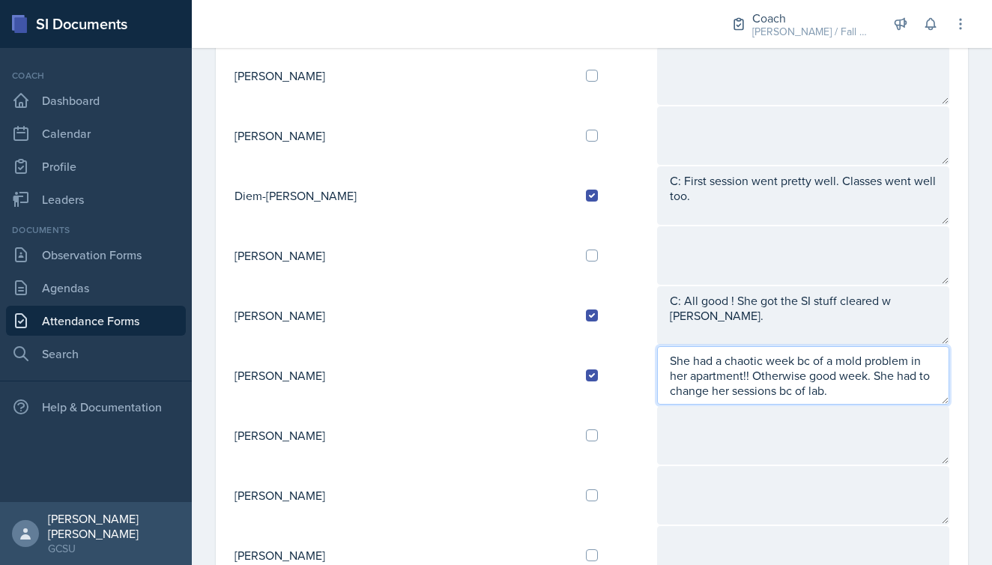
click at [657, 357] on textarea "She had a chaotic week bc of a mold problem in her apartment!! Otherwise good w…" at bounding box center [803, 375] width 292 height 58
paste textarea "C:"
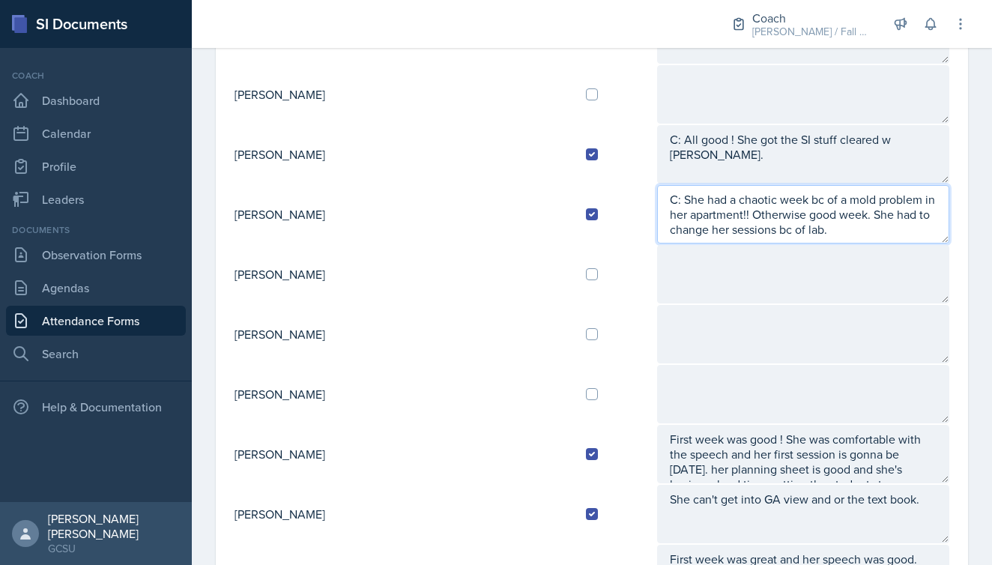
scroll to position [991, 0]
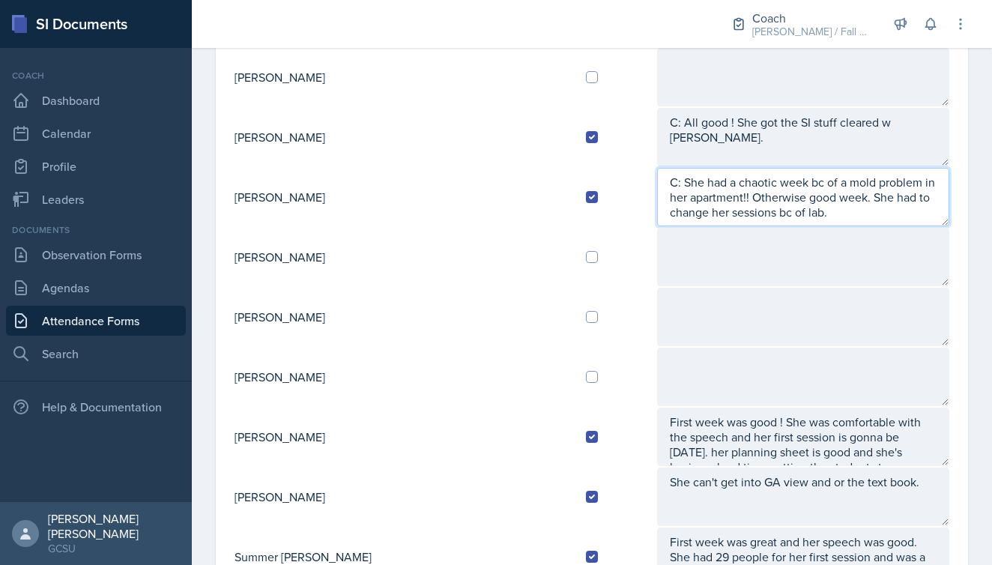
type textarea "C: She had a chaotic week bc of a mold problem in her apartment!! Otherwise goo…"
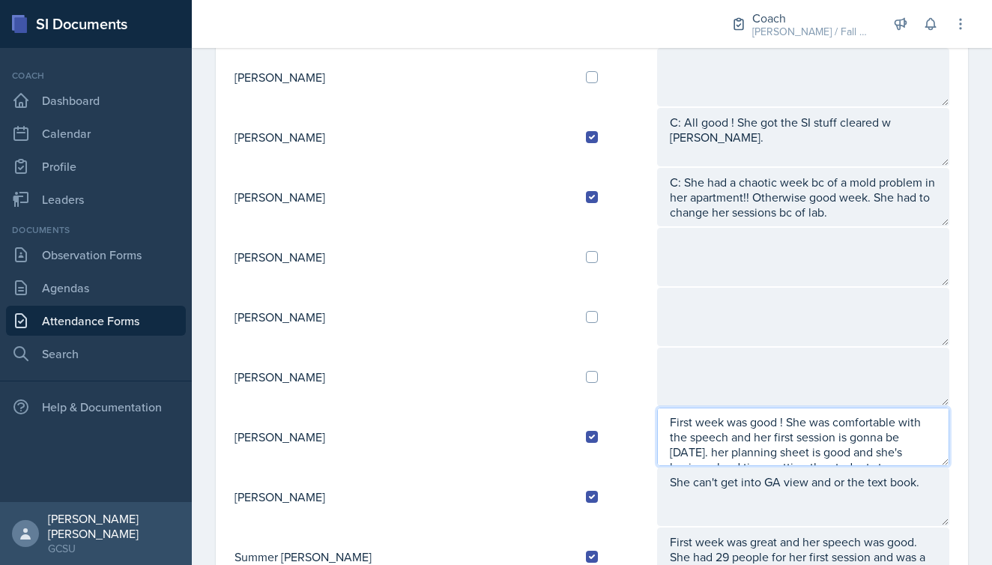
click at [657, 423] on textarea "First week was good ! She was comfortable with the speech and her first session…" at bounding box center [803, 437] width 292 height 58
paste textarea "C:"
type textarea "C: First week was good ! She was comfortable with the speech and her first sess…"
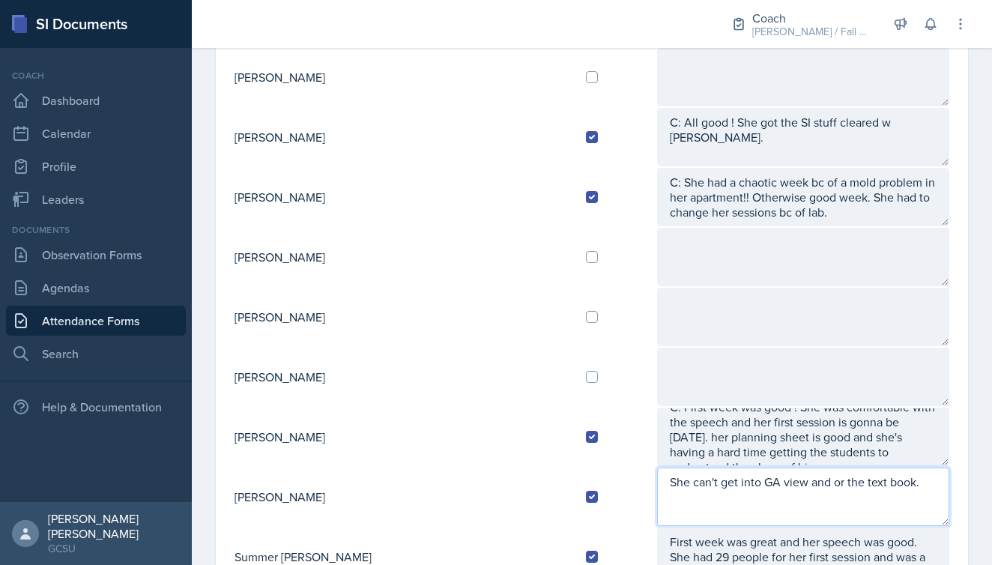
click at [657, 477] on textarea "She can't get into GA view and or the text book." at bounding box center [803, 497] width 292 height 58
paste textarea "C:"
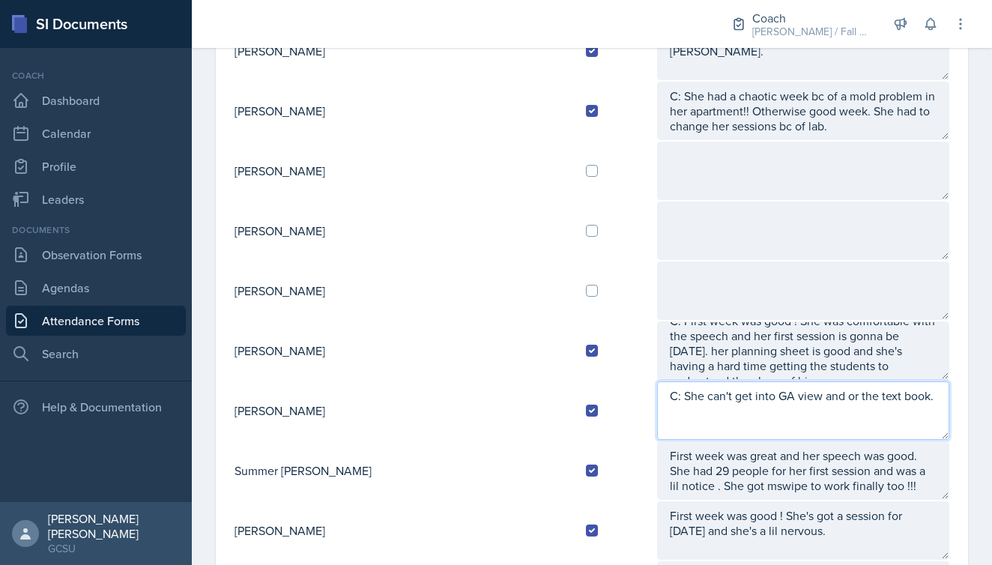
scroll to position [1093, 0]
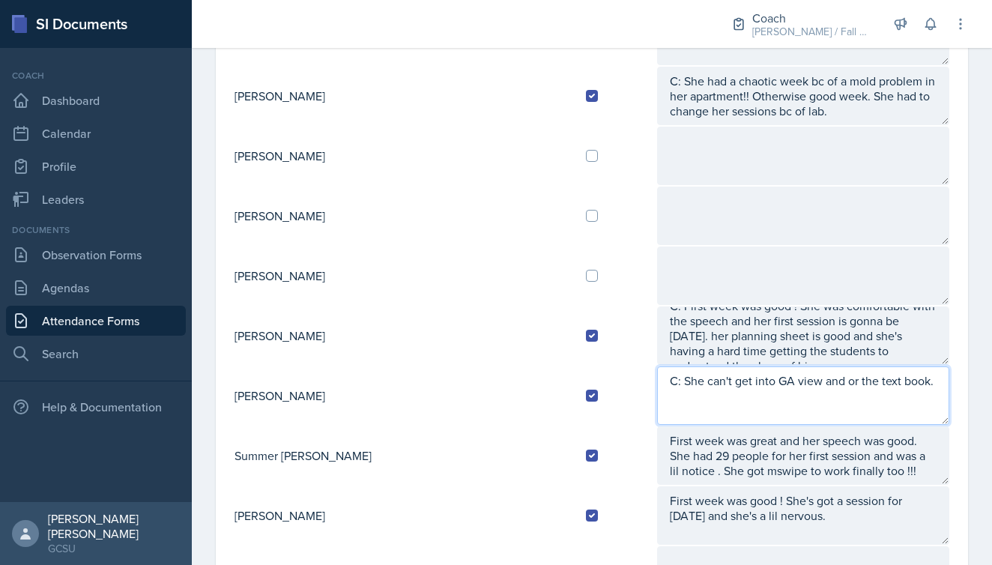
type textarea "C: She can't get into GA view and or the text book."
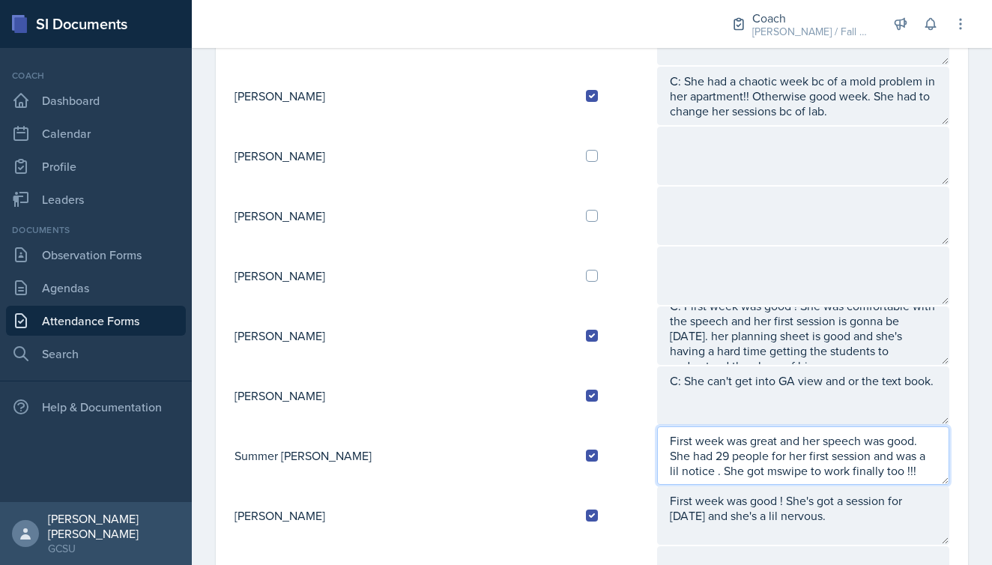
click at [657, 443] on textarea "First week was great and her speech was good. She had 29 people for her first s…" at bounding box center [803, 455] width 292 height 58
paste textarea "C:"
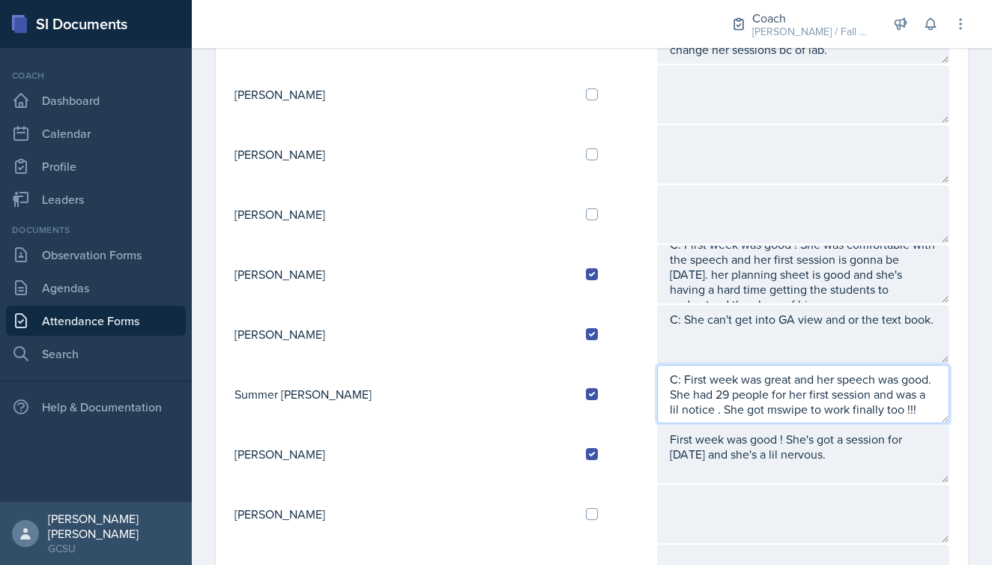
type textarea "C: First week was great and her speech was good. She had 29 people for her firs…"
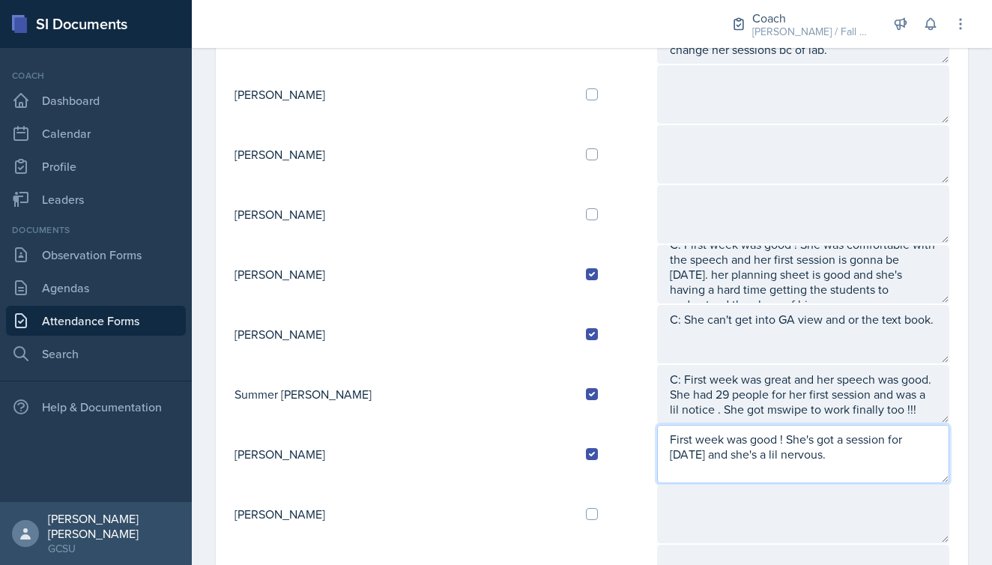
click at [657, 443] on textarea "First week was good ! She's got a session for [DATE] and she's a lil nervous." at bounding box center [803, 454] width 292 height 58
paste textarea "C:"
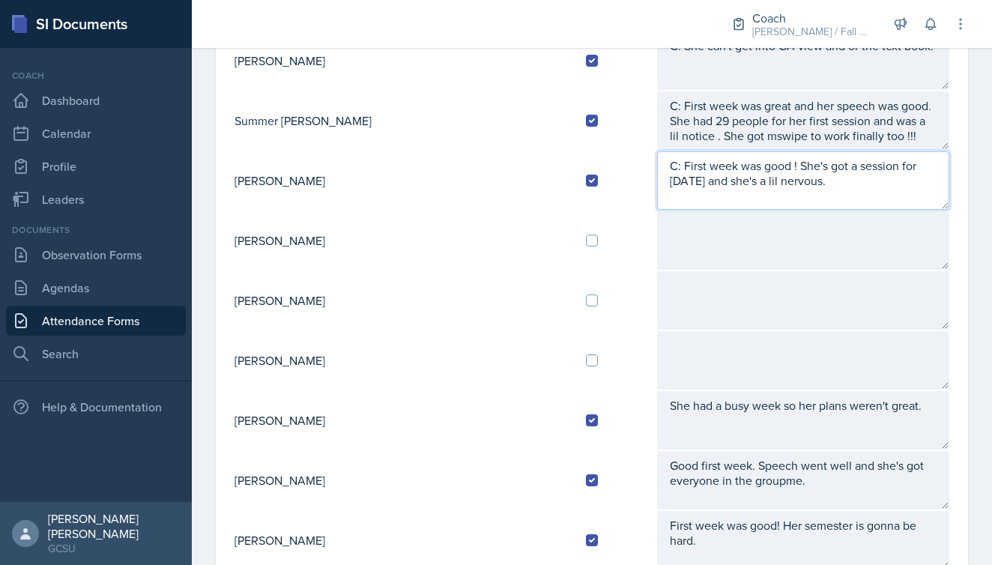
scroll to position [1430, 0]
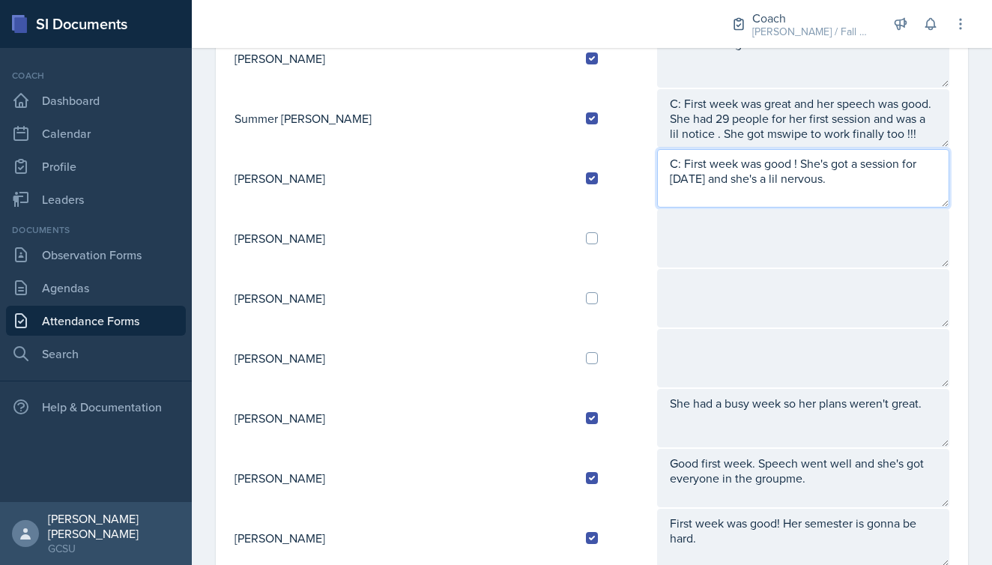
type textarea "C: First week was good ! She's got a session for [DATE] and she's a lil nervous."
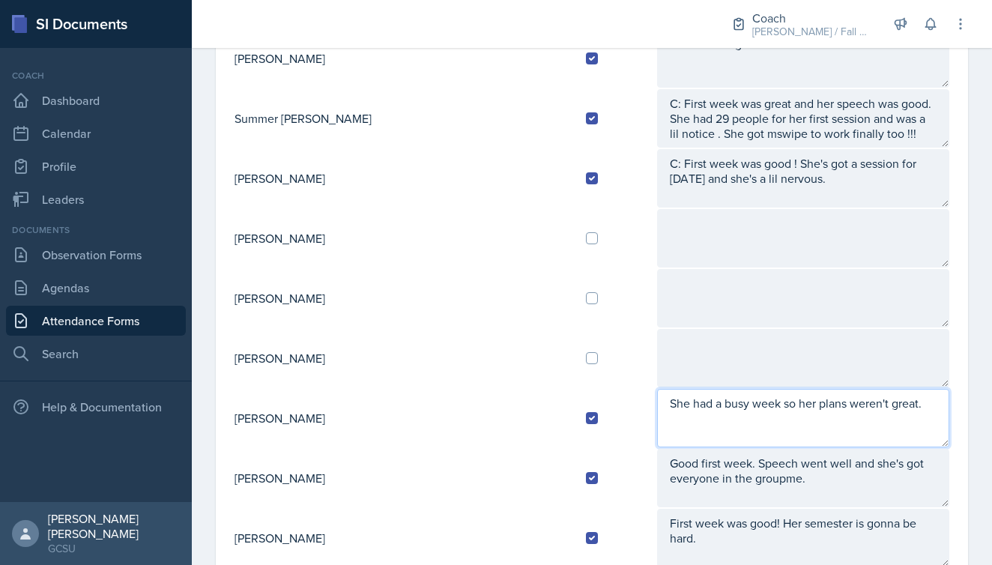
click at [657, 405] on textarea "She had a busy week so her plans weren't great." at bounding box center [803, 418] width 292 height 58
paste textarea "C:"
type textarea "C: She had a busy week so her plans weren't great."
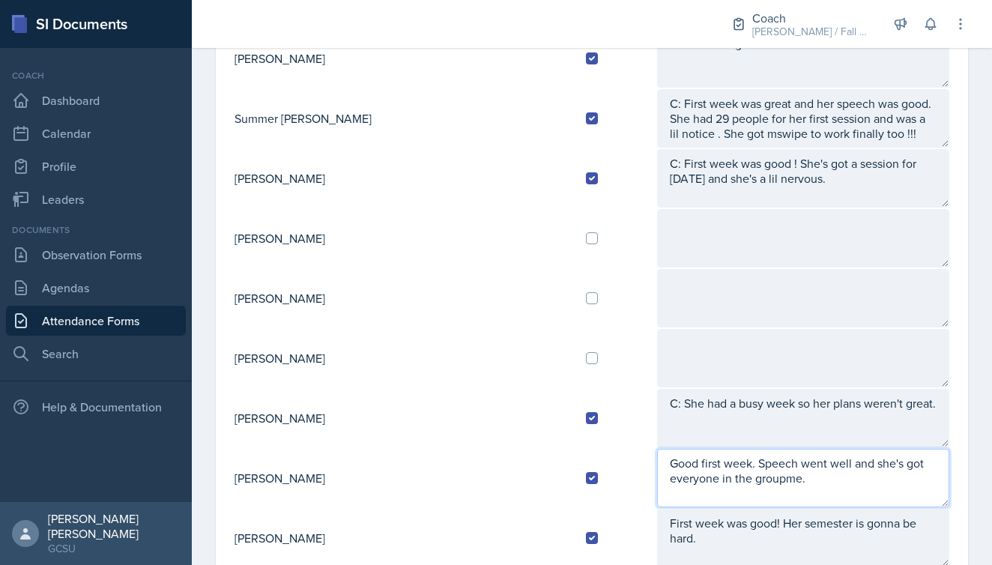
click at [657, 468] on textarea "Good first week. Speech went well and she's got everyone in the groupme." at bounding box center [803, 478] width 292 height 58
paste textarea "C:"
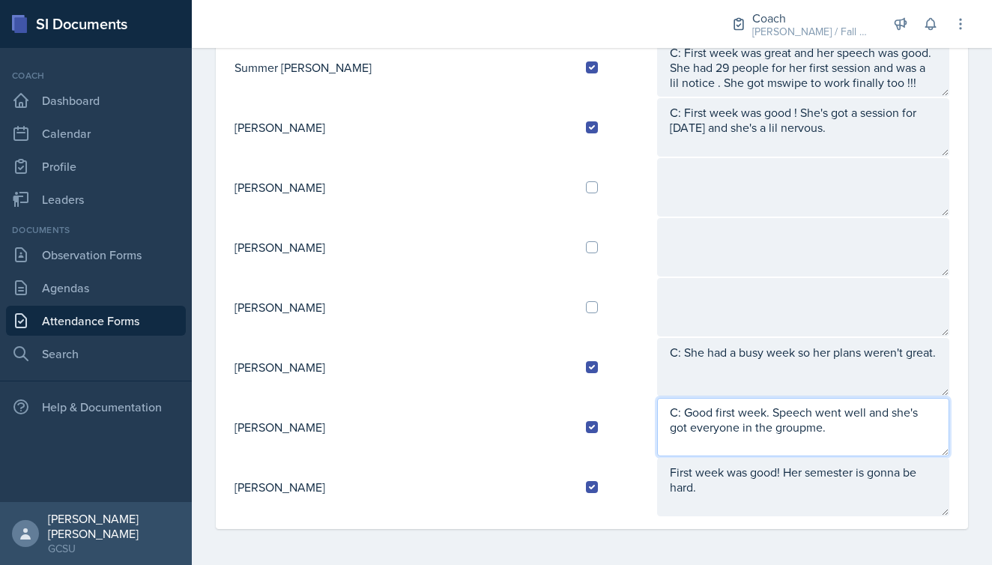
scroll to position [1481, 0]
type textarea "C: Good first week. Speech went well and she's got everyone in the groupme."
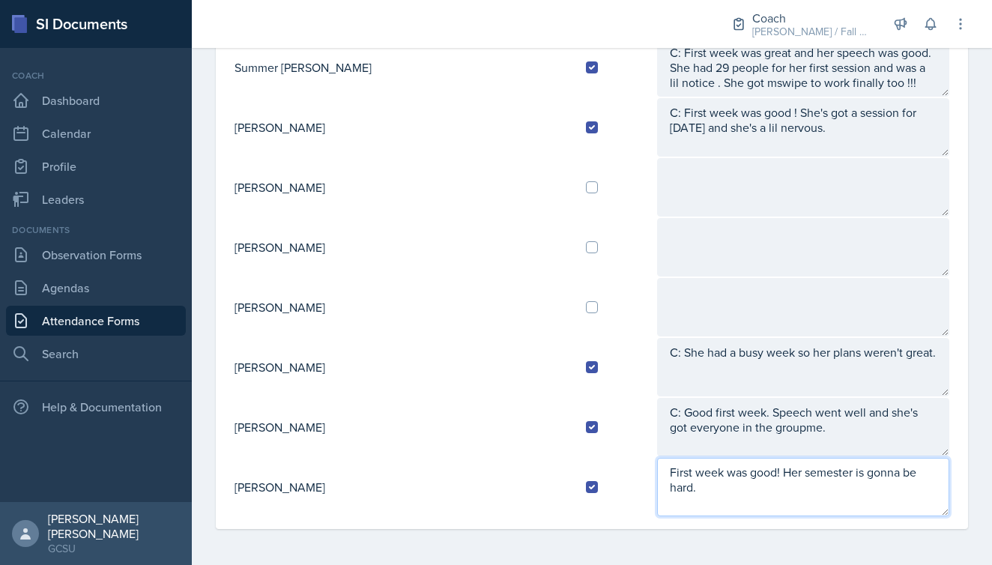
click at [657, 476] on textarea "First week was good! Her semester is gonna be hard." at bounding box center [803, 487] width 292 height 58
paste textarea "C:"
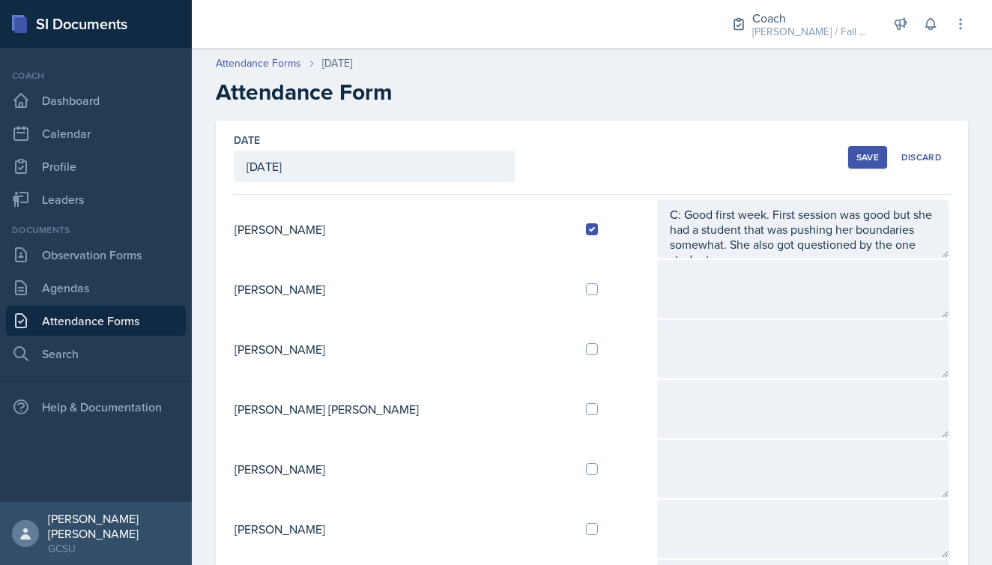
scroll to position [0, 0]
type textarea "C: First week was good! Her semester is gonna be hard."
click at [884, 154] on button "Save" at bounding box center [867, 157] width 39 height 22
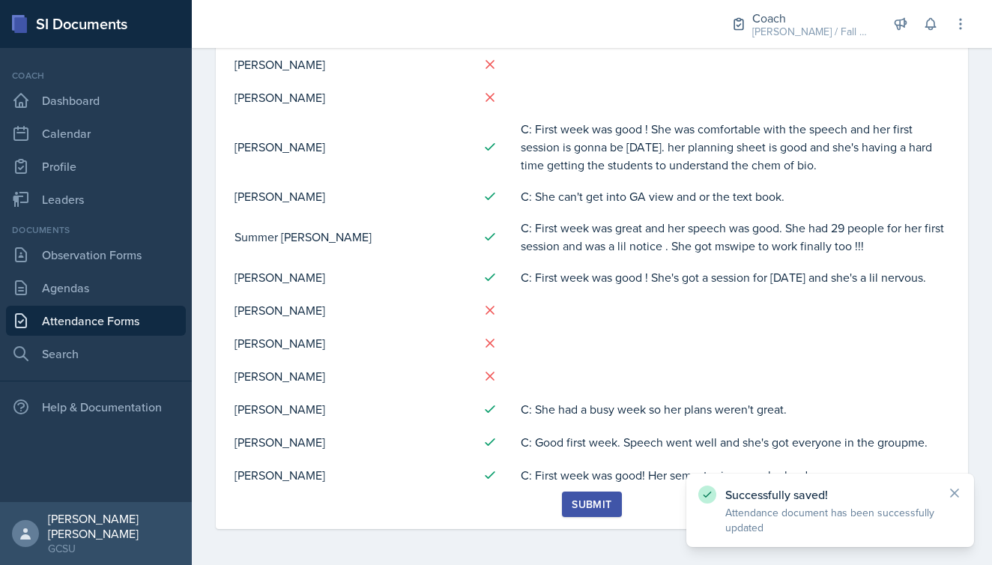
click at [598, 513] on button "Submit" at bounding box center [591, 504] width 59 height 25
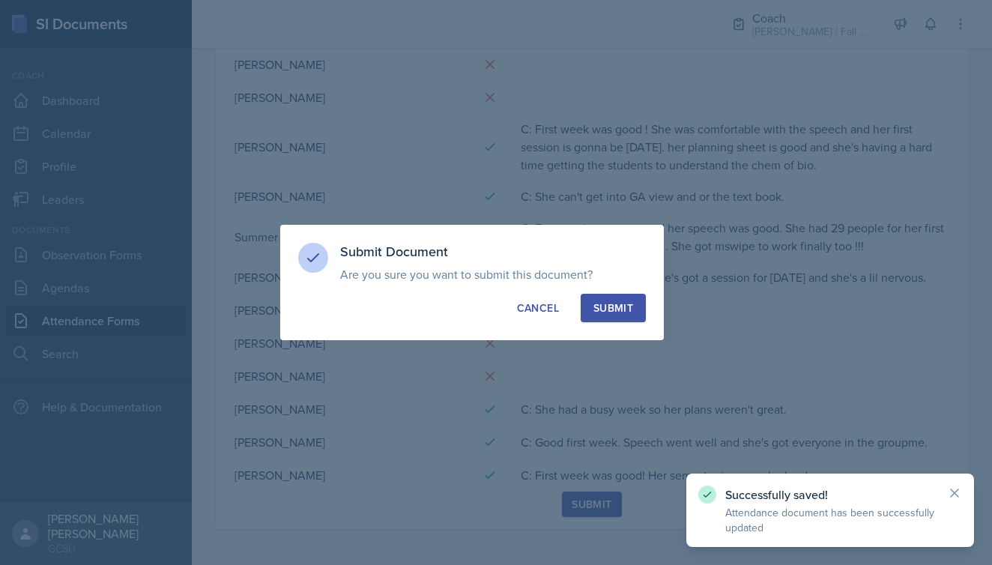
click at [594, 292] on div "Submit Document Are you sure you want to submit this document? This document wi…" at bounding box center [472, 282] width 384 height 115
click at [597, 306] on div "Submit" at bounding box center [614, 308] width 40 height 15
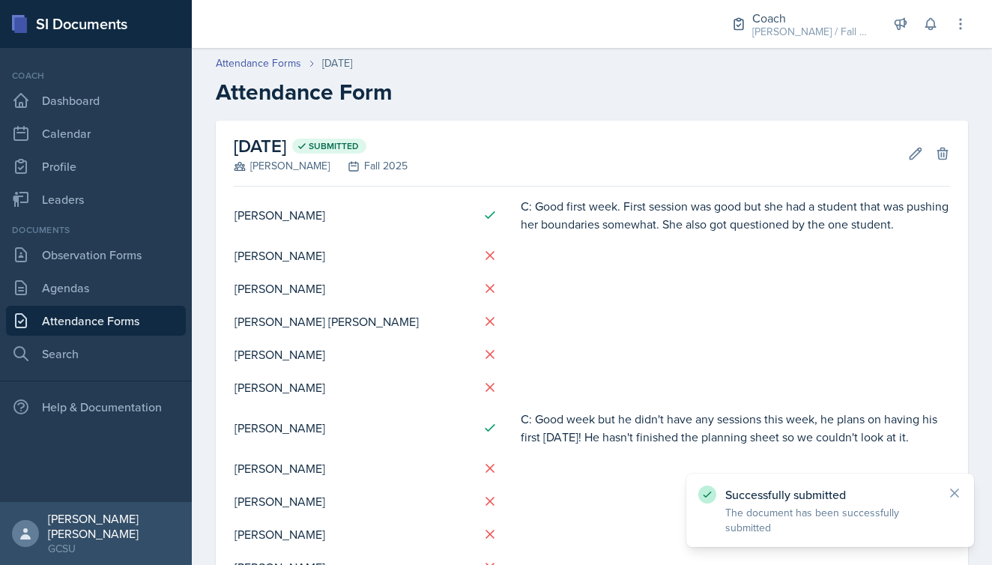
click at [128, 313] on link "Attendance Forms" at bounding box center [96, 321] width 180 height 30
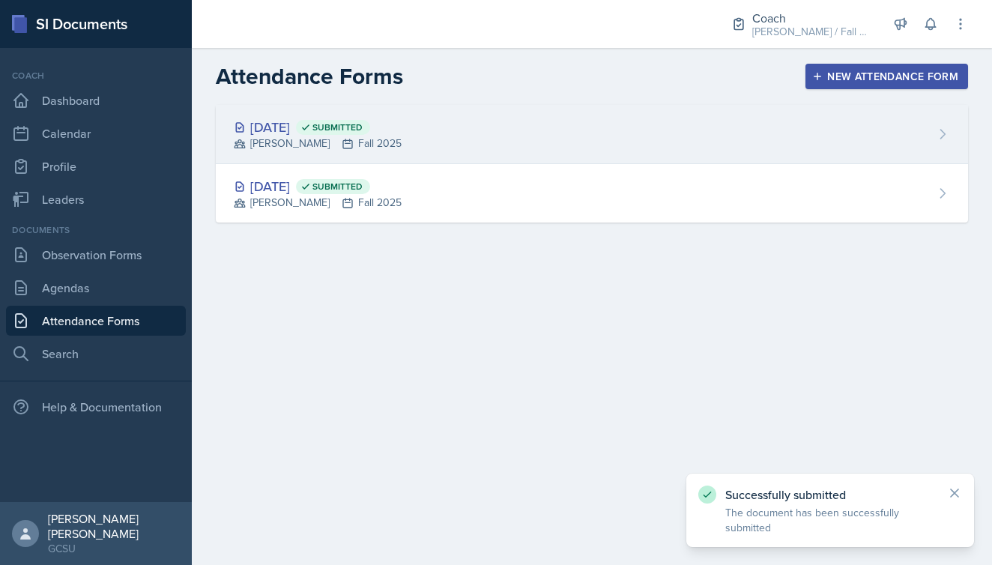
click at [348, 121] on div "[DATE] Submitted" at bounding box center [318, 127] width 168 height 20
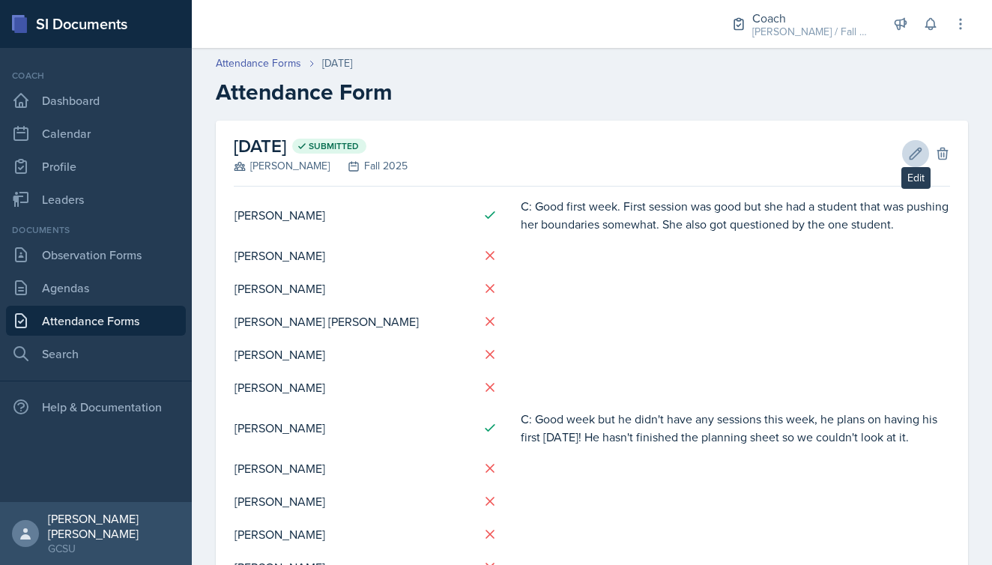
click at [914, 157] on icon at bounding box center [915, 153] width 15 height 15
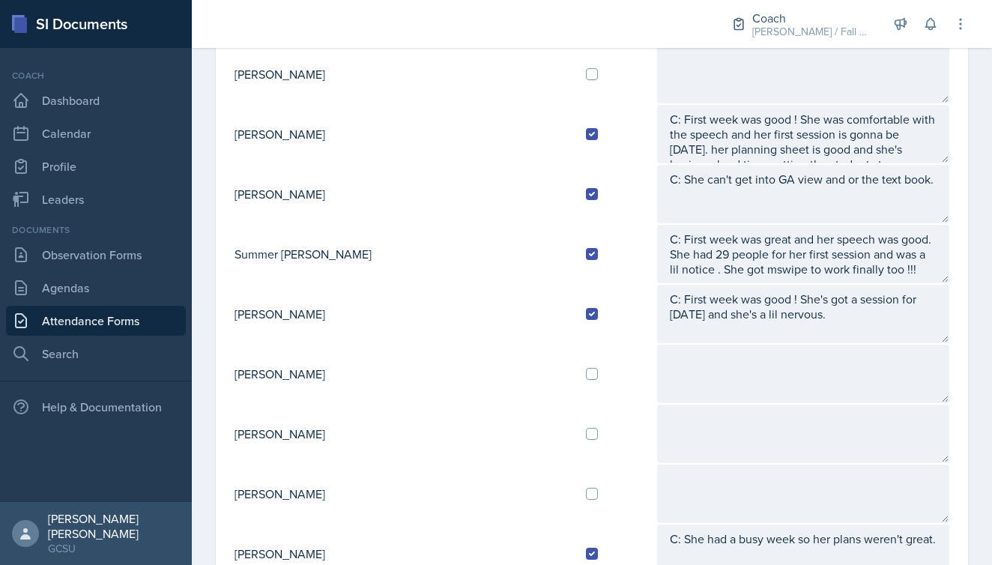
scroll to position [1385, 0]
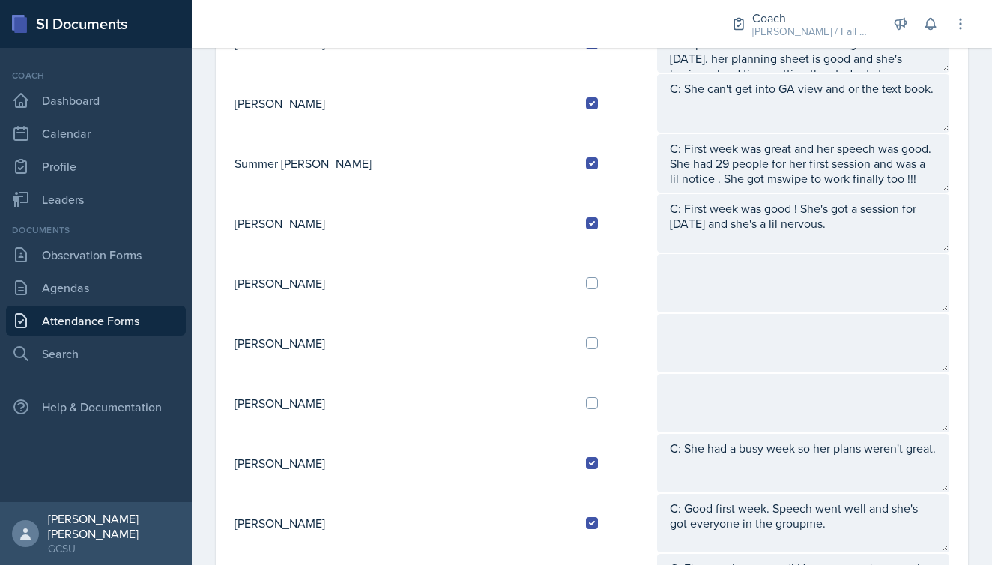
click at [574, 410] on td at bounding box center [615, 403] width 82 height 60
click at [586, 399] on input "checkbox" at bounding box center [592, 403] width 12 height 12
checkbox input "true"
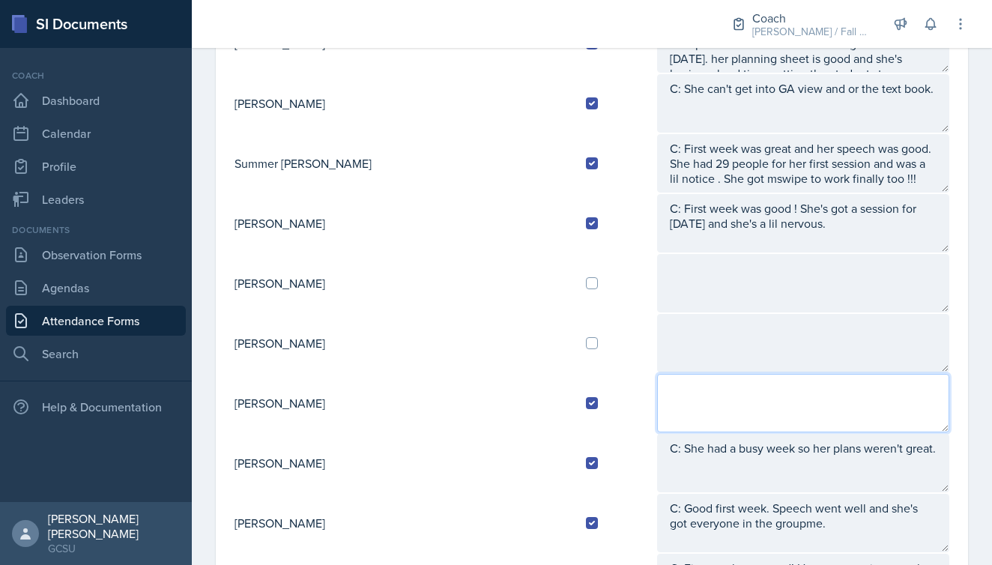
click at [657, 402] on textarea at bounding box center [803, 403] width 292 height 58
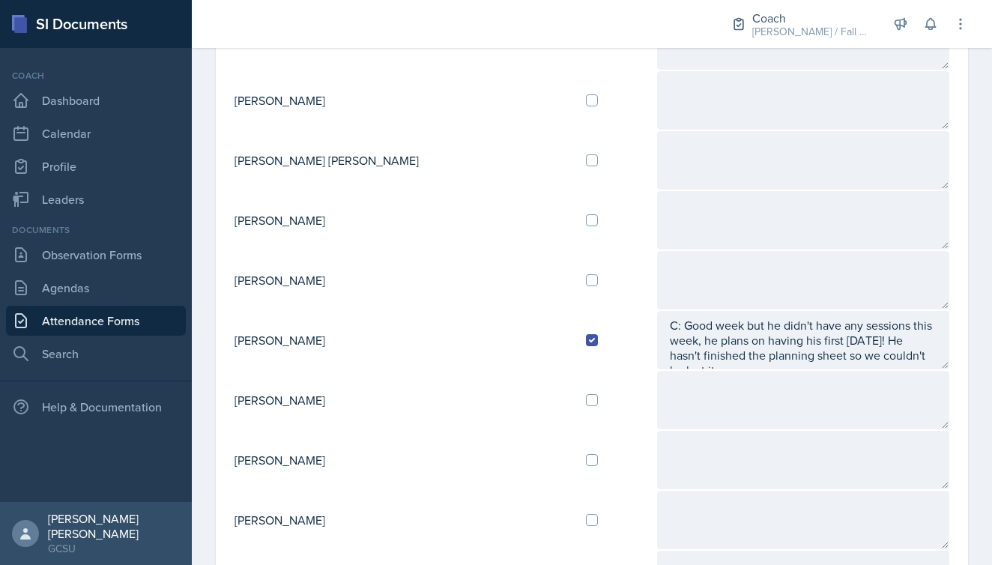
scroll to position [0, 0]
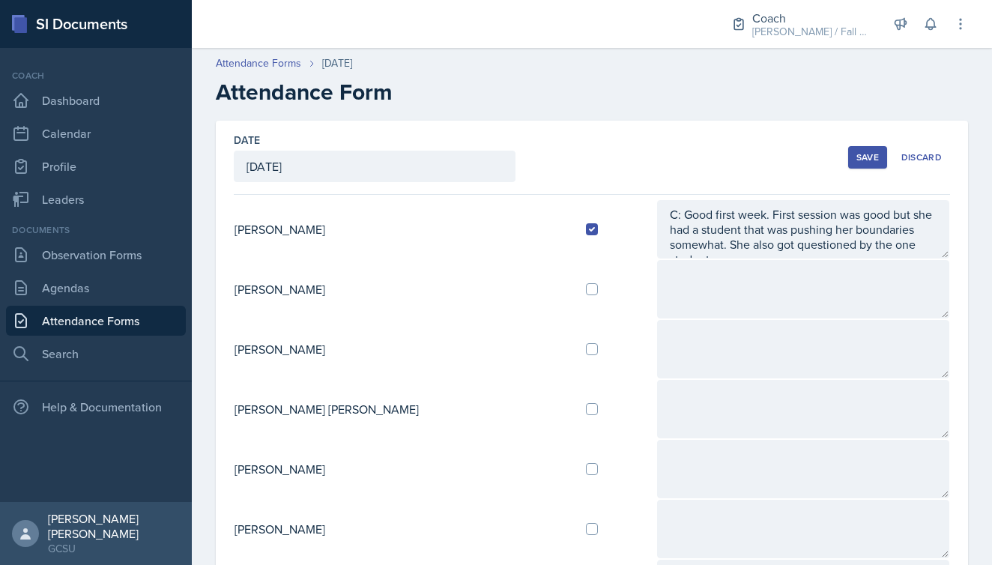
type textarea "C: Forgot to add her during the hours my fault"
click at [863, 156] on div "Save" at bounding box center [868, 157] width 22 height 12
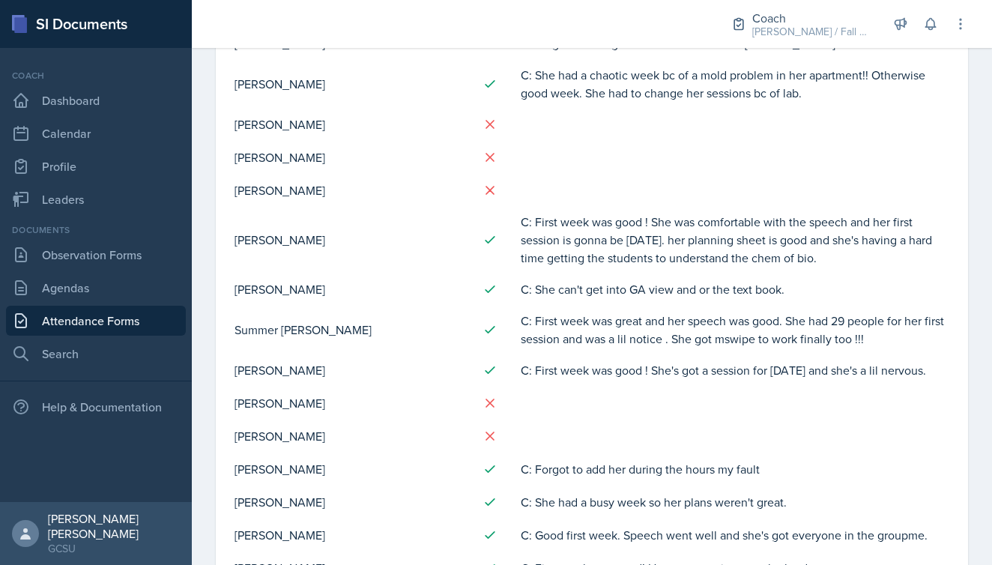
scroll to position [740, 0]
